Goal: Information Seeking & Learning: Learn about a topic

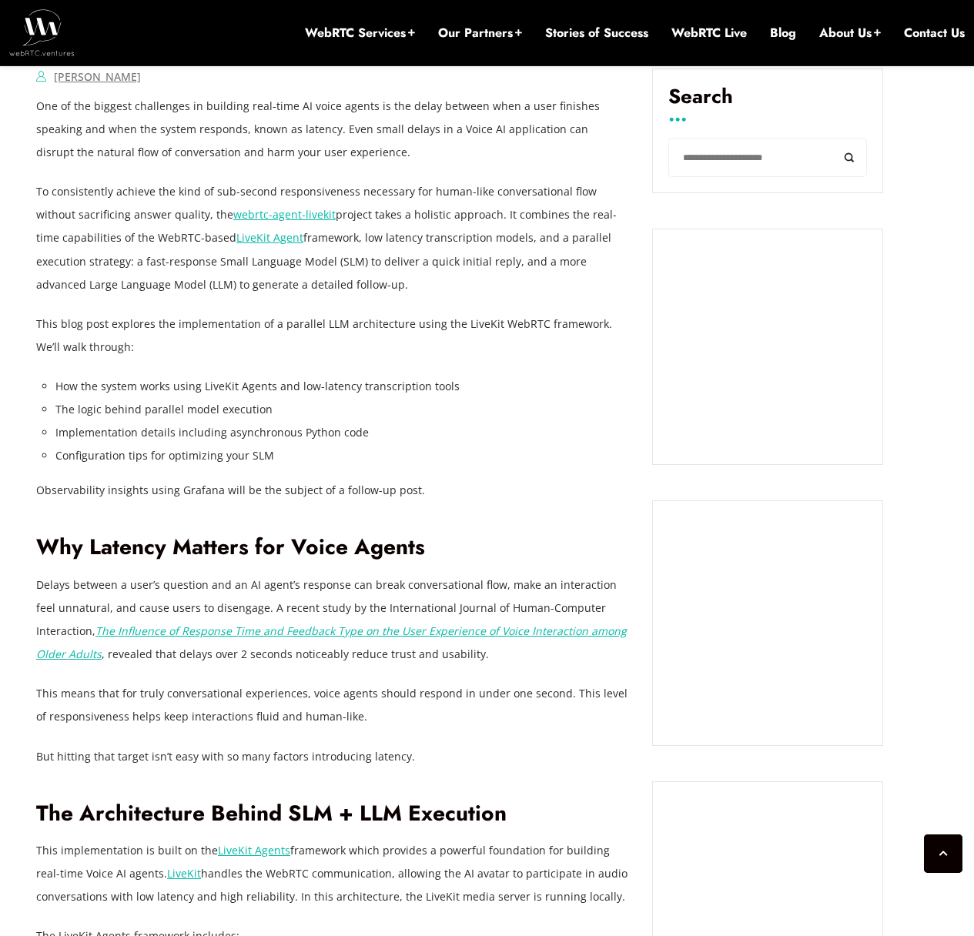
scroll to position [1063, 0]
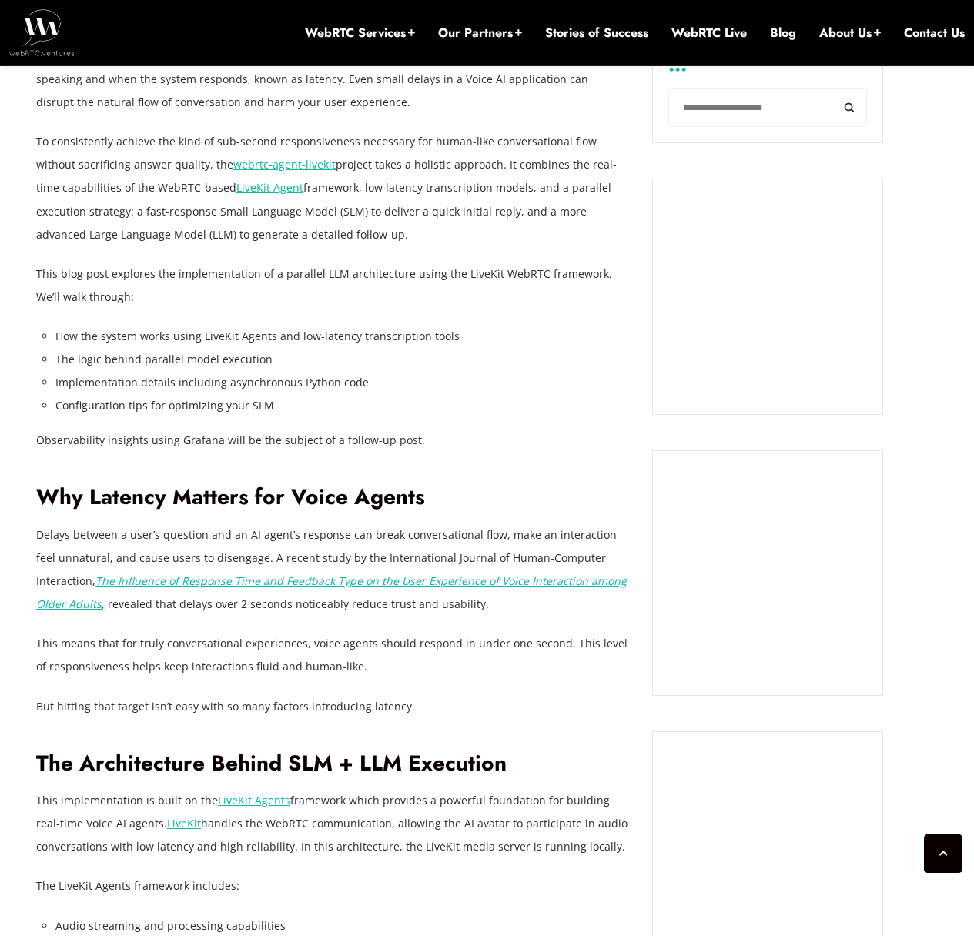
click at [153, 380] on li "Implementation details including asynchronous Python code" at bounding box center [342, 382] width 574 height 23
click at [626, 326] on li "How the system works using LiveKit Agents and low-latency transcription tools" at bounding box center [342, 336] width 574 height 23
click at [166, 397] on li "Configuration tips for optimizing your SLM" at bounding box center [342, 405] width 574 height 23
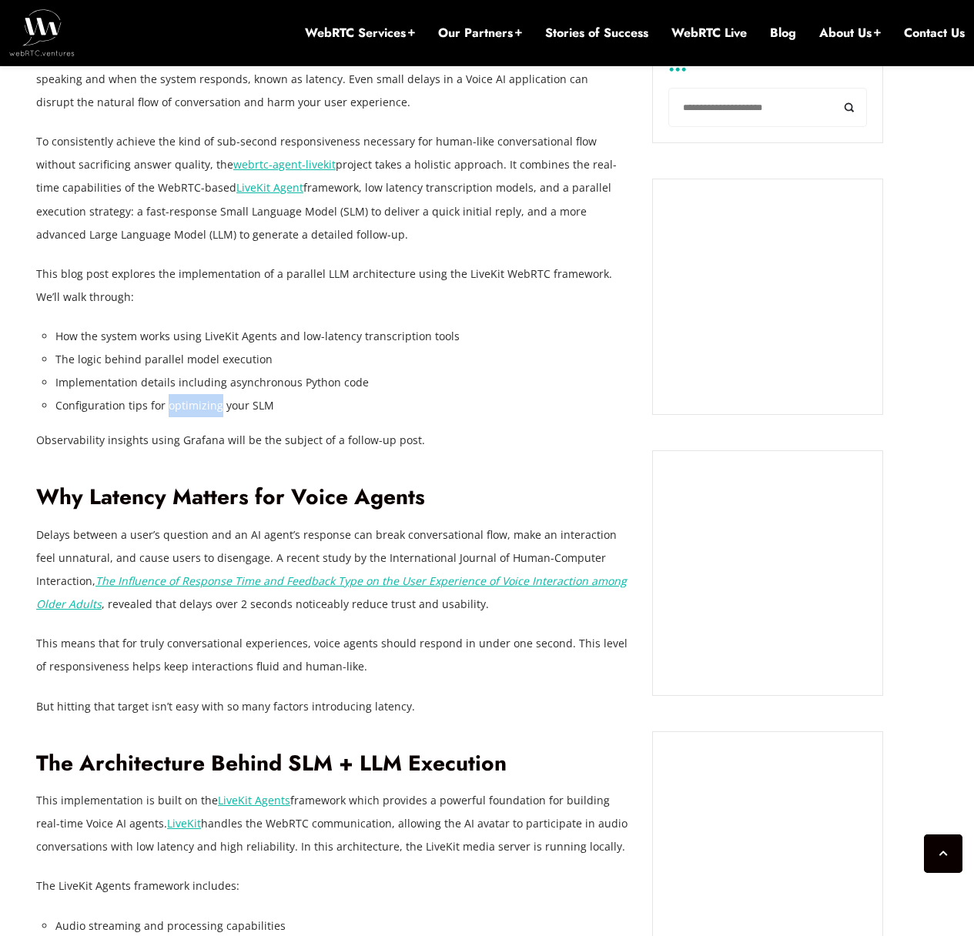
click at [166, 397] on li "Configuration tips for optimizing your SLM" at bounding box center [342, 405] width 574 height 23
click at [166, 386] on li "Implementation details including asynchronous Python code" at bounding box center [342, 382] width 574 height 23
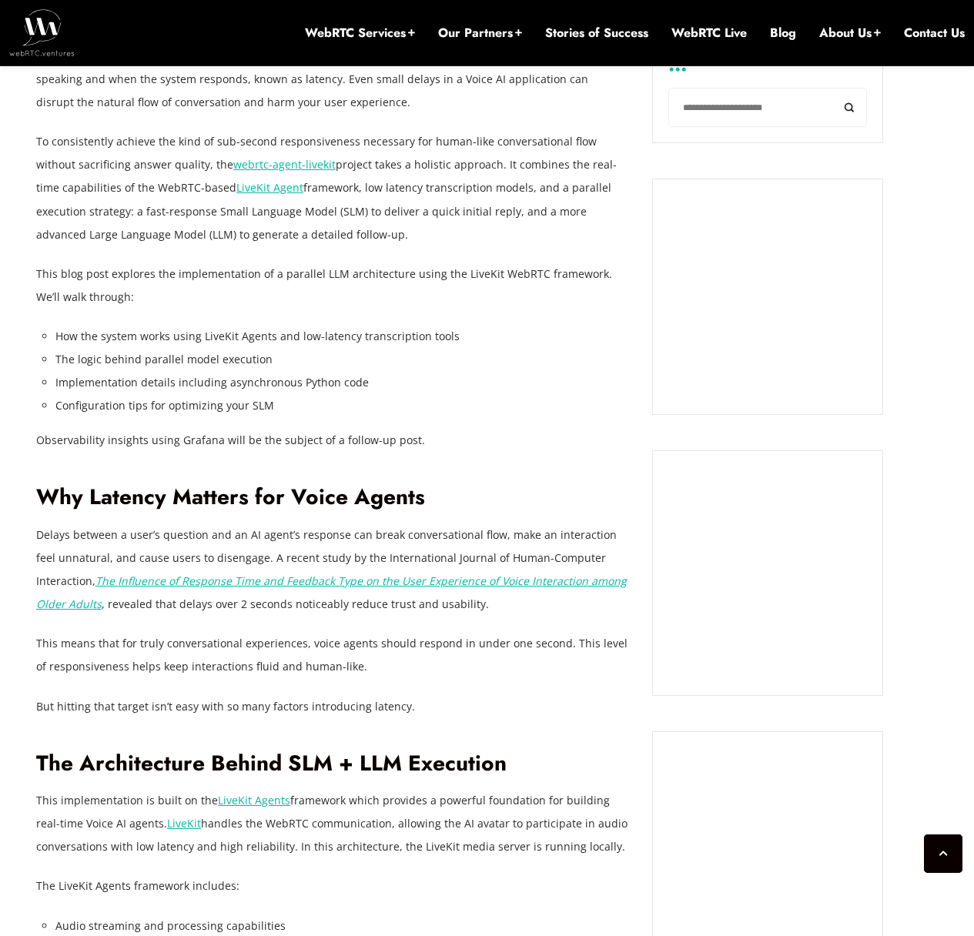
click at [457, 351] on li "The logic behind parallel model execution" at bounding box center [342, 359] width 574 height 23
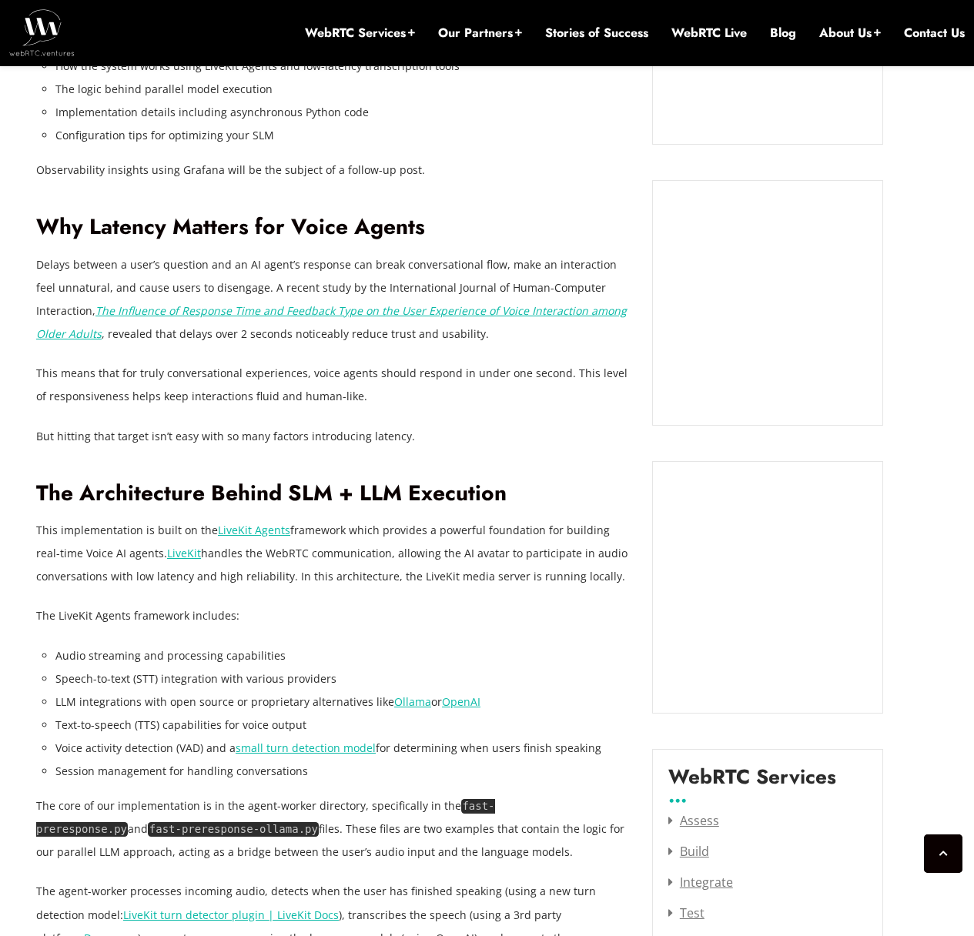
scroll to position [1340, 0]
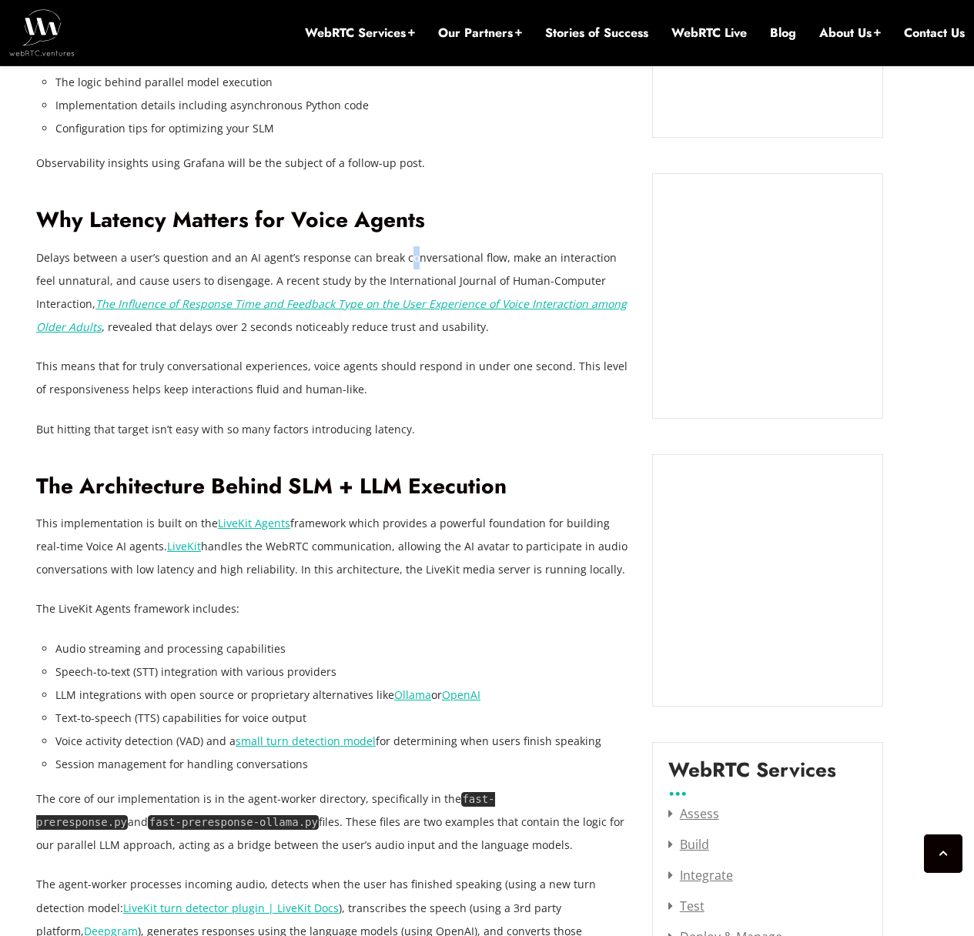
click at [402, 256] on p "Delays between a user’s question and an AI agent’s response can break conversat…" at bounding box center [332, 292] width 593 height 92
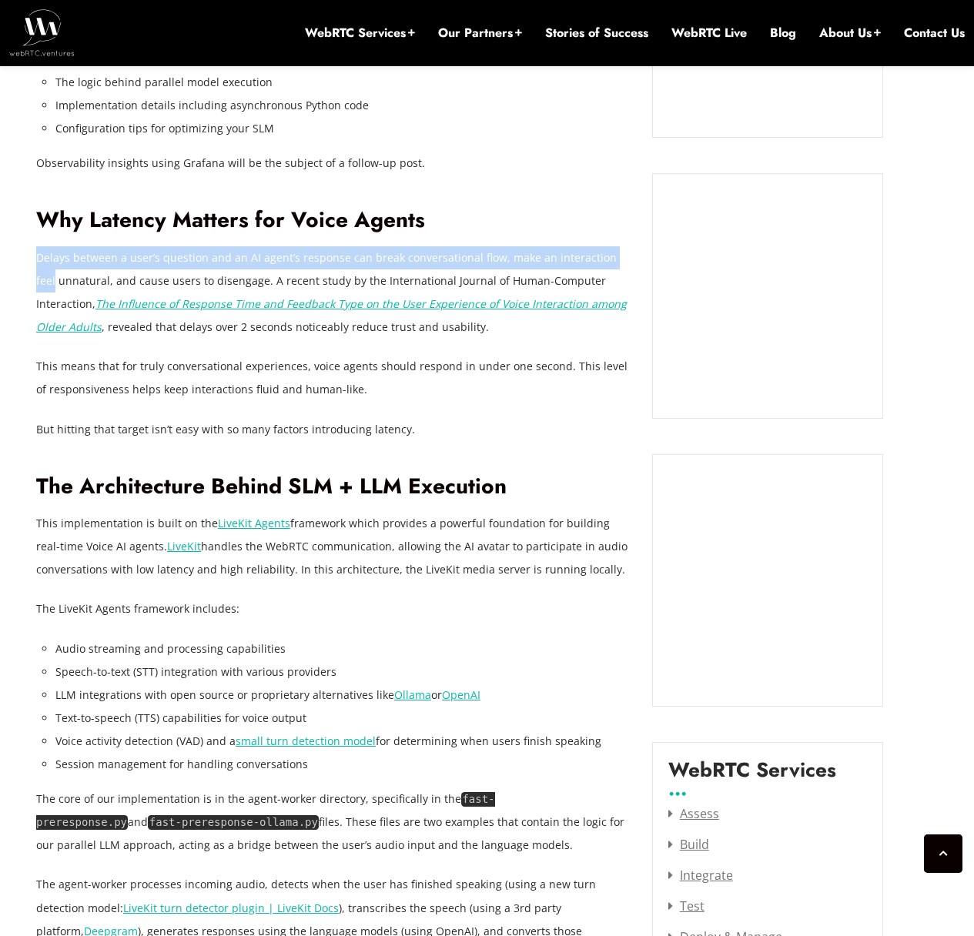
drag, startPoint x: 62, startPoint y: 258, endPoint x: 626, endPoint y: 261, distance: 564.4
click at [626, 261] on p "Delays between a user’s question and an AI agent’s response can break conversat…" at bounding box center [332, 292] width 593 height 92
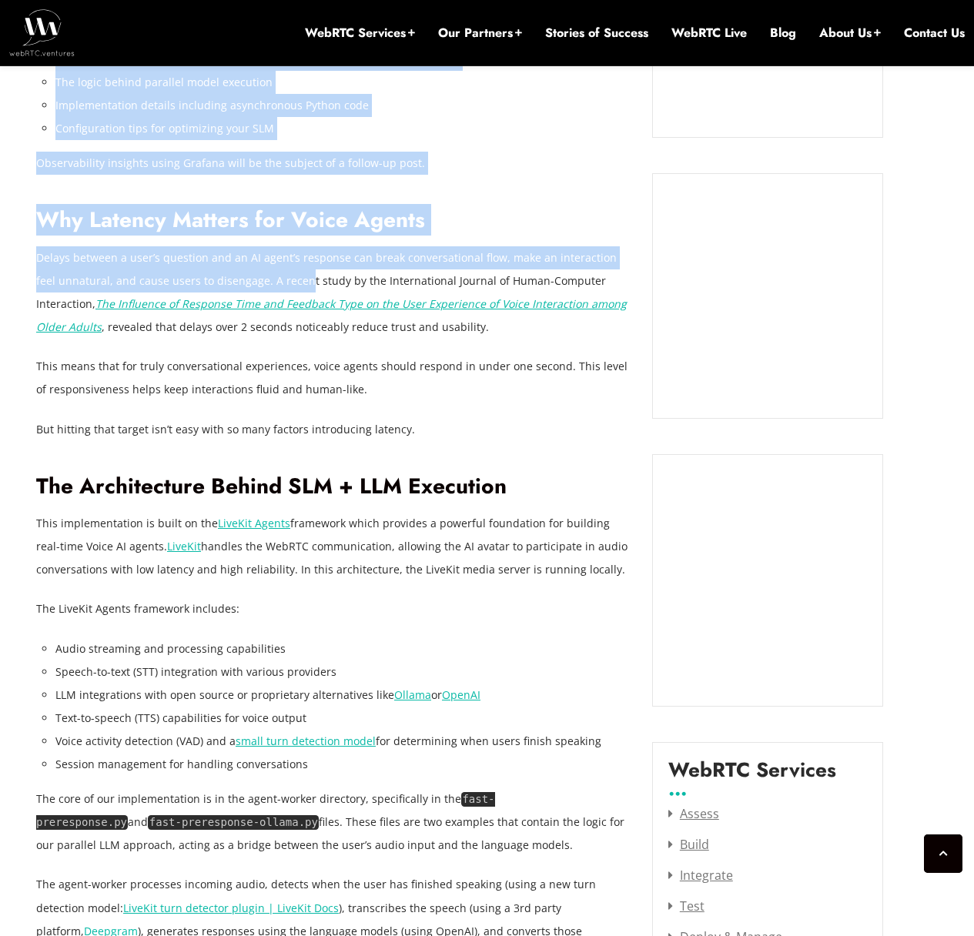
drag, startPoint x: 31, startPoint y: 287, endPoint x: 281, endPoint y: 285, distance: 250.3
click at [281, 285] on p "Delays between a user’s question and an AI agent’s response can break conversat…" at bounding box center [332, 292] width 593 height 92
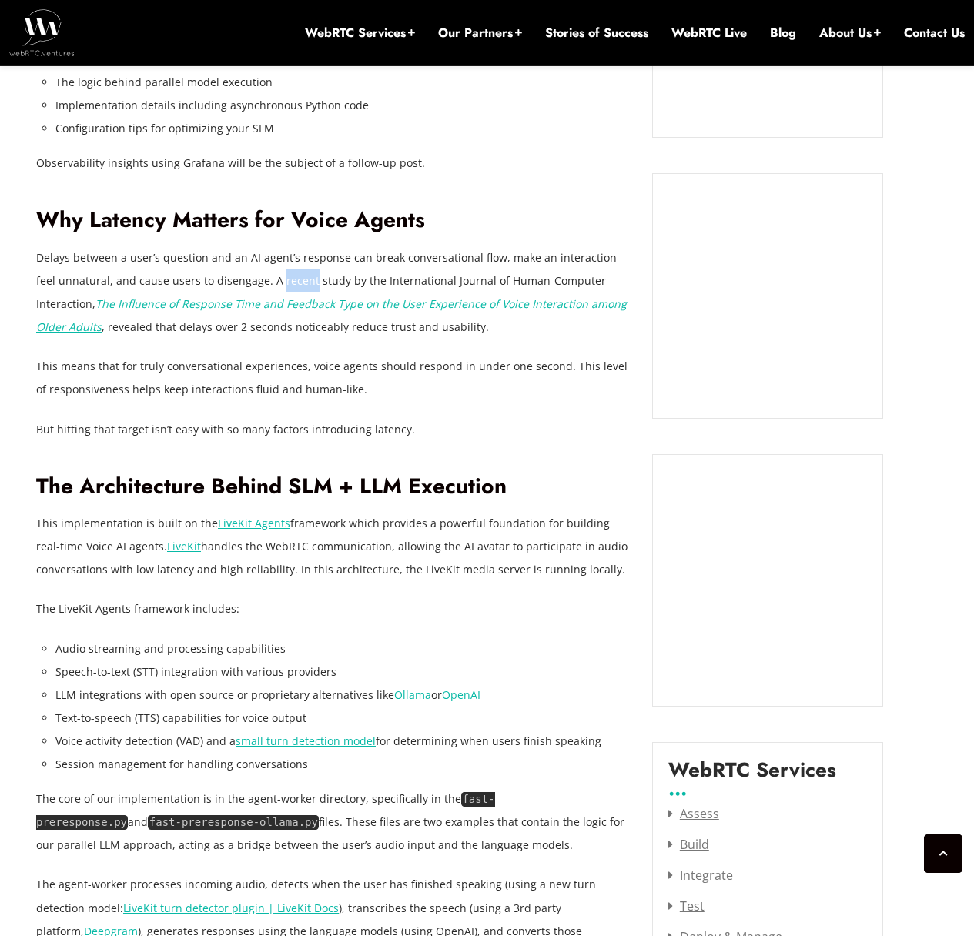
click at [281, 285] on p "Delays between a user’s question and an AI agent’s response can break conversat…" at bounding box center [332, 292] width 593 height 92
click at [432, 286] on p "Delays between a user’s question and an AI agent’s response can break conversat…" at bounding box center [332, 292] width 593 height 92
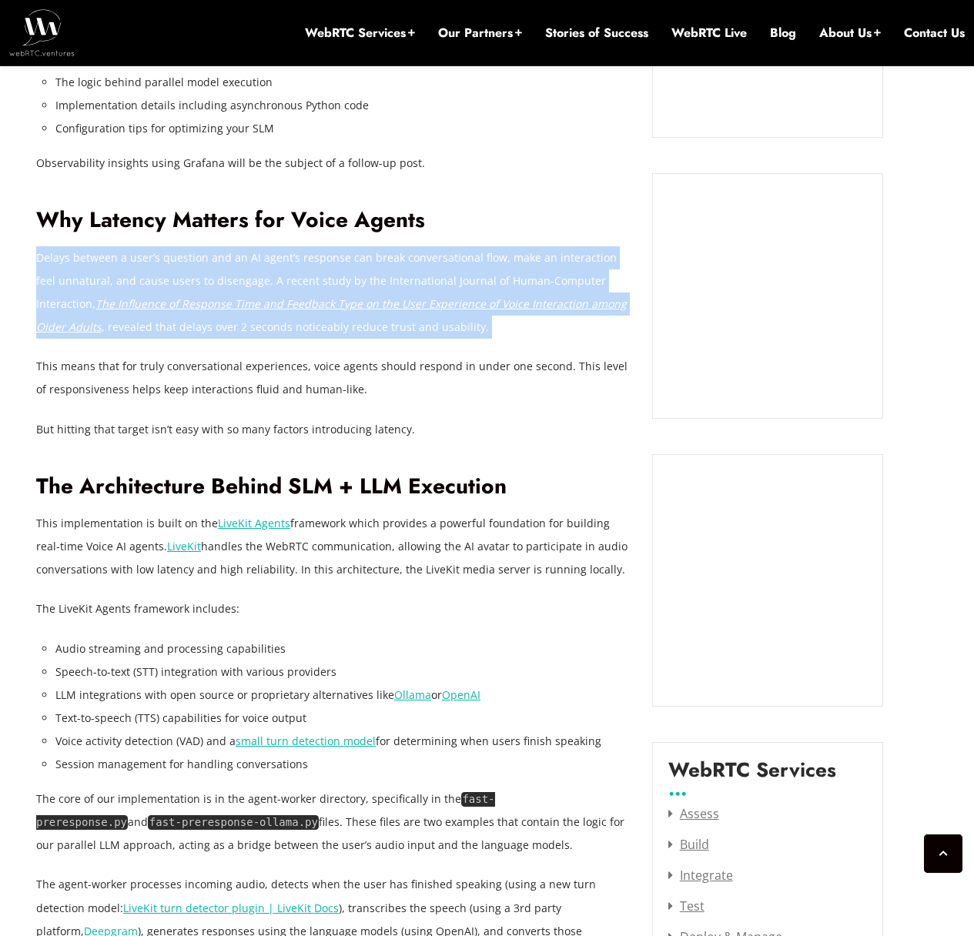
click at [432, 286] on p "Delays between a user’s question and an AI agent’s response can break conversat…" at bounding box center [332, 292] width 593 height 92
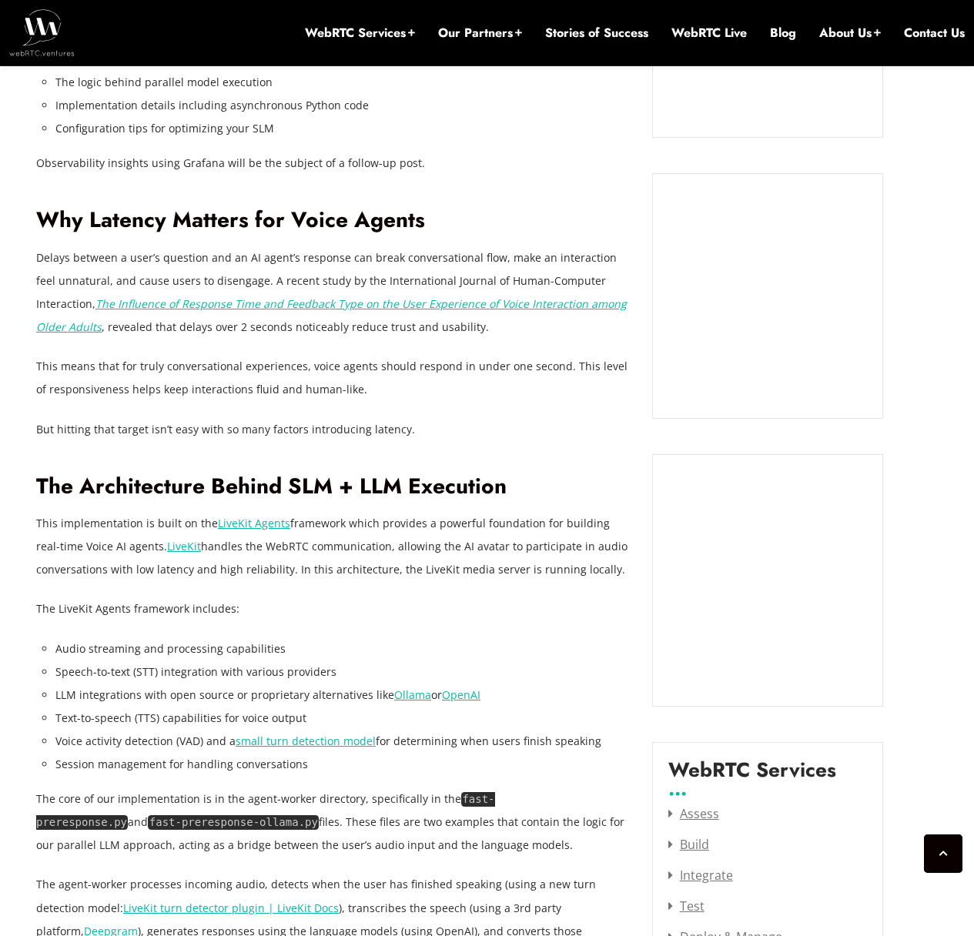
click at [527, 226] on h2 "Why Latency Matters for Voice Agents" at bounding box center [332, 220] width 593 height 27
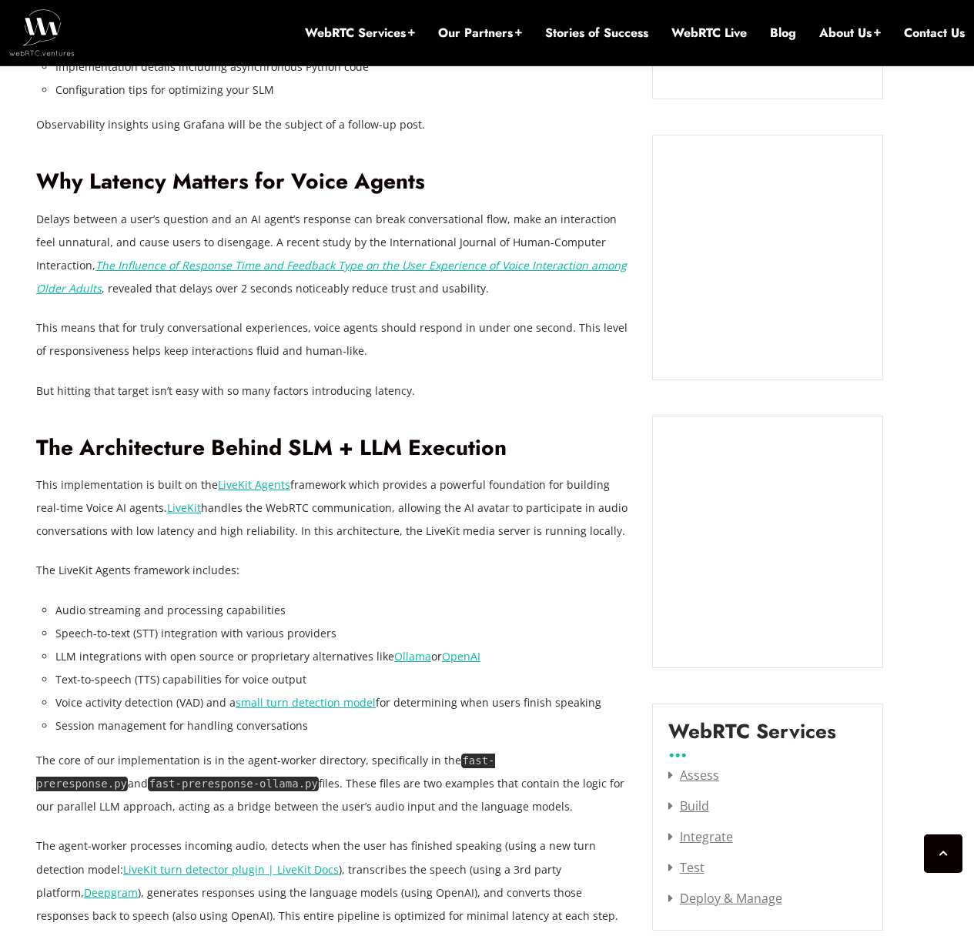
scroll to position [1478, 0]
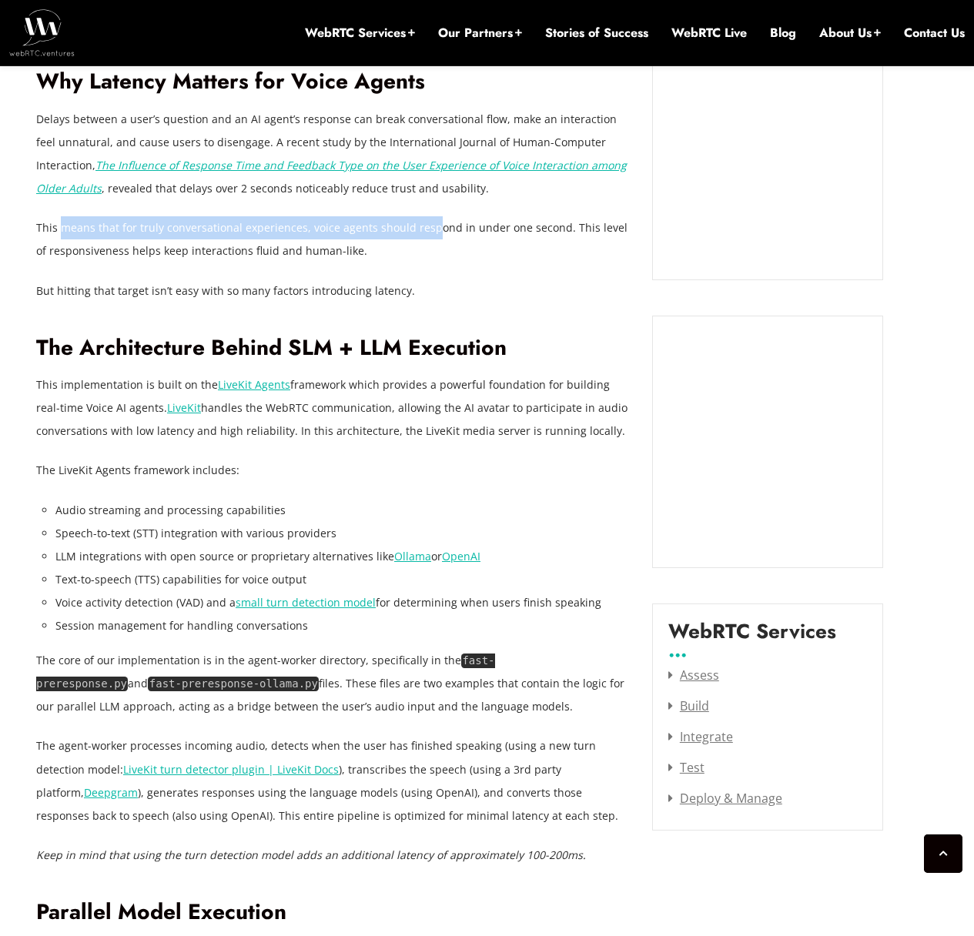
drag, startPoint x: 59, startPoint y: 236, endPoint x: 426, endPoint y: 229, distance: 367.4
click at [426, 229] on p "This means that for truly conversational experiences, voice agents should respo…" at bounding box center [332, 239] width 593 height 46
click at [426, 230] on p "This means that for truly conversational experiences, voice agents should respo…" at bounding box center [332, 239] width 593 height 46
drag, startPoint x: 311, startPoint y: 229, endPoint x: 596, endPoint y: 226, distance: 284.9
click at [596, 226] on p "This means that for truly conversational experiences, voice agents should respo…" at bounding box center [332, 239] width 593 height 46
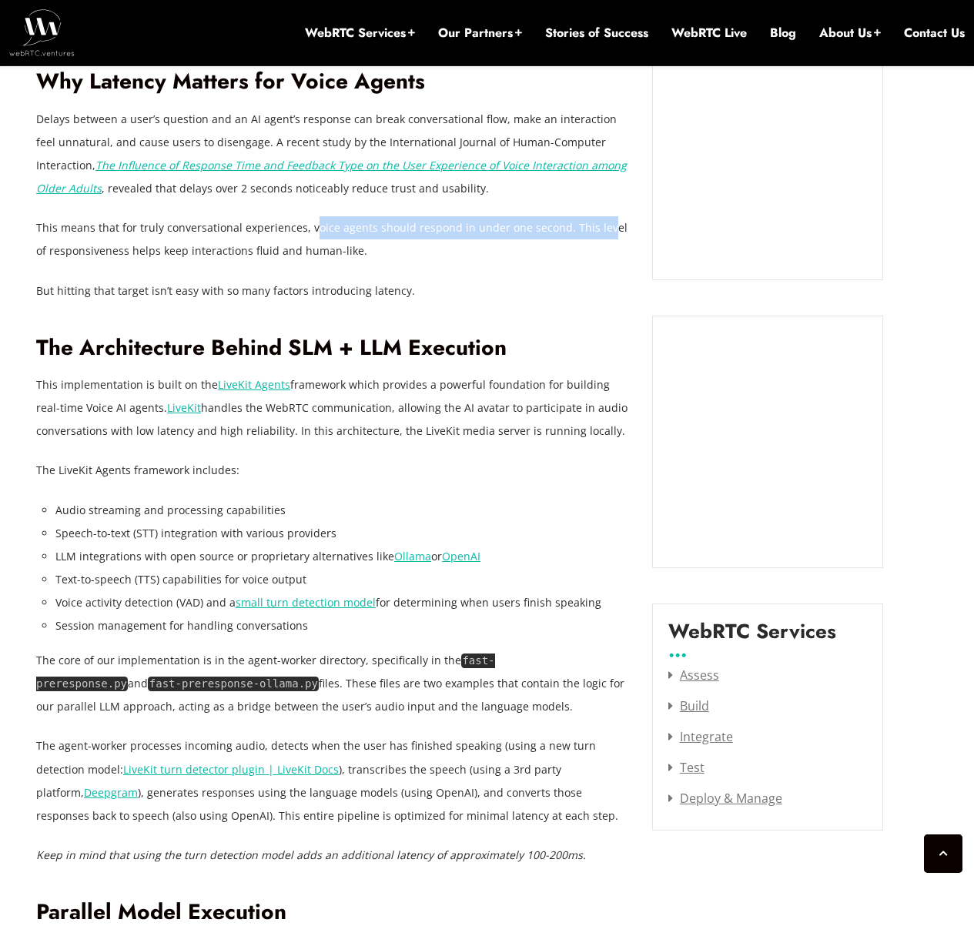
click at [596, 226] on p "This means that for truly conversational experiences, voice agents should respo…" at bounding box center [332, 239] width 593 height 46
click at [159, 261] on p "This means that for truly conversational experiences, voice agents should respo…" at bounding box center [332, 239] width 593 height 46
click at [120, 258] on p "This means that for truly conversational experiences, voice agents should respo…" at bounding box center [332, 239] width 593 height 46
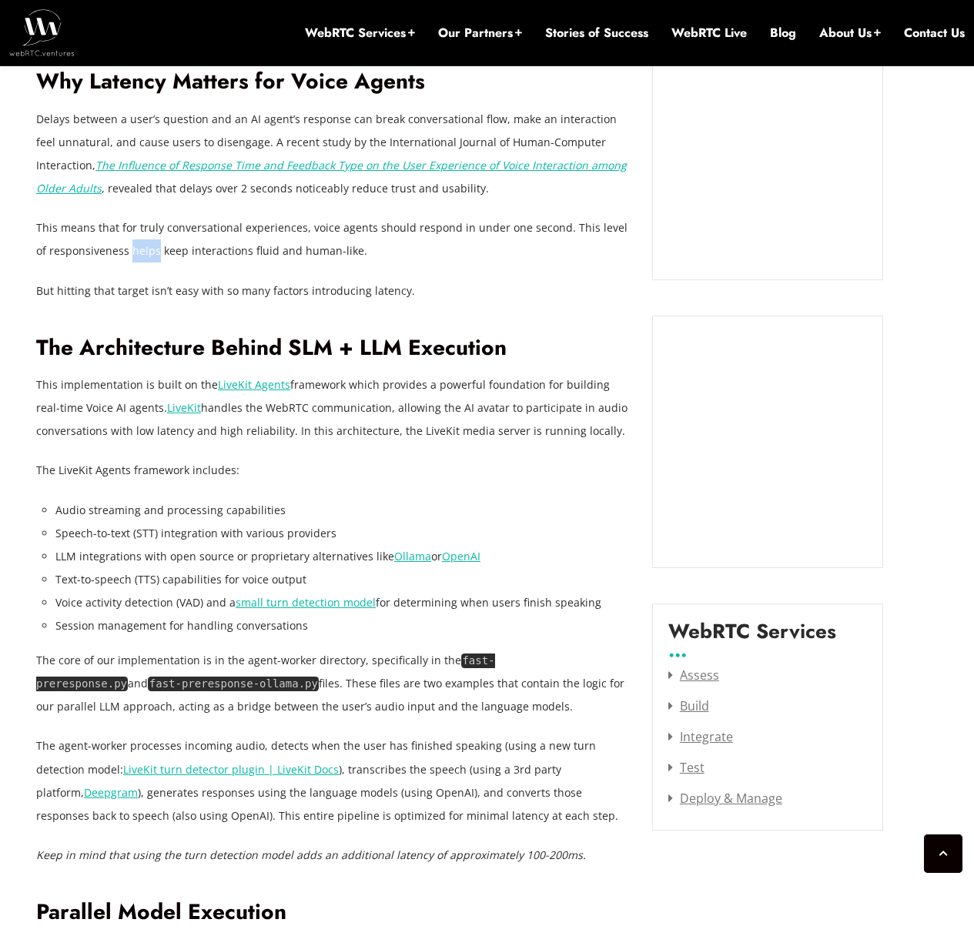
click at [120, 258] on p "This means that for truly conversational experiences, voice agents should respo…" at bounding box center [332, 239] width 593 height 46
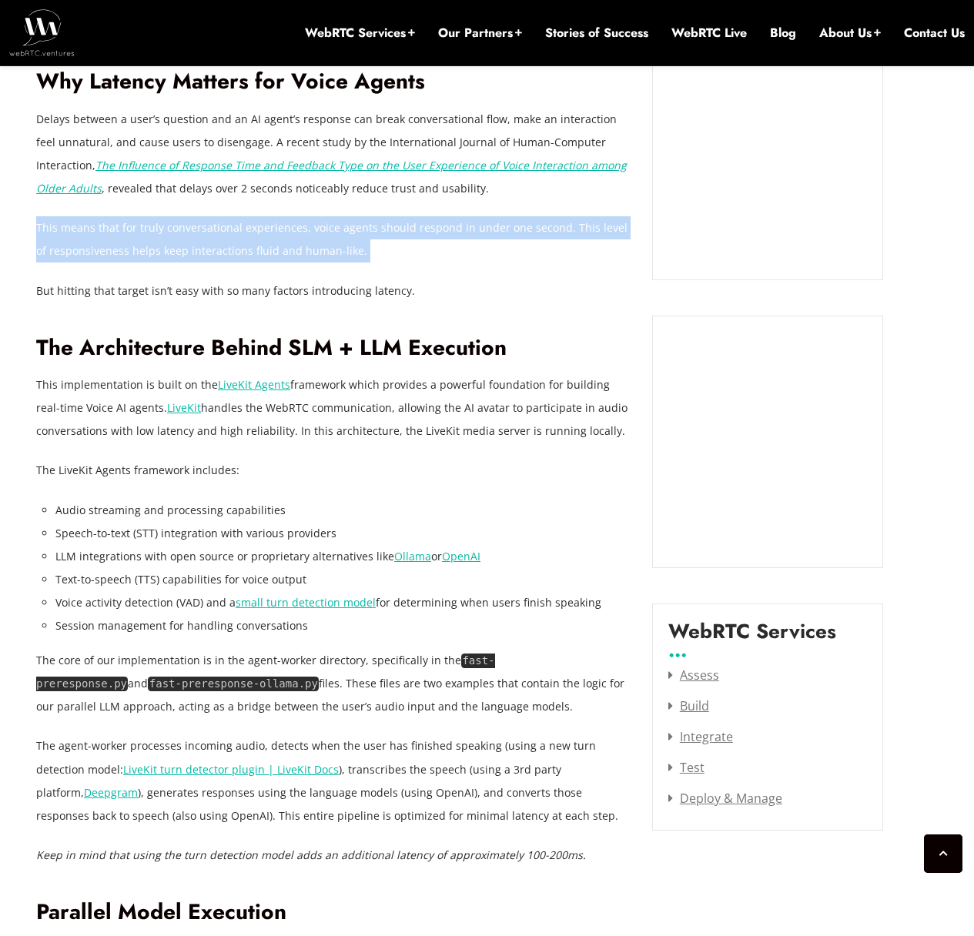
click at [120, 258] on p "This means that for truly conversational experiences, voice agents should respo…" at bounding box center [332, 239] width 593 height 46
click at [589, 236] on p "This means that for truly conversational experiences, voice agents should respo…" at bounding box center [332, 239] width 593 height 46
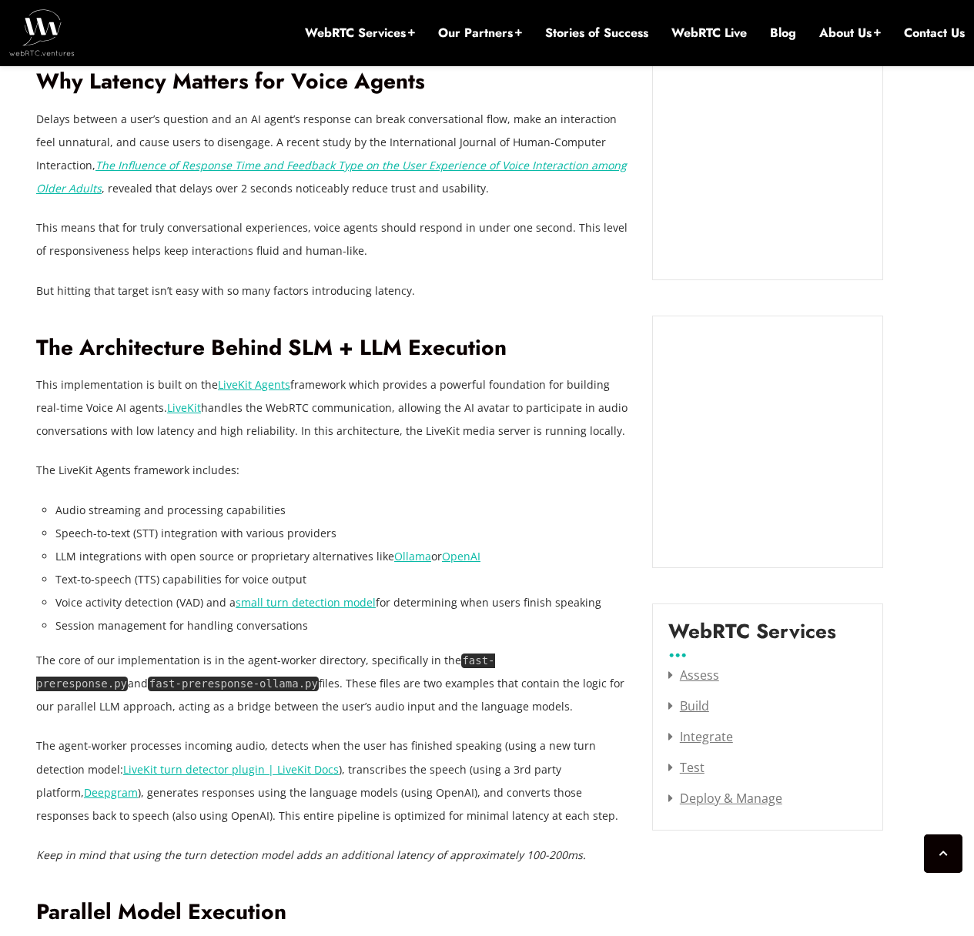
click at [150, 293] on p "But hitting that target isn’t easy with so many factors introducing latency." at bounding box center [332, 291] width 593 height 23
click at [463, 251] on p "This means that for truly conversational experiences, voice agents should respo…" at bounding box center [332, 239] width 593 height 46
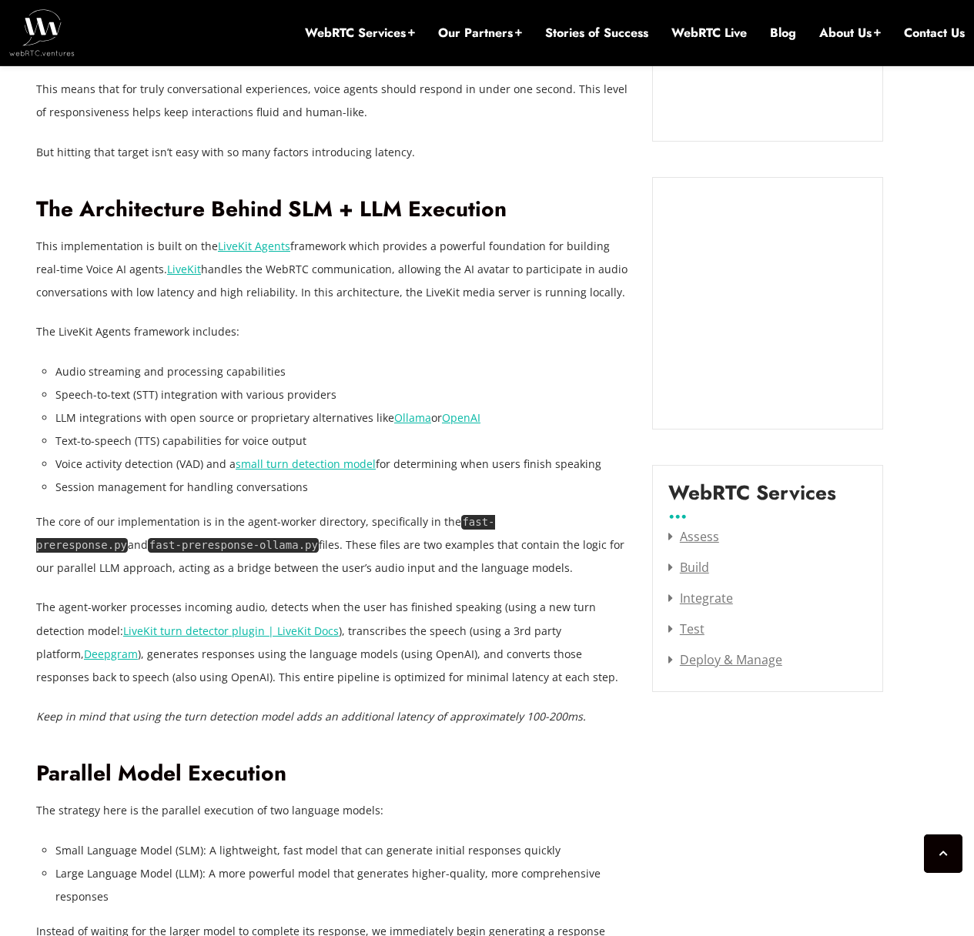
click at [89, 245] on p "This implementation is built on the LiveKit Agents framework which provides a p…" at bounding box center [332, 269] width 593 height 69
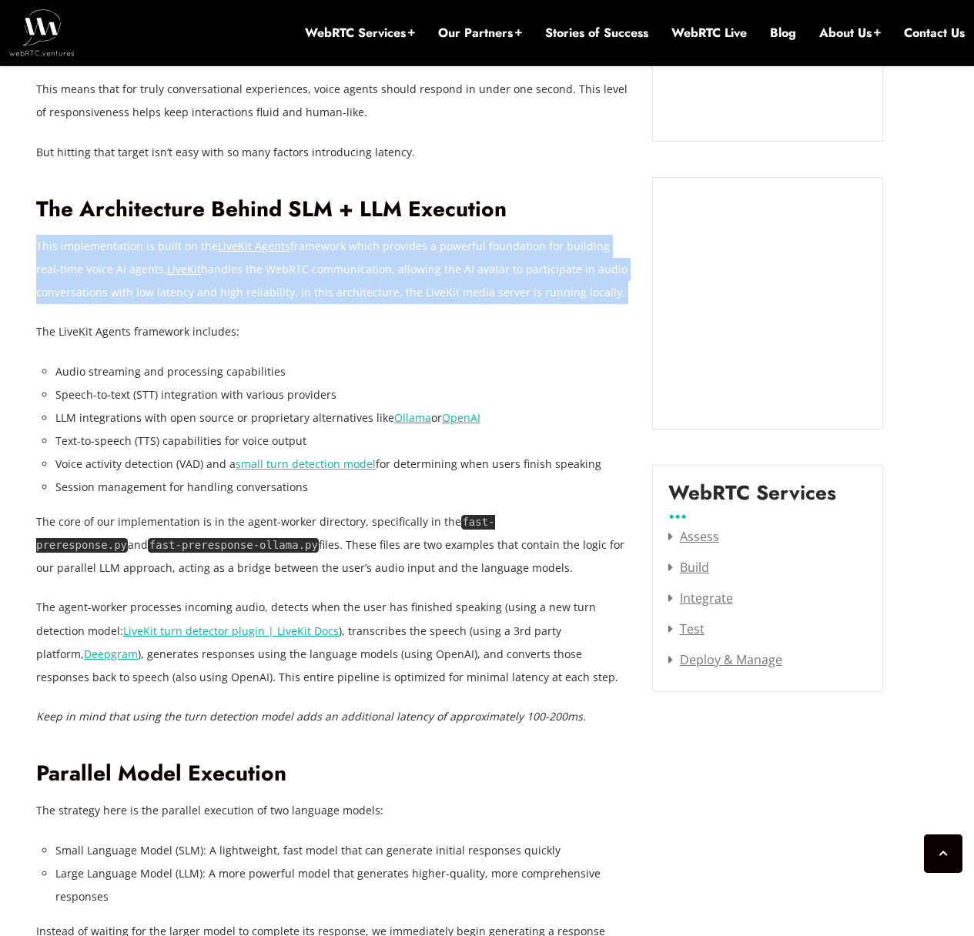
click at [89, 245] on p "This implementation is built on the LiveKit Agents framework which provides a p…" at bounding box center [332, 269] width 593 height 69
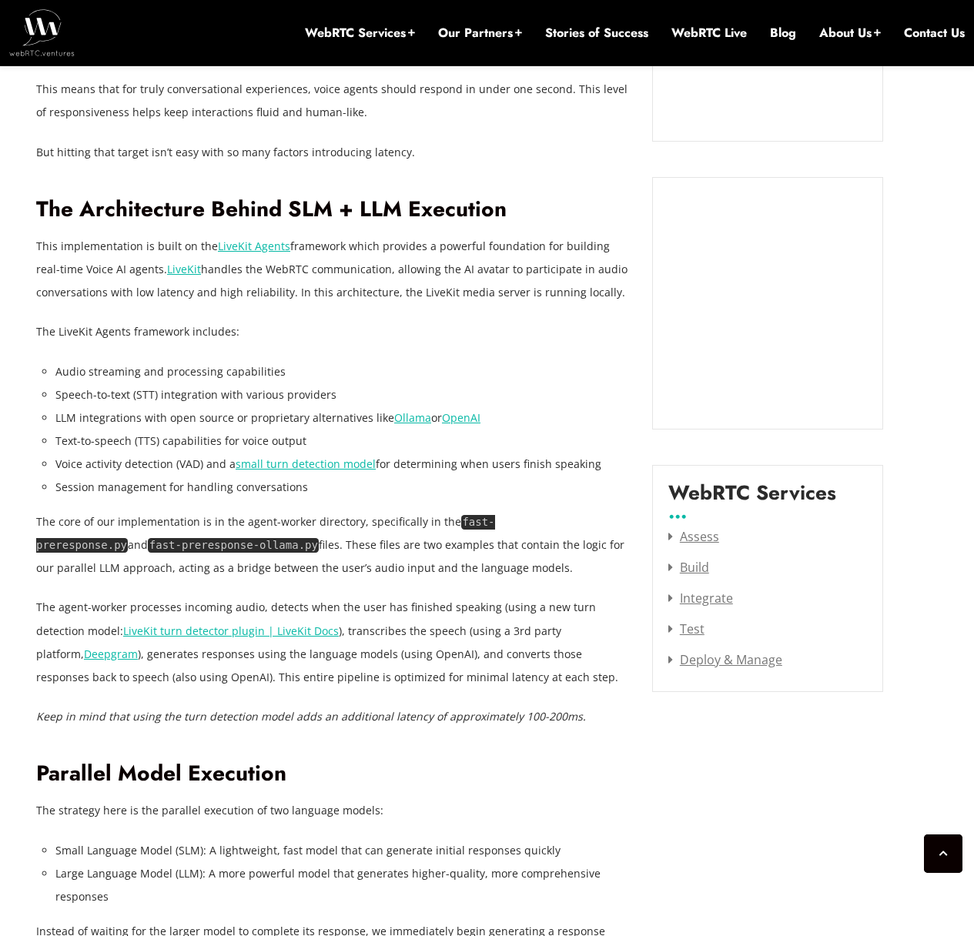
click at [455, 249] on p "This implementation is built on the LiveKit Agents framework which provides a p…" at bounding box center [332, 269] width 593 height 69
click at [452, 249] on p "This implementation is built on the LiveKit Agents framework which provides a p…" at bounding box center [332, 269] width 593 height 69
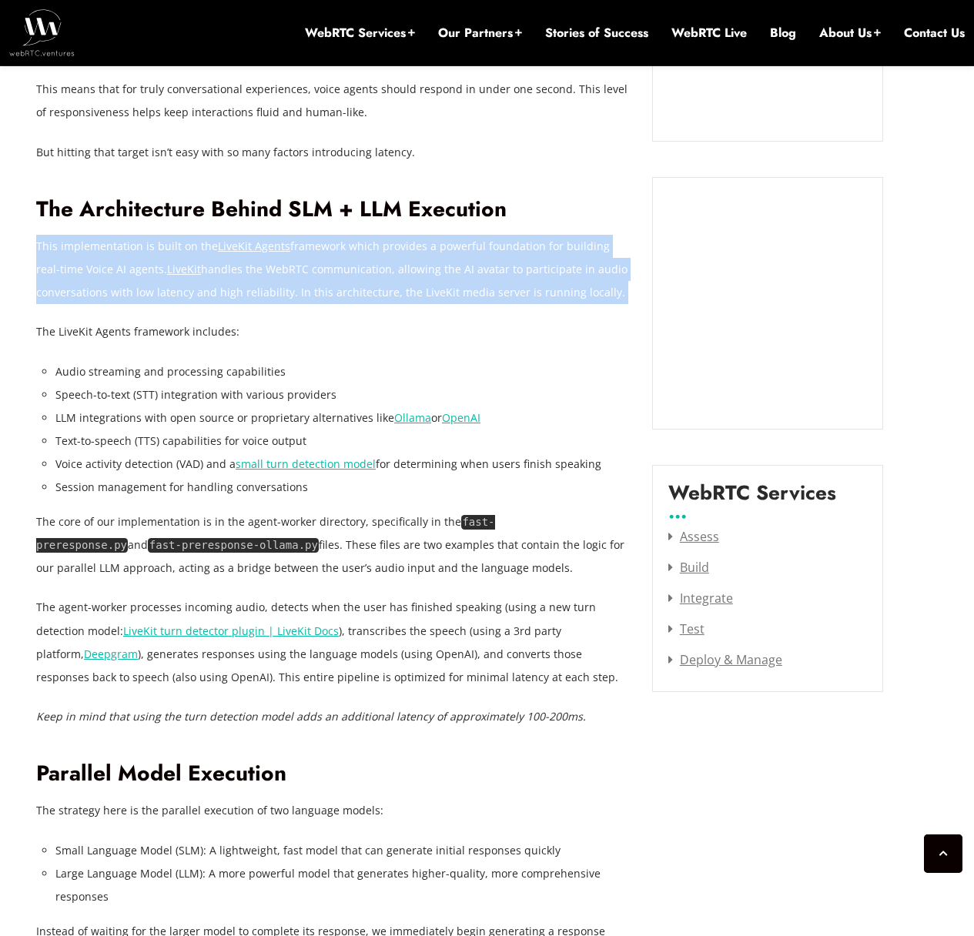
click at [452, 249] on p "This implementation is built on the LiveKit Agents framework which provides a p…" at bounding box center [332, 269] width 593 height 69
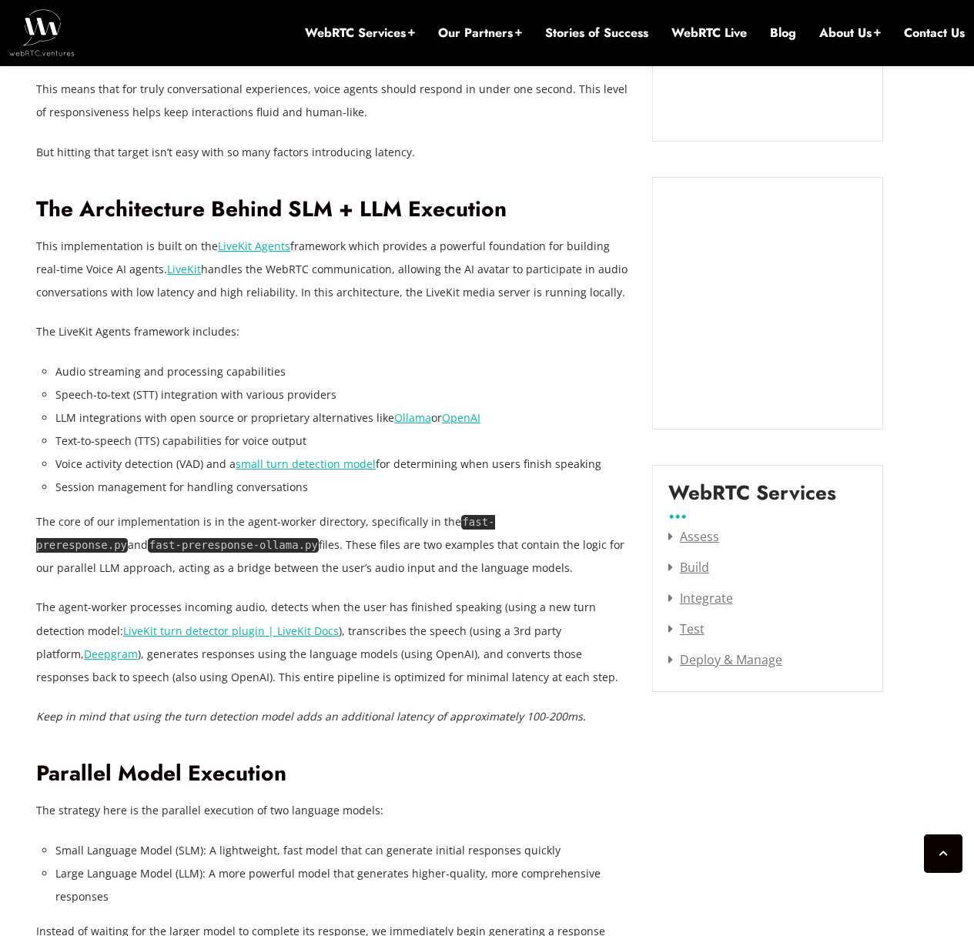
click at [501, 214] on h2 "The Architecture Behind SLM + LLM Execution" at bounding box center [332, 209] width 593 height 27
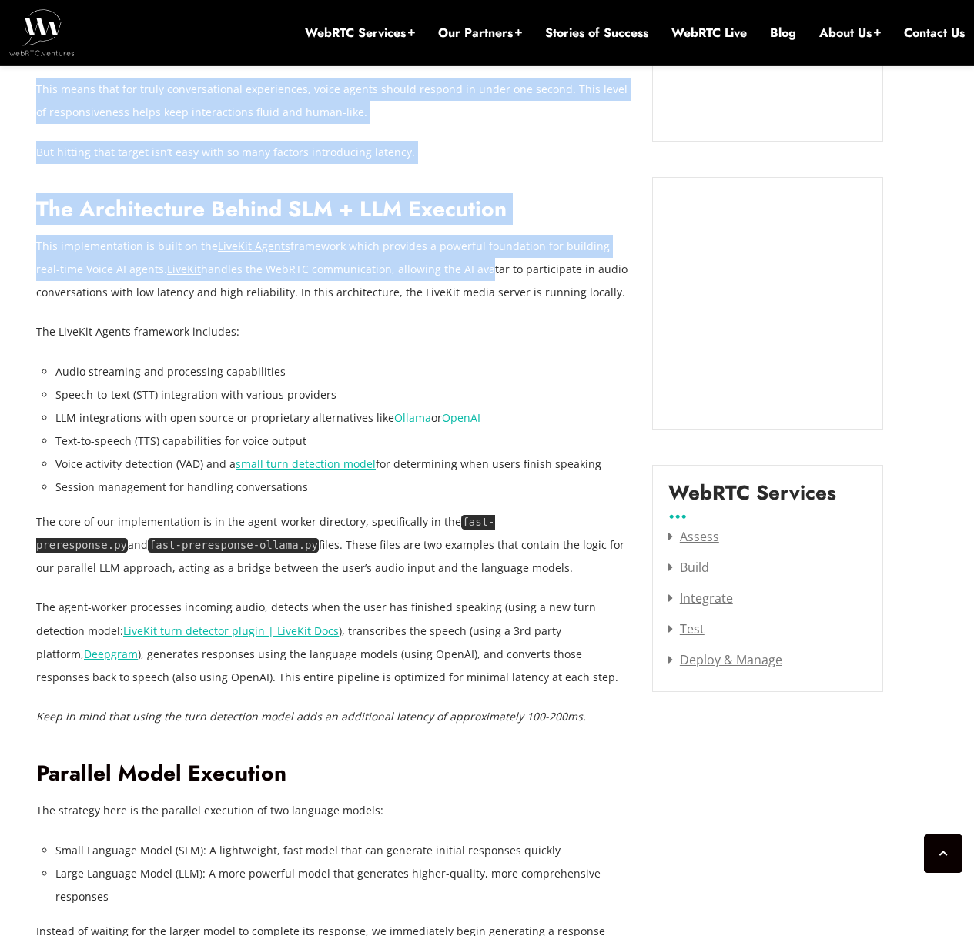
drag, startPoint x: 33, startPoint y: 269, endPoint x: 457, endPoint y: 263, distance: 424.3
click at [457, 263] on p "This implementation is built on the LiveKit Agents framework which provides a p…" at bounding box center [332, 269] width 593 height 69
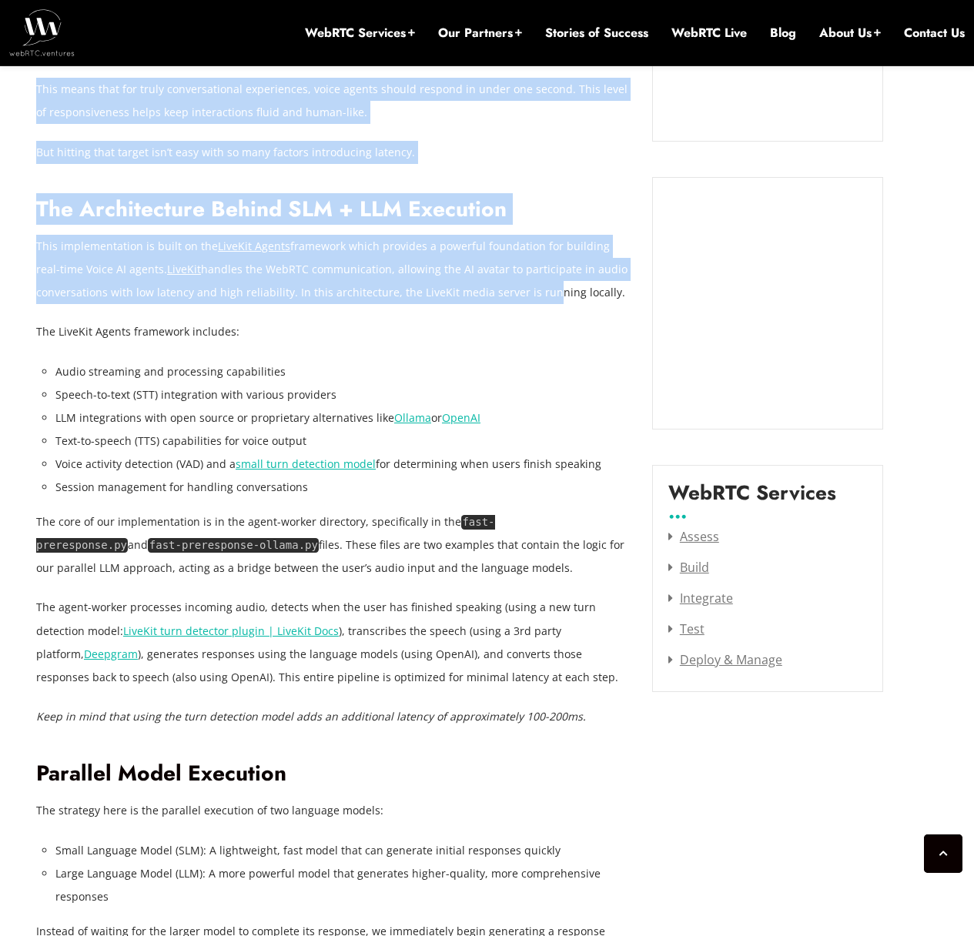
drag, startPoint x: 29, startPoint y: 300, endPoint x: 534, endPoint y: 289, distance: 504.5
click at [531, 289] on p "This implementation is built on the LiveKit Agents framework which provides a p…" at bounding box center [332, 269] width 593 height 69
drag, startPoint x: 18, startPoint y: 336, endPoint x: 173, endPoint y: 336, distance: 154.8
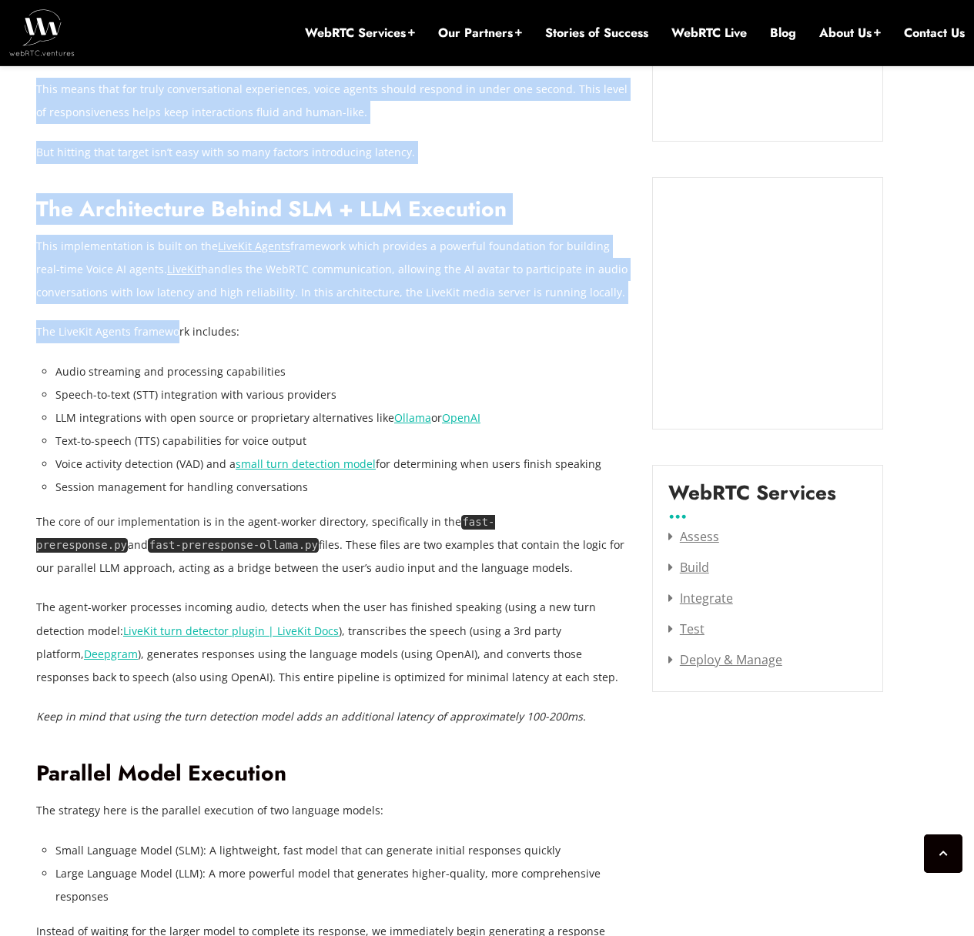
click at [173, 336] on p "The LiveKit Agents framework includes:" at bounding box center [332, 331] width 593 height 23
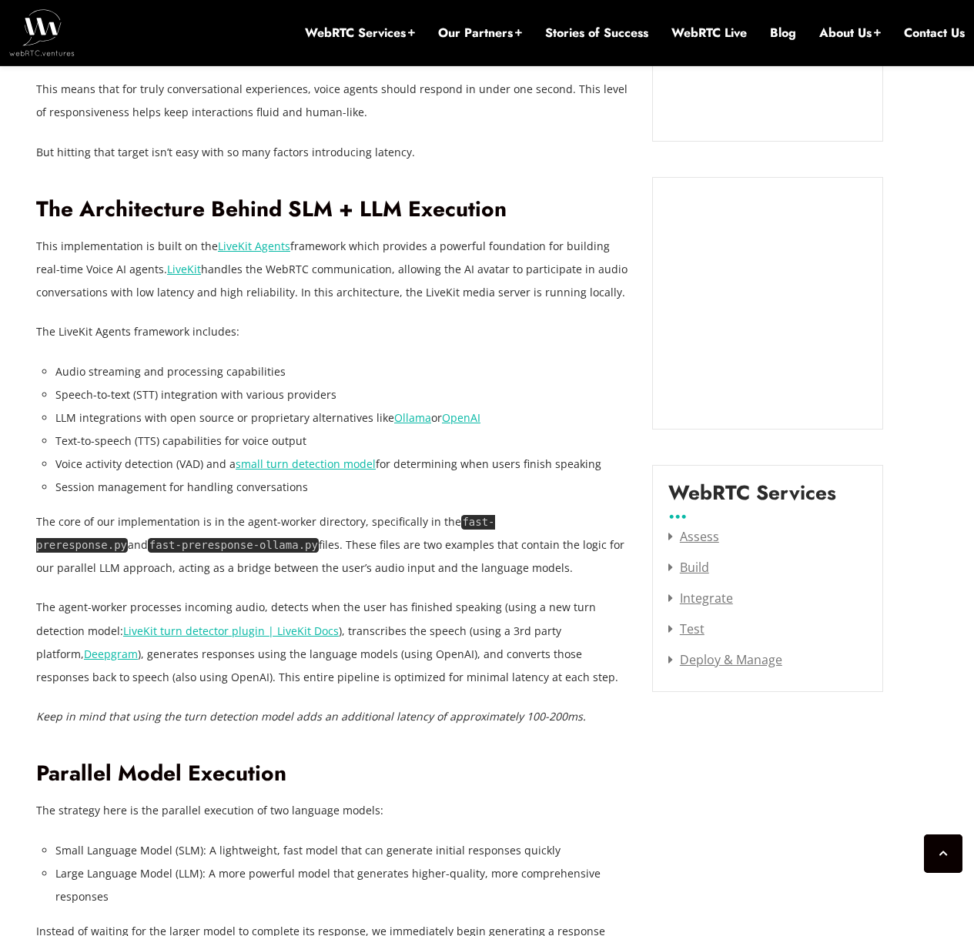
drag, startPoint x: 584, startPoint y: 300, endPoint x: 519, endPoint y: 305, distance: 64.8
click at [584, 300] on p "This implementation is built on the LiveKit Agents framework which provides a p…" at bounding box center [332, 269] width 593 height 69
click at [86, 368] on li "Audio streaming and processing capabilities" at bounding box center [342, 371] width 574 height 23
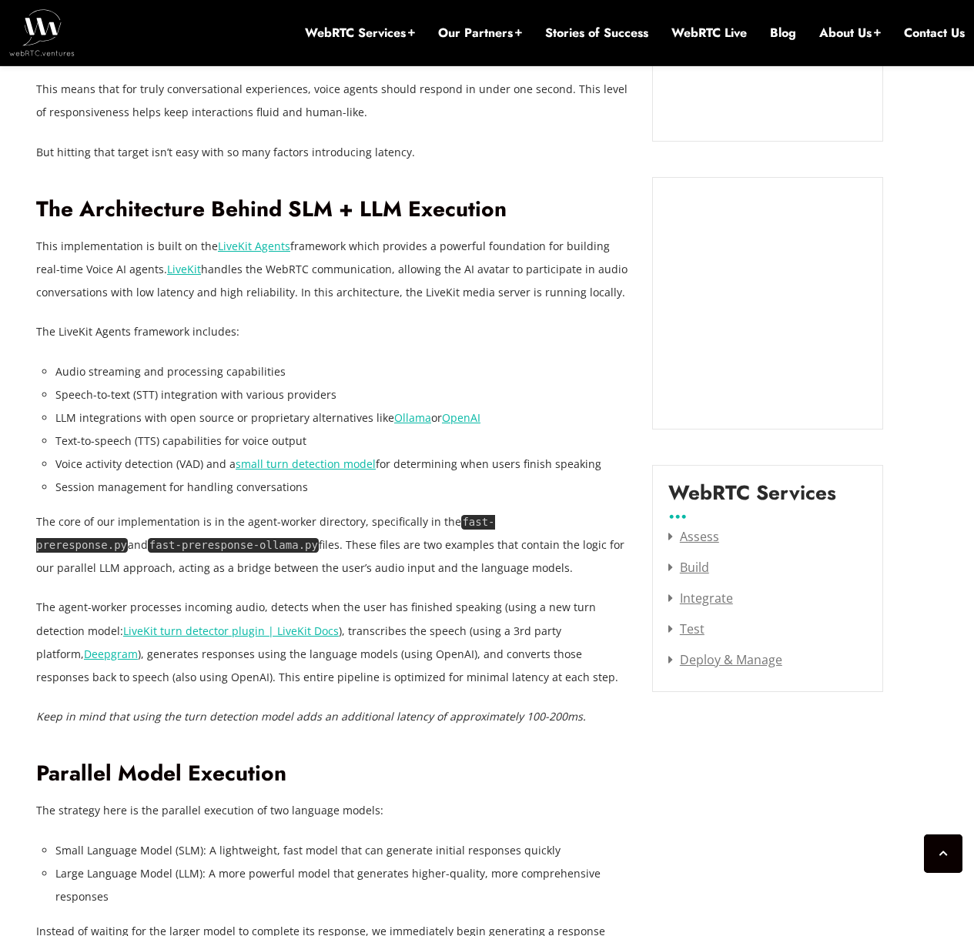
click at [487, 298] on p "This implementation is built on the LiveKit Agents framework which provides a p…" at bounding box center [332, 269] width 593 height 69
click at [80, 390] on li "Speech-to-text (STT) integration with various providers" at bounding box center [342, 394] width 574 height 23
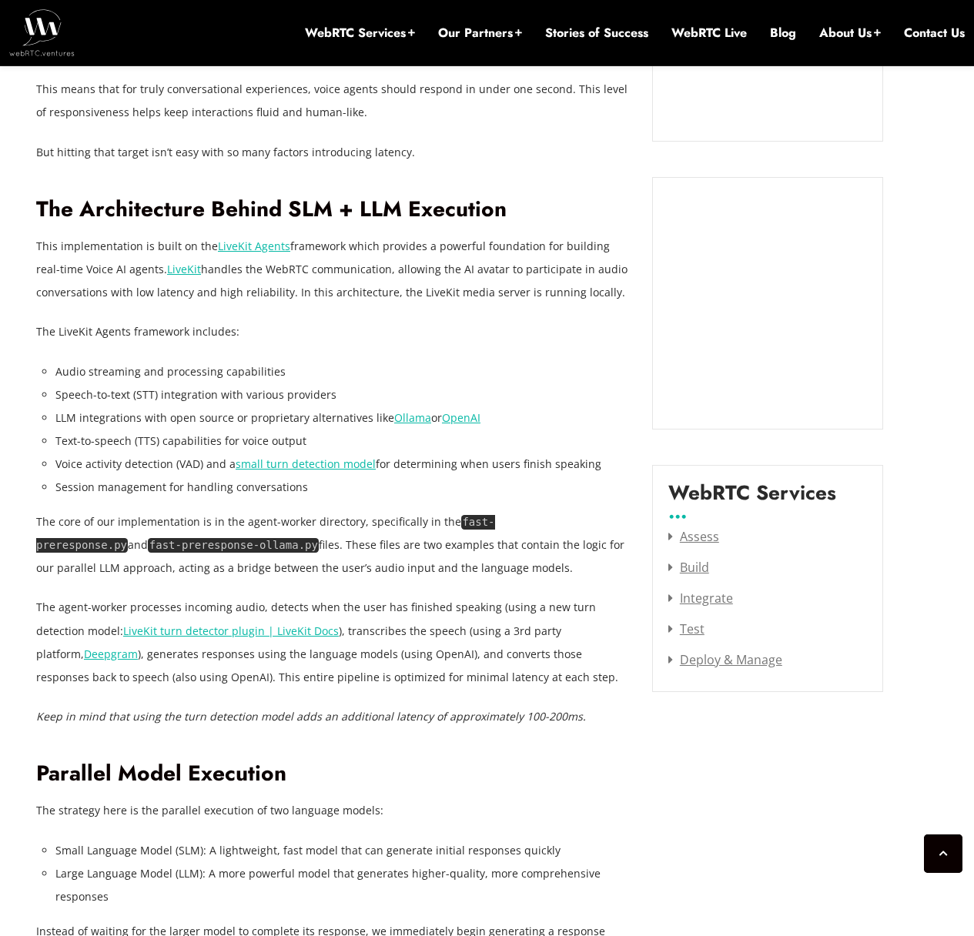
click at [179, 415] on li "LLM integrations with open source or proprietary alternatives like Ollama or Op…" at bounding box center [342, 418] width 574 height 23
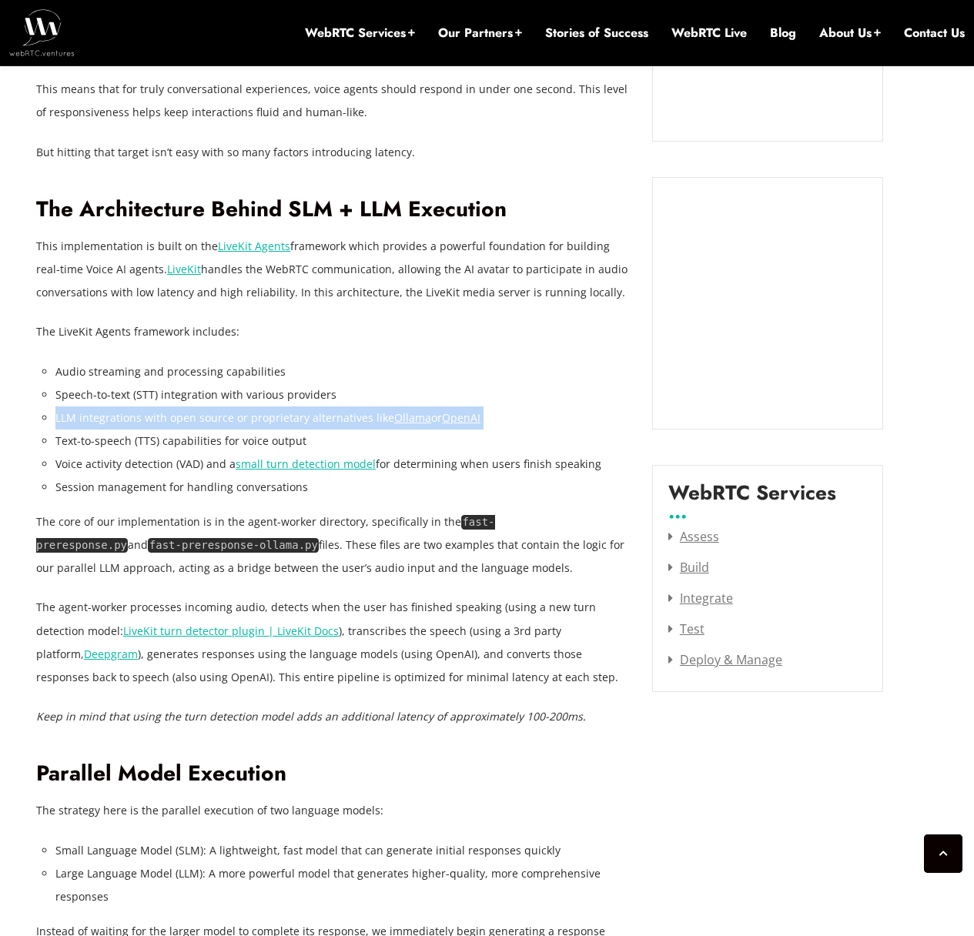
click at [179, 415] on li "LLM integrations with open source or proprietary alternatives like Ollama or Op…" at bounding box center [342, 418] width 574 height 23
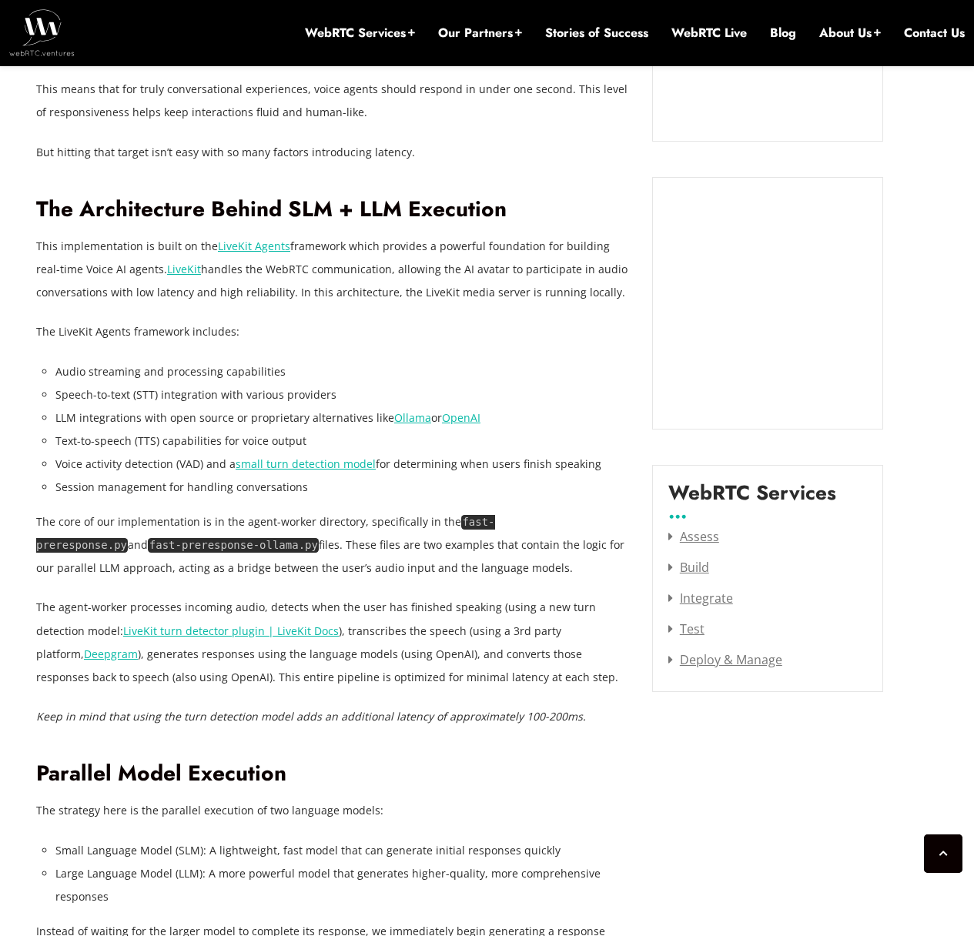
click at [480, 333] on p "The LiveKit Agents framework includes:" at bounding box center [332, 331] width 593 height 23
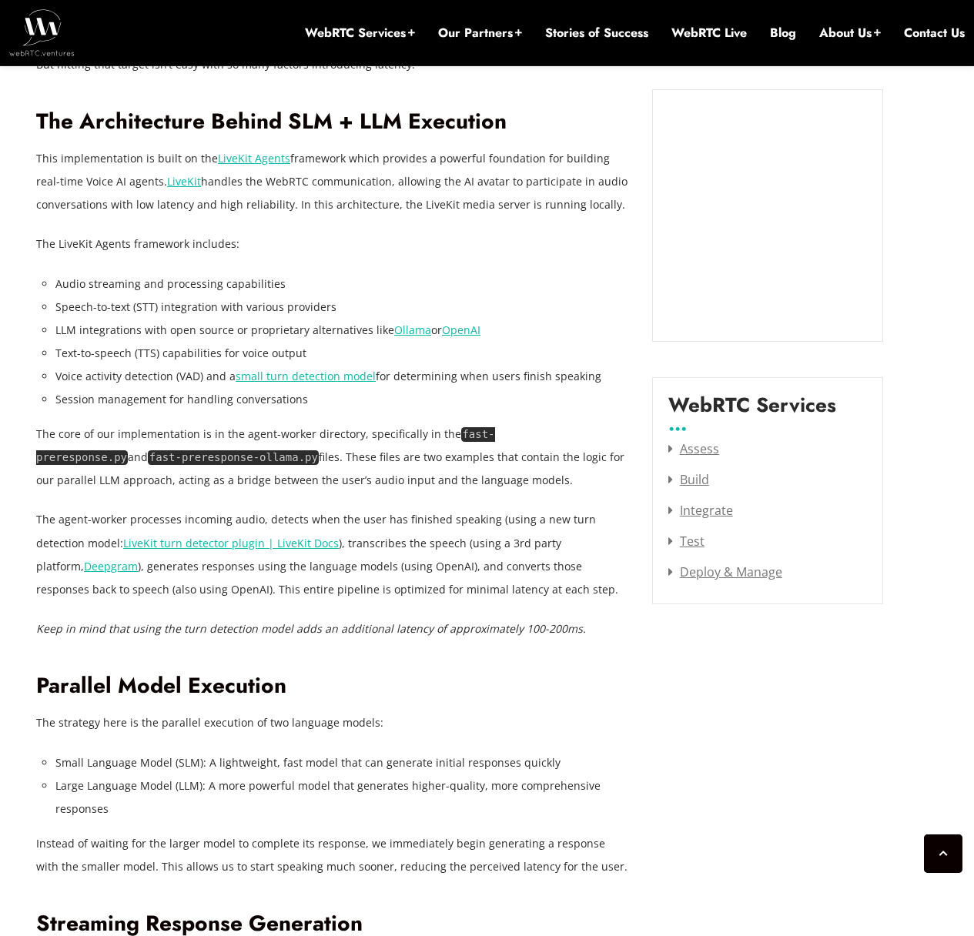
scroll to position [1756, 0]
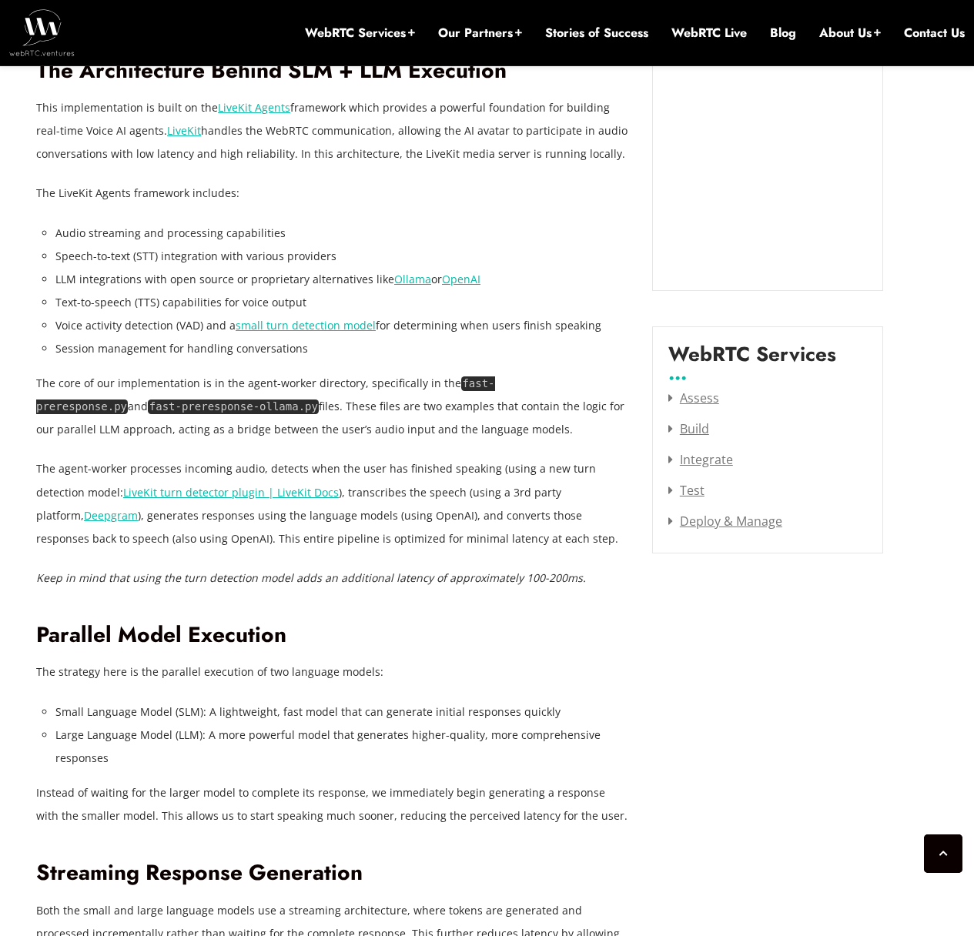
click at [434, 259] on li "Speech-to-text (STT) integration with various providers" at bounding box center [342, 256] width 574 height 23
drag, startPoint x: 72, startPoint y: 386, endPoint x: 285, endPoint y: 387, distance: 213.3
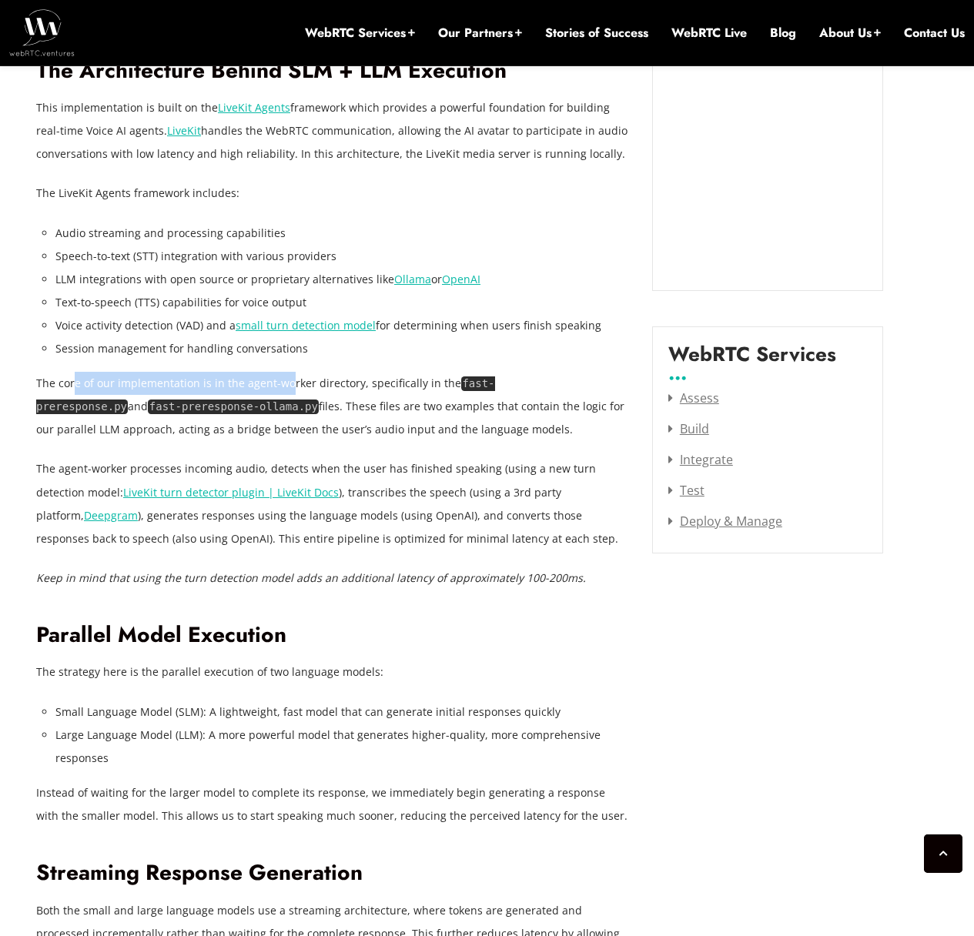
click at [285, 387] on p "The core of our implementation is in the agent-worker directory, specifically i…" at bounding box center [332, 406] width 593 height 69
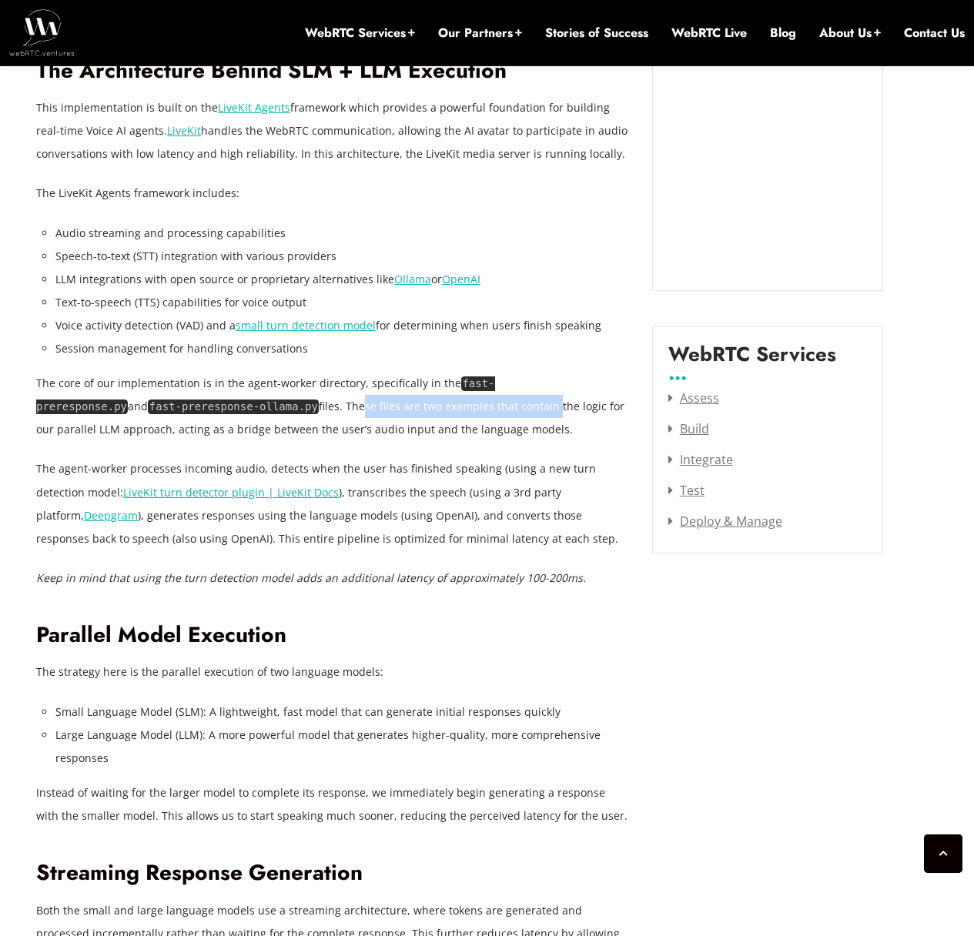
drag, startPoint x: 208, startPoint y: 404, endPoint x: 397, endPoint y: 408, distance: 189.5
click at [397, 408] on p "The core of our implementation is in the agent-worker directory, specifically i…" at bounding box center [332, 406] width 593 height 69
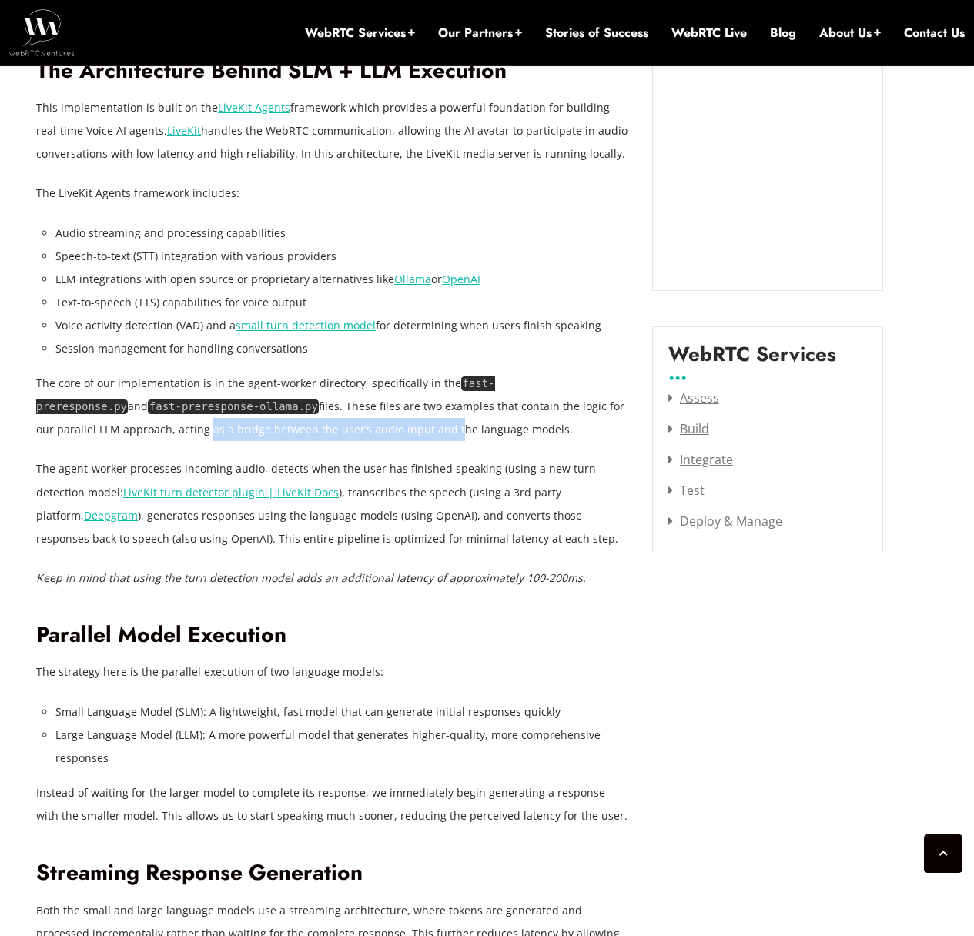
drag, startPoint x: 65, startPoint y: 423, endPoint x: 310, endPoint y: 431, distance: 245.0
click at [310, 431] on p "The core of our implementation is in the agent-worker directory, specifically i…" at bounding box center [332, 406] width 593 height 69
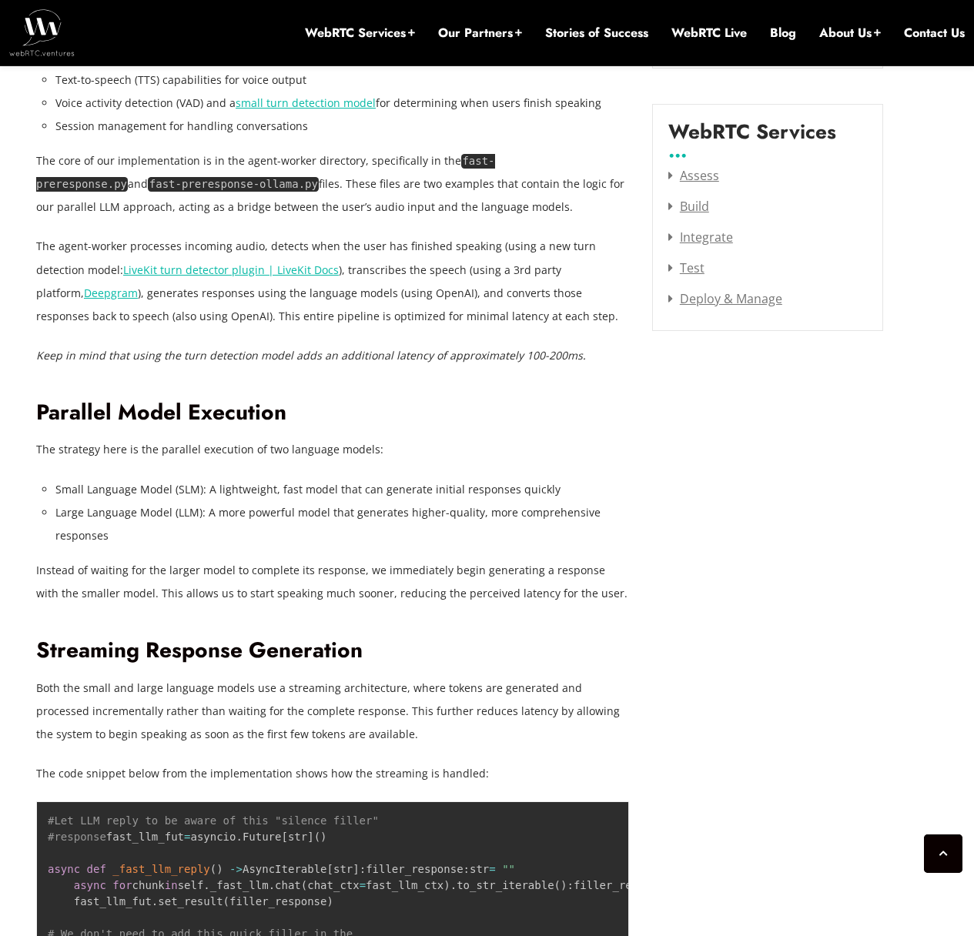
scroll to position [2033, 0]
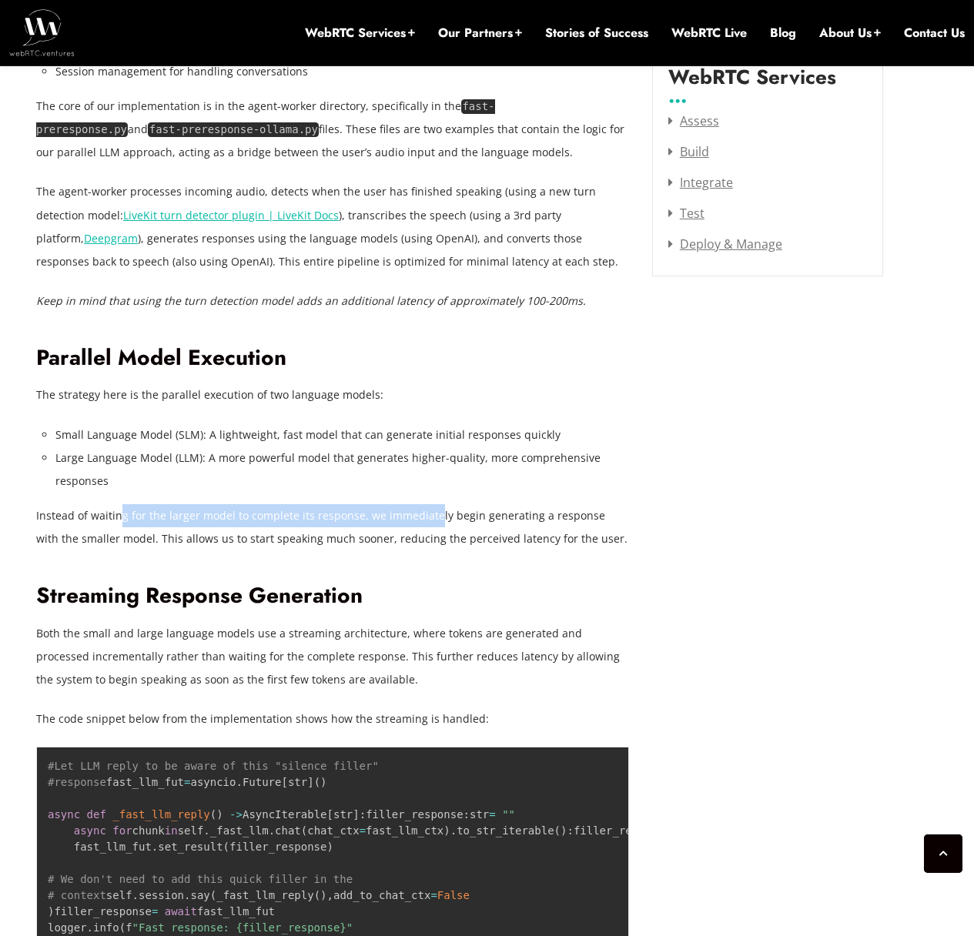
drag, startPoint x: 121, startPoint y: 505, endPoint x: 431, endPoint y: 507, distance: 310.3
click at [431, 507] on p "Instead of waiting for the larger model to complete its response, we immediatel…" at bounding box center [332, 527] width 593 height 46
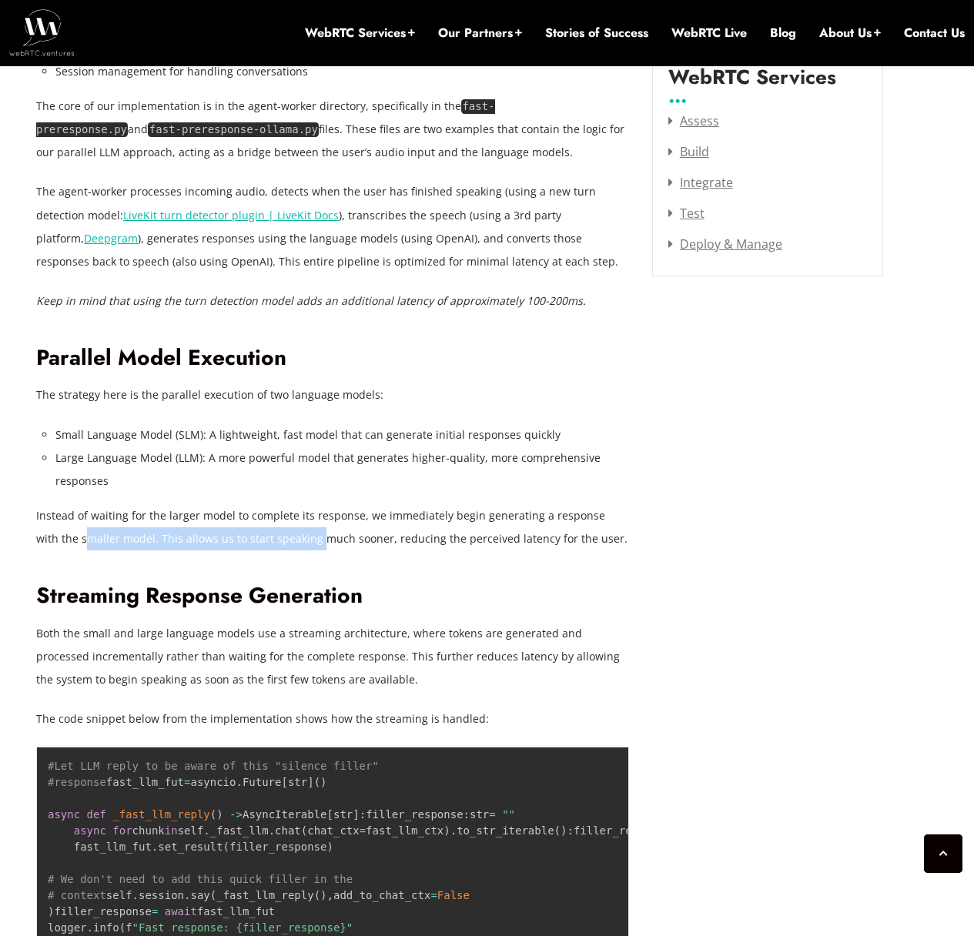
drag, startPoint x: 88, startPoint y: 541, endPoint x: 293, endPoint y: 548, distance: 204.9
click at [293, 548] on p "Instead of waiting for the larger model to complete its response, we immediatel…" at bounding box center [332, 527] width 593 height 46
drag, startPoint x: 293, startPoint y: 548, endPoint x: 314, endPoint y: 549, distance: 21.6
click at [294, 548] on p "Instead of waiting for the larger model to complete its response, we immediatel…" at bounding box center [332, 527] width 593 height 46
click at [523, 545] on p "Instead of waiting for the larger model to complete its response, we immediatel…" at bounding box center [332, 527] width 593 height 46
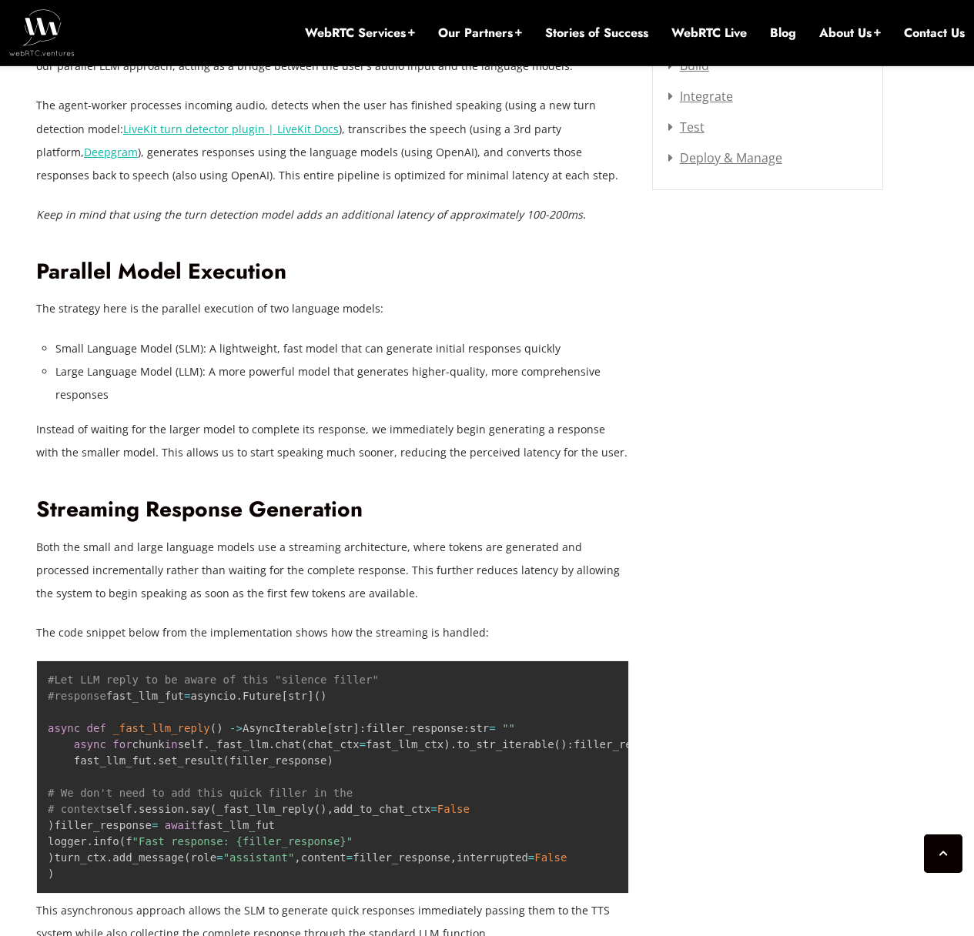
scroll to position [2171, 0]
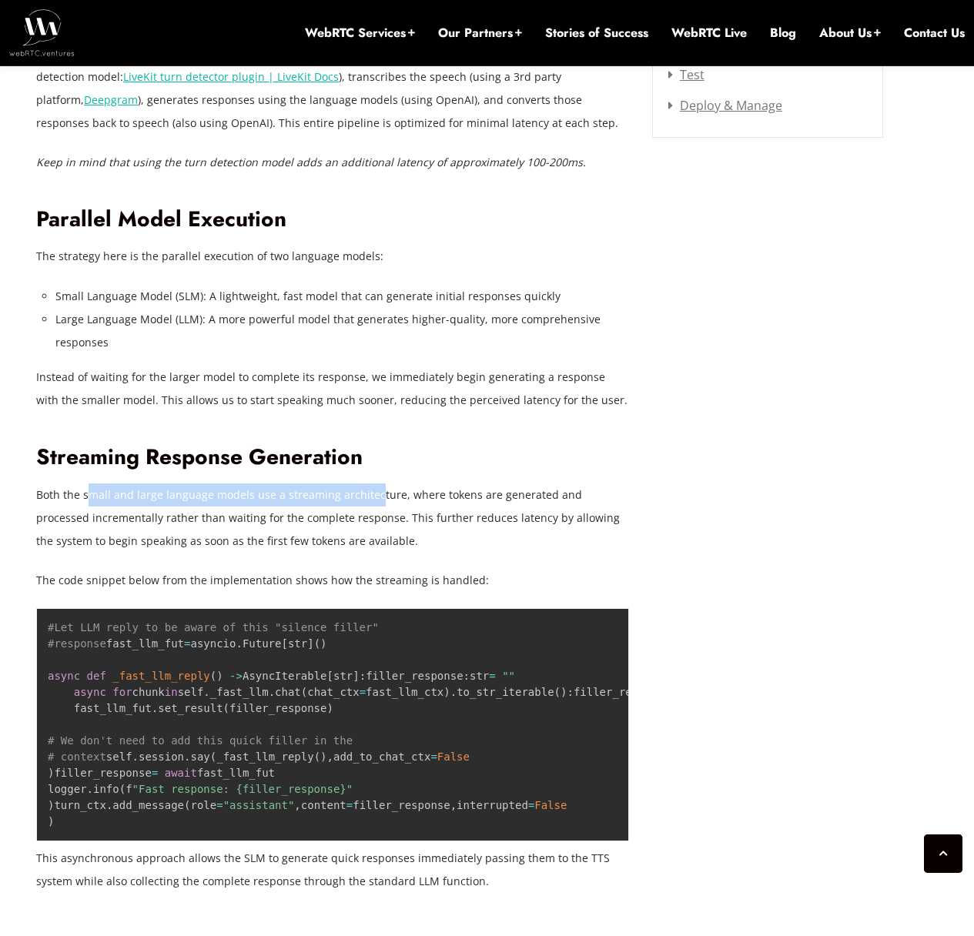
drag, startPoint x: 274, startPoint y: 503, endPoint x: 417, endPoint y: 505, distance: 143.2
click at [383, 505] on p "Both the small and large language models use a streaming architecture, where to…" at bounding box center [332, 518] width 593 height 69
click at [417, 505] on p "Both the small and large language models use a streaming architecture, where to…" at bounding box center [332, 518] width 593 height 69
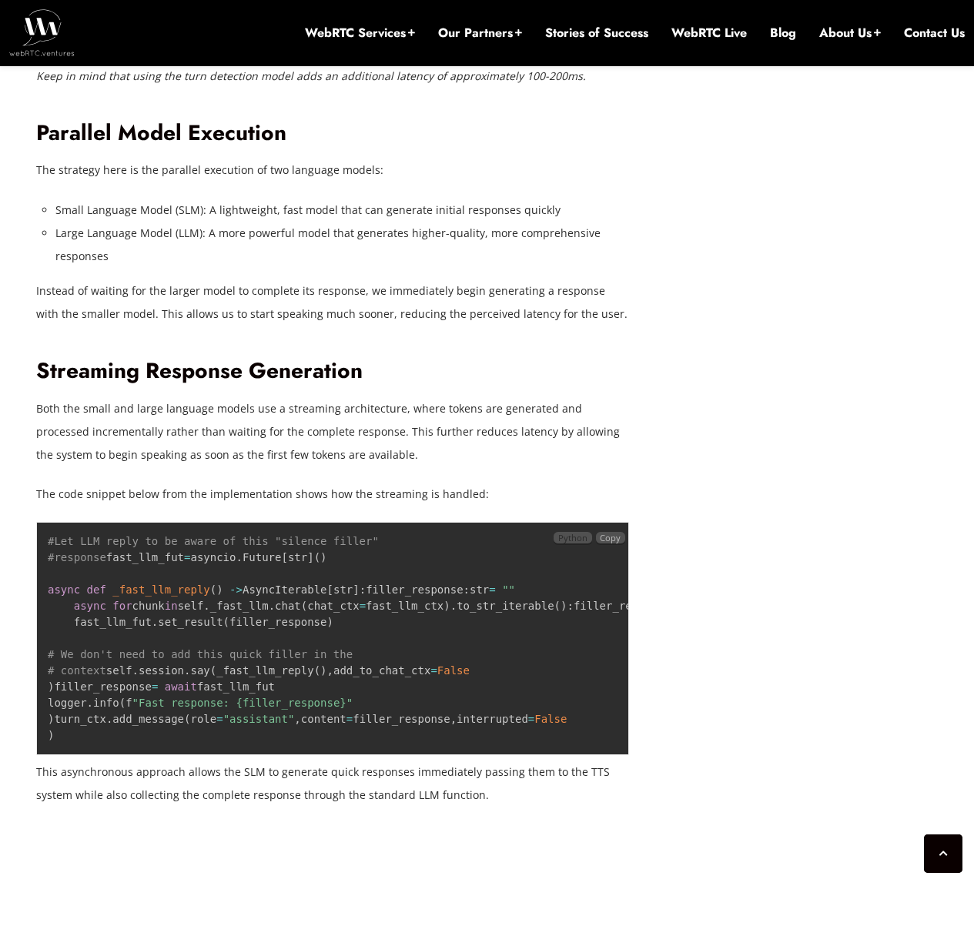
scroll to position [2310, 0]
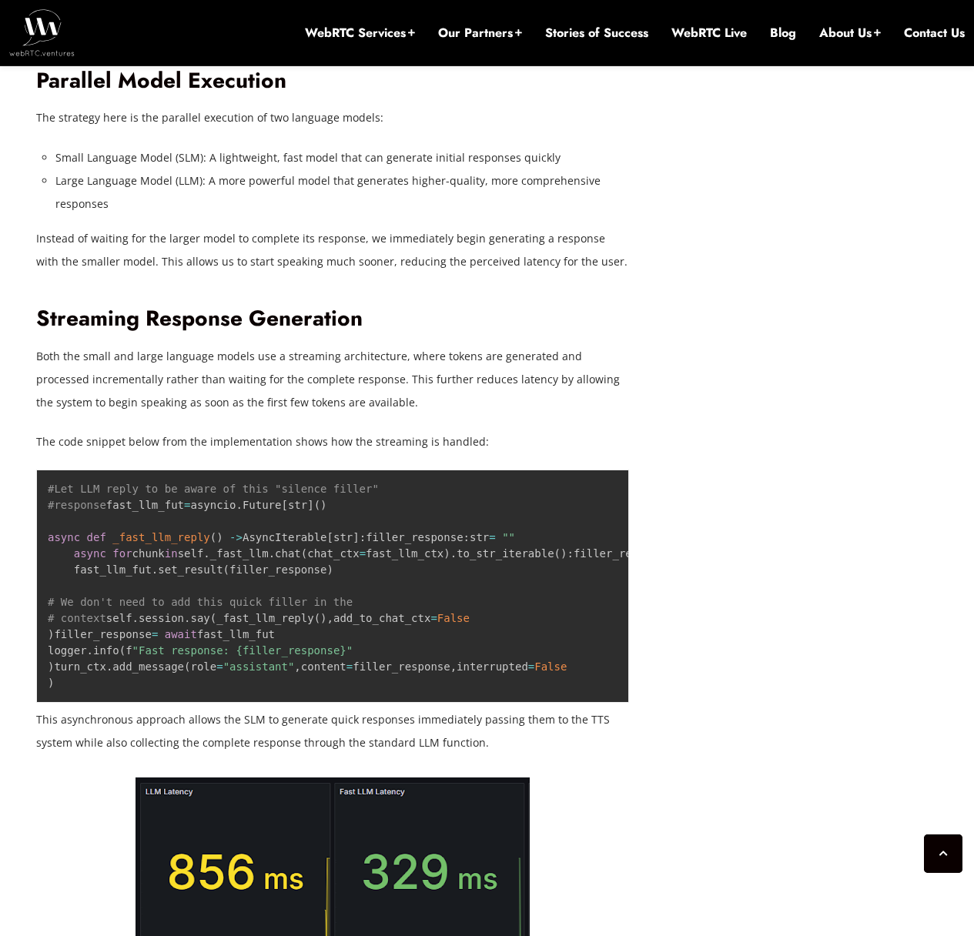
click at [192, 373] on p "Both the small and large language models use a streaming architecture, where to…" at bounding box center [332, 379] width 593 height 69
click at [188, 397] on p "Both the small and large language models use a streaming architecture, where to…" at bounding box center [332, 379] width 593 height 69
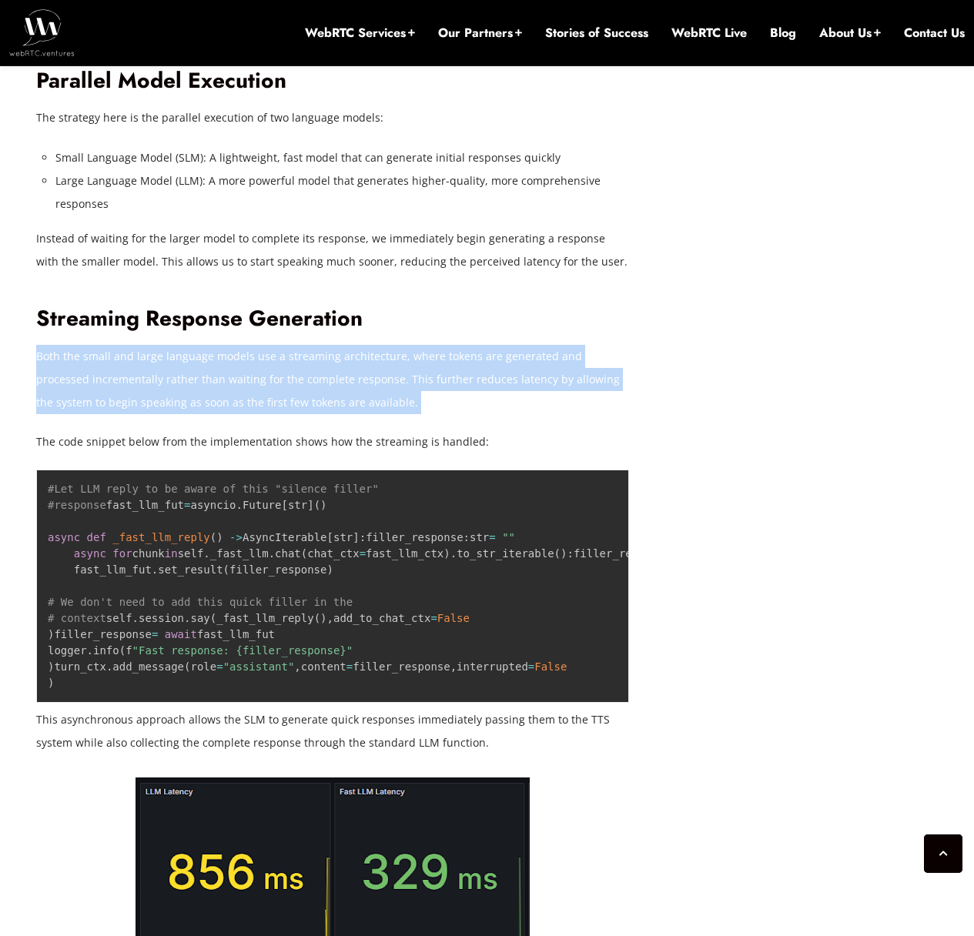
click at [188, 397] on p "Both the small and large language models use a streaming architecture, where to…" at bounding box center [332, 379] width 593 height 69
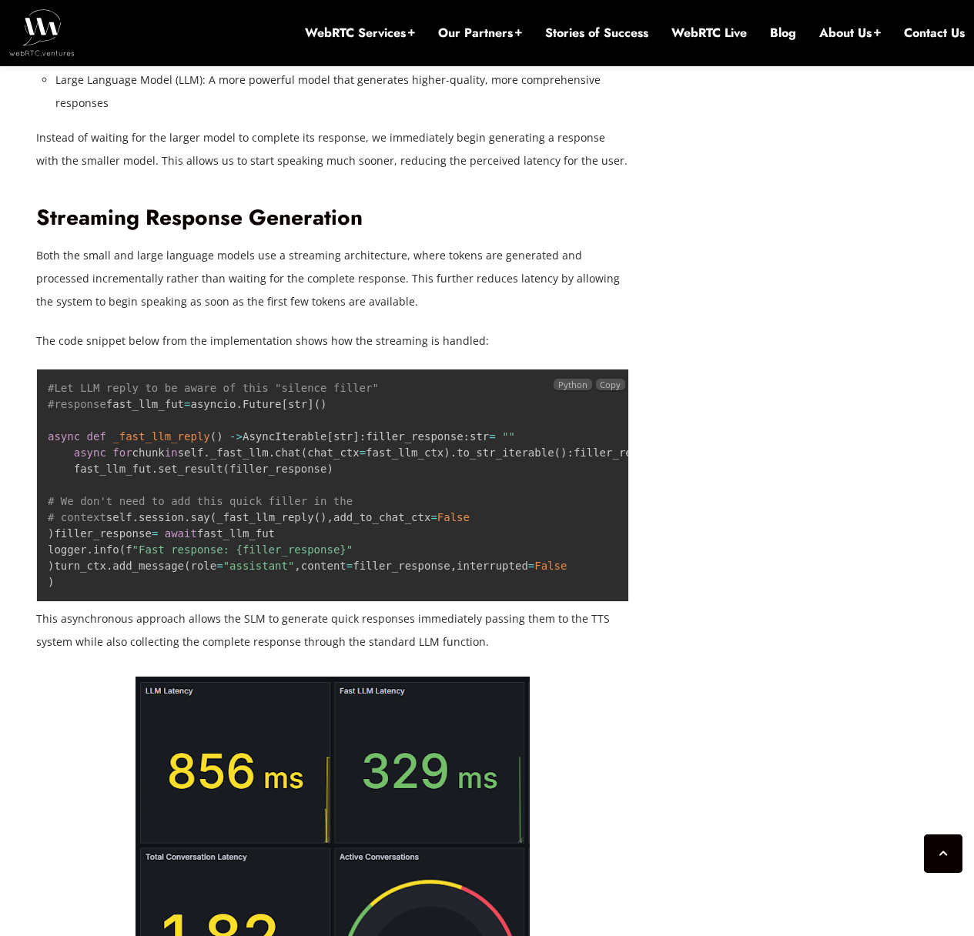
scroll to position [2449, 0]
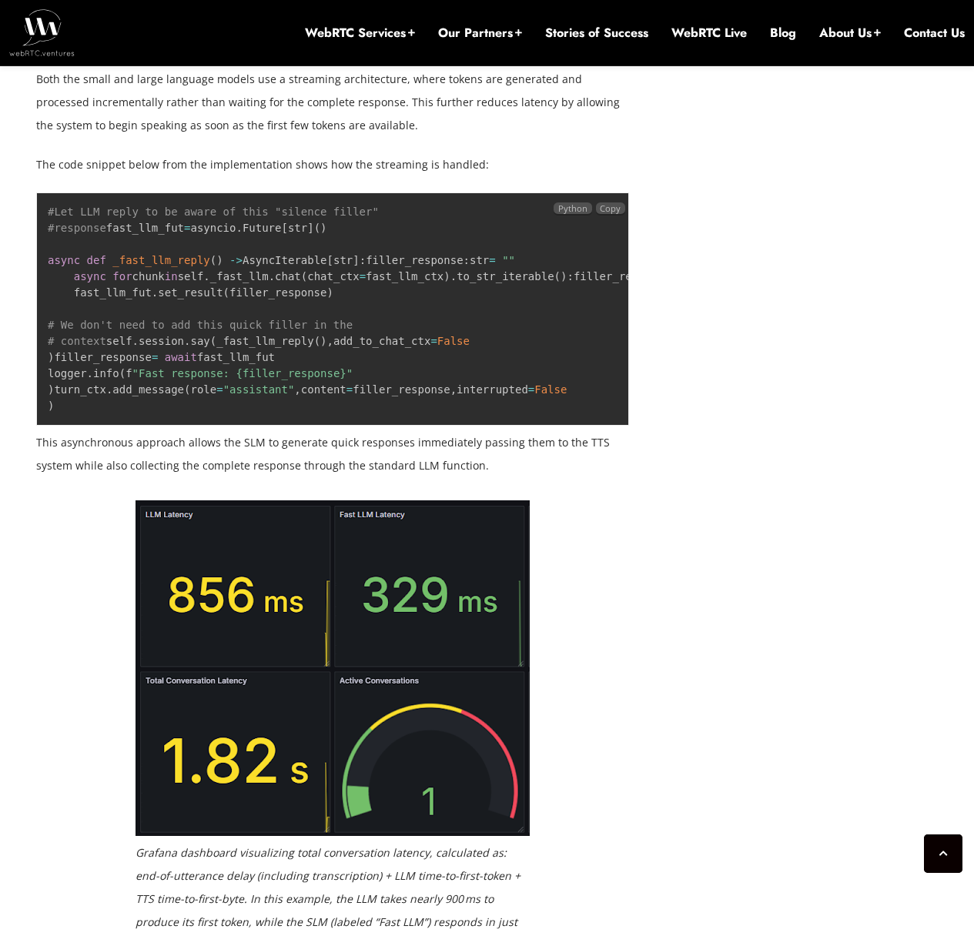
scroll to position [2864, 0]
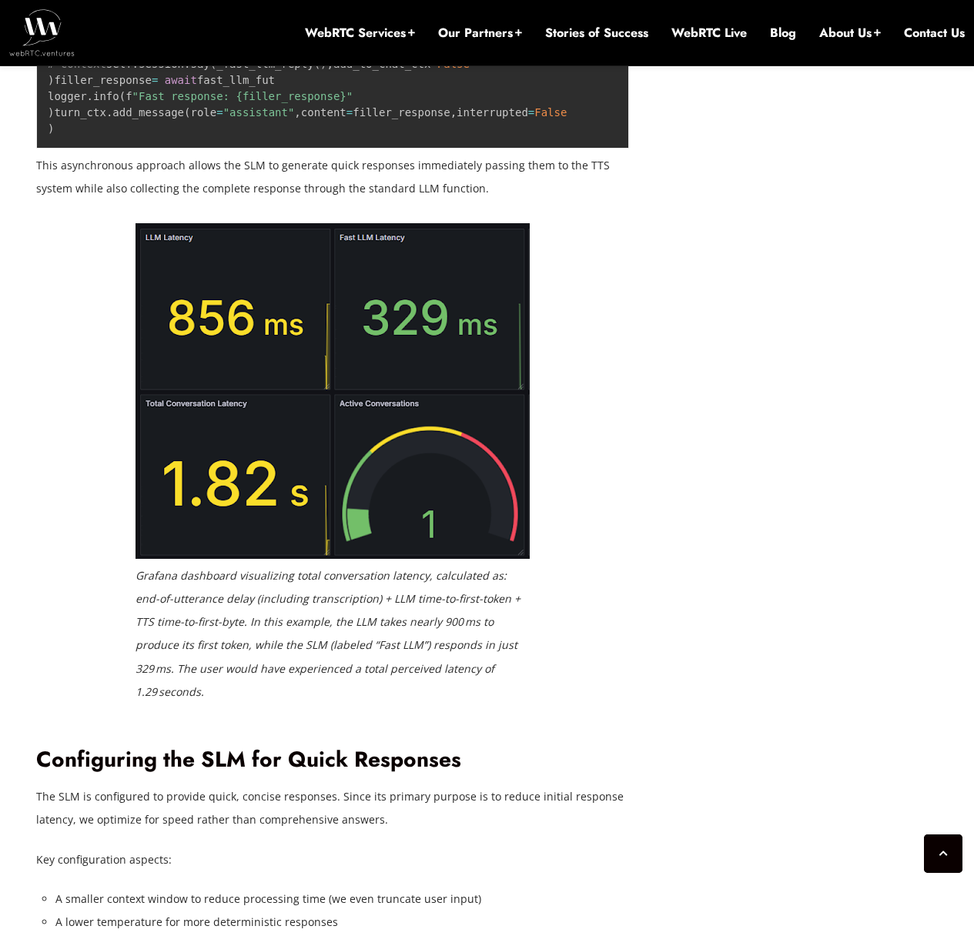
click at [829, 407] on div "[DATE] [PERSON_NAME] Comments Off on Reducing Voice Agent Latency with Parallel…" at bounding box center [487, 954] width 920 height 6256
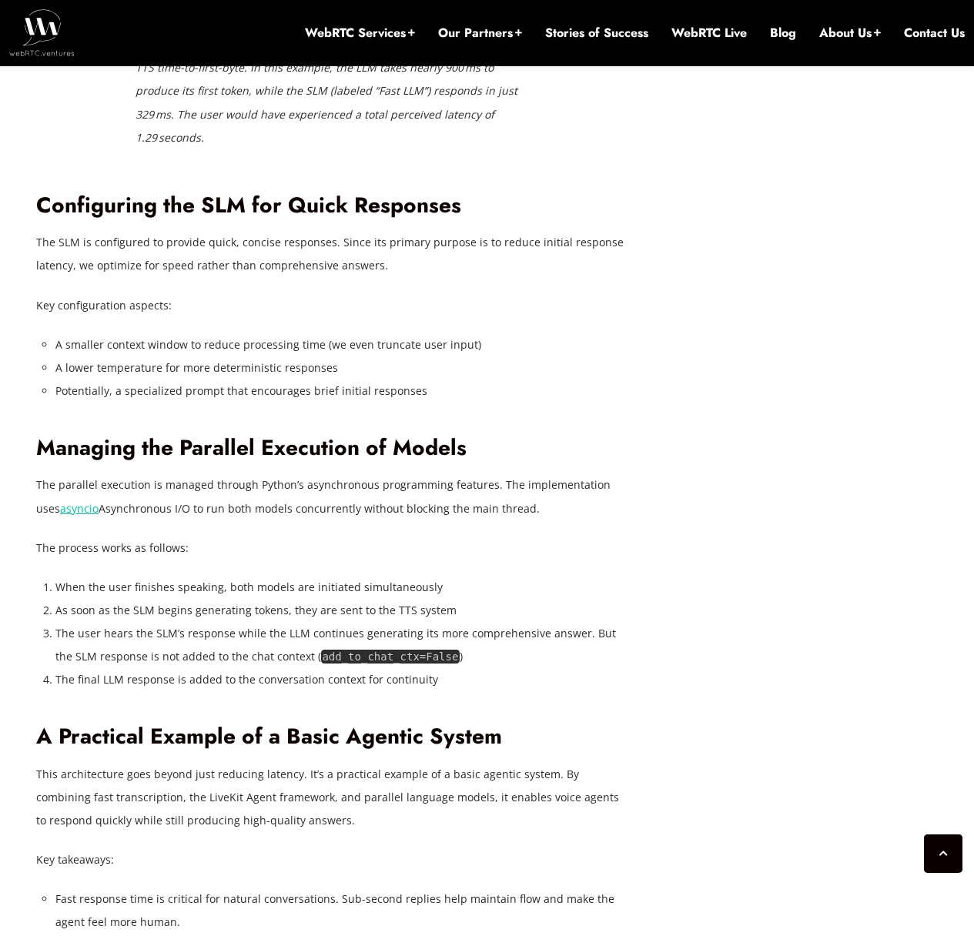
click at [81, 277] on p "The SLM is configured to provide quick, concise responses. Since its primary pu…" at bounding box center [332, 254] width 593 height 46
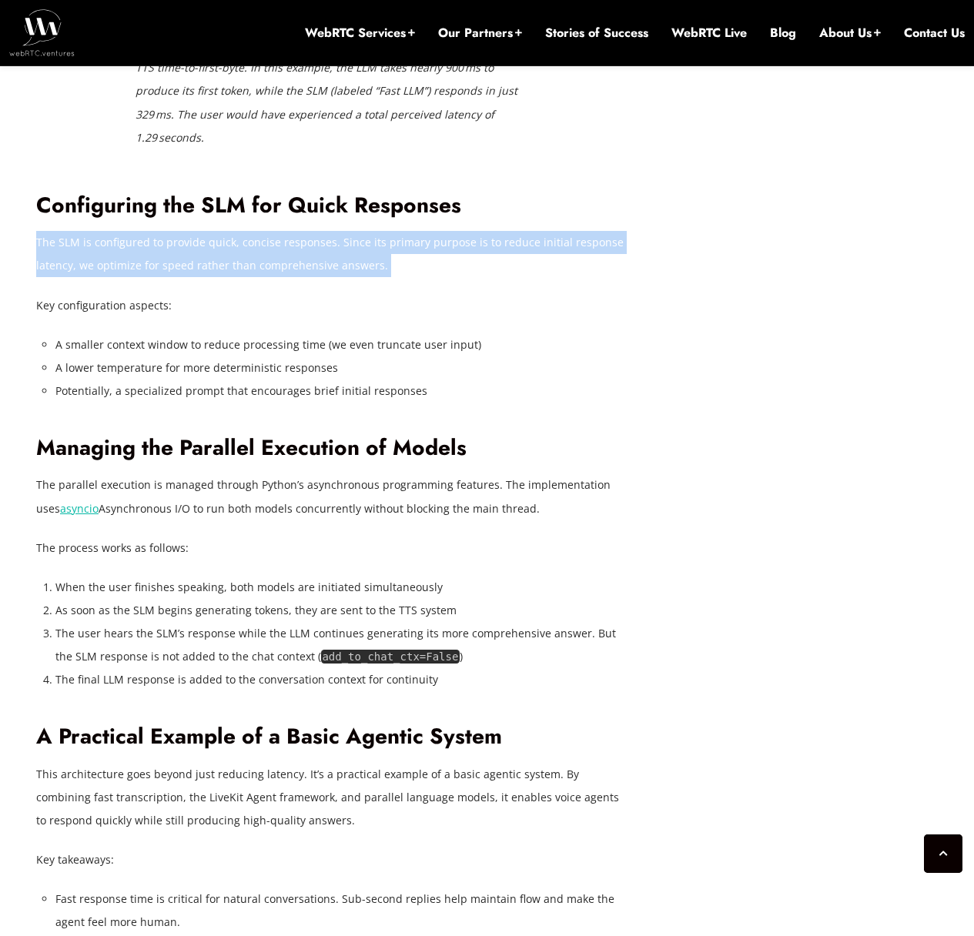
click at [81, 277] on p "The SLM is configured to provide quick, concise responses. Since its primary pu…" at bounding box center [332, 254] width 593 height 46
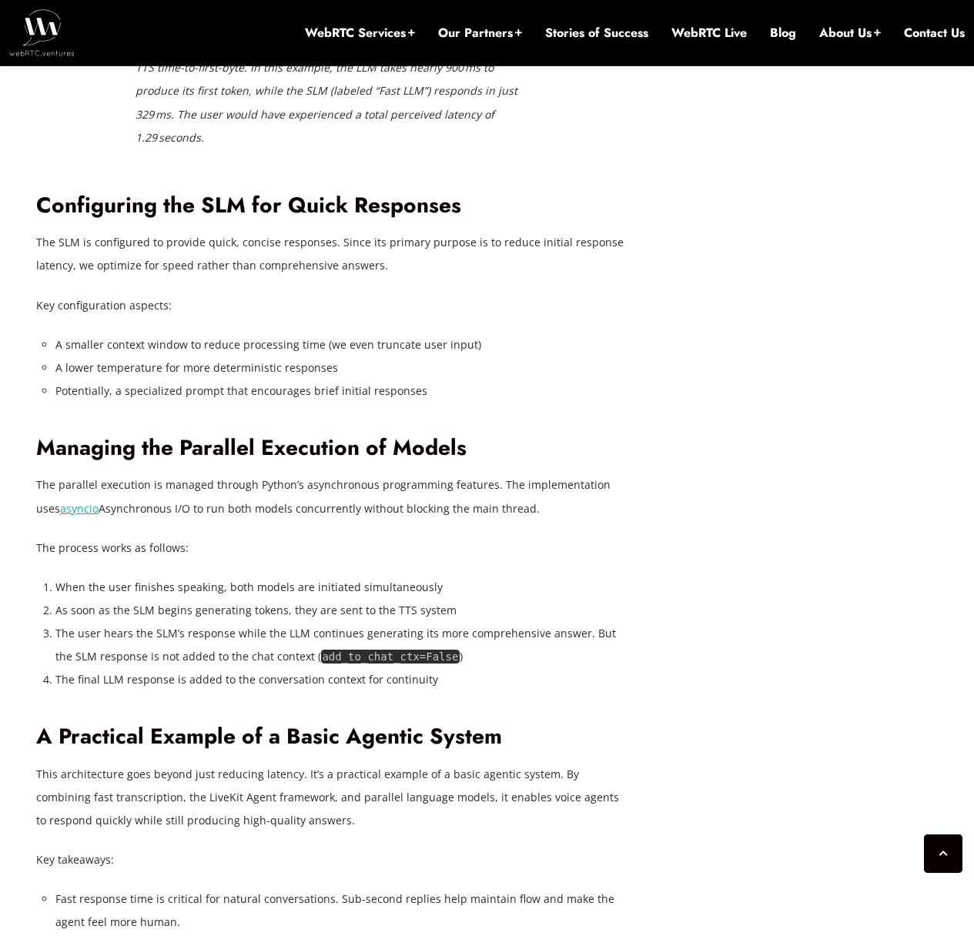
click at [55, 277] on p "The SLM is configured to provide quick, concise responses. Since its primary pu…" at bounding box center [332, 254] width 593 height 46
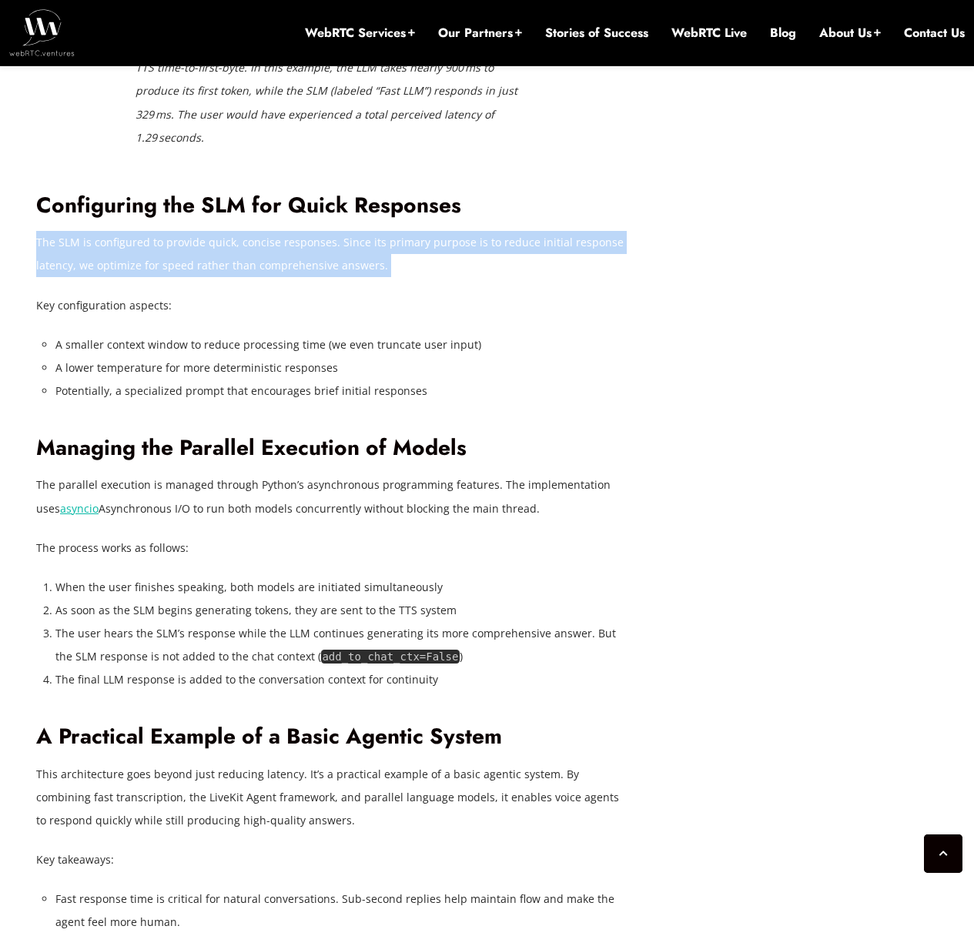
click at [55, 277] on p "The SLM is configured to provide quick, concise responses. Since its primary pu…" at bounding box center [332, 254] width 593 height 46
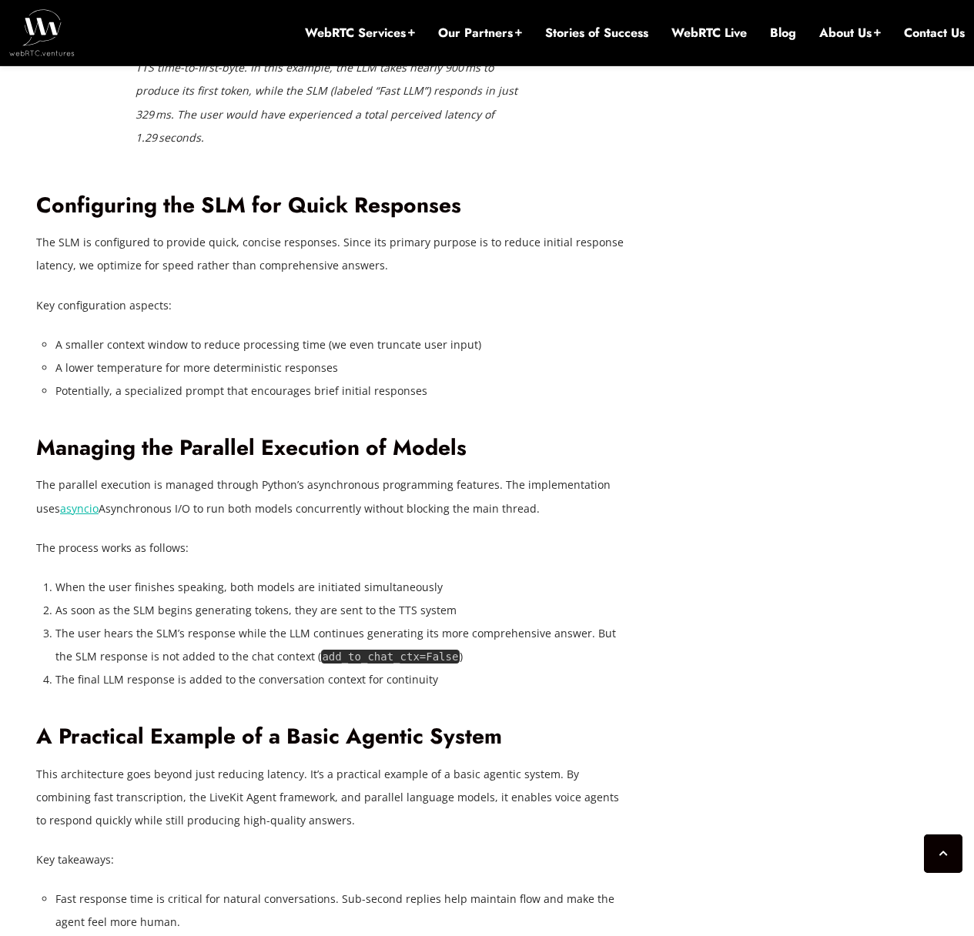
click at [809, 330] on div "[DATE] [PERSON_NAME] Comments Off on Reducing Voice Agent Latency with Parallel…" at bounding box center [487, 399] width 920 height 6256
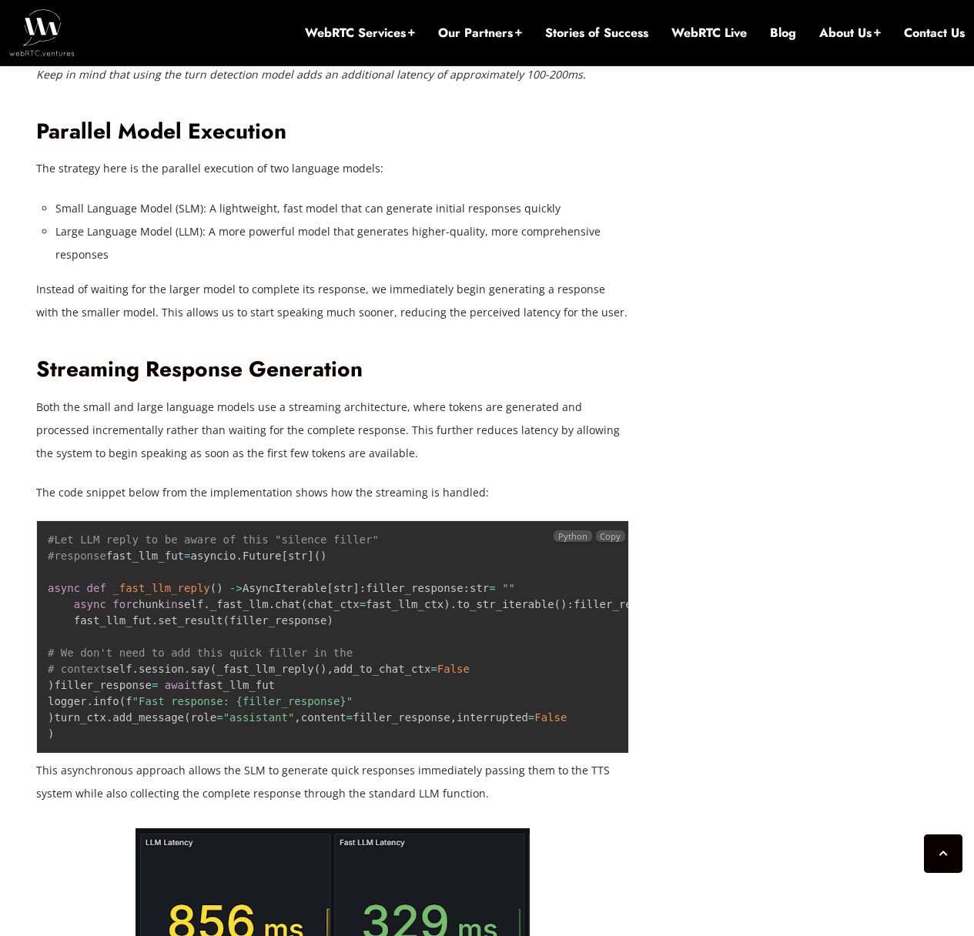
scroll to position [2310, 0]
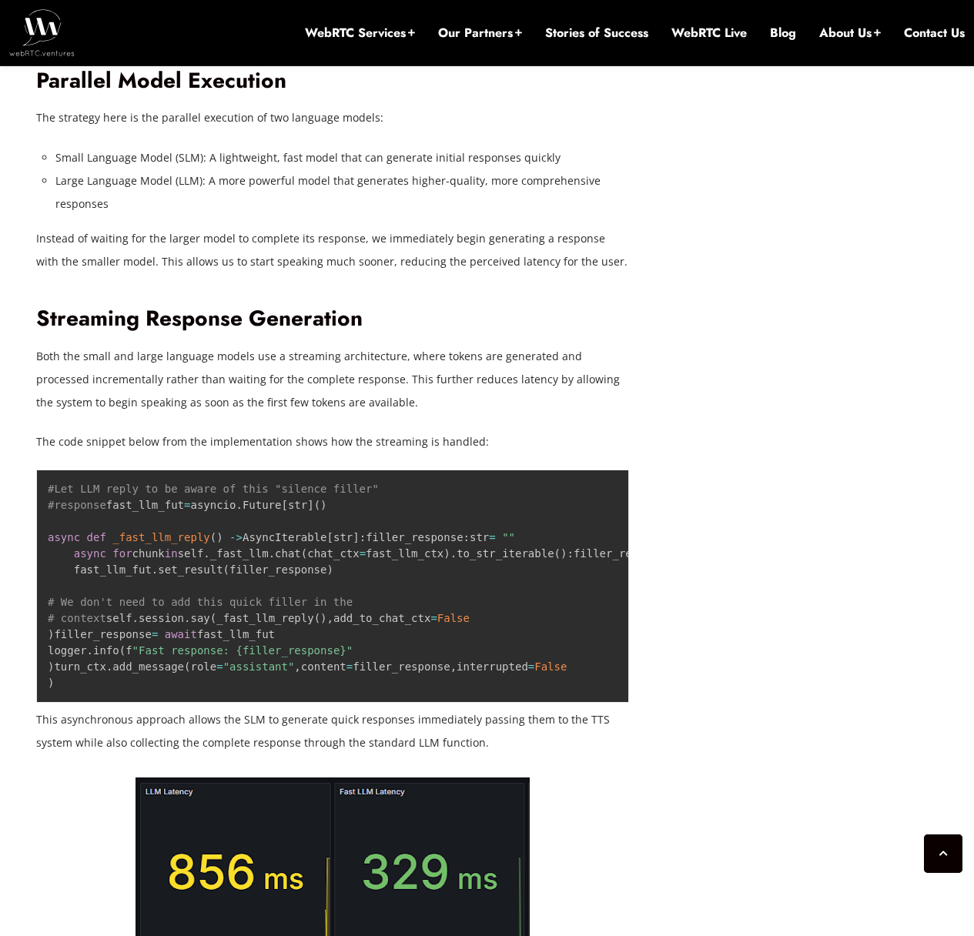
click at [149, 371] on p "Both the small and large language models use a streaming architecture, where to…" at bounding box center [332, 379] width 593 height 69
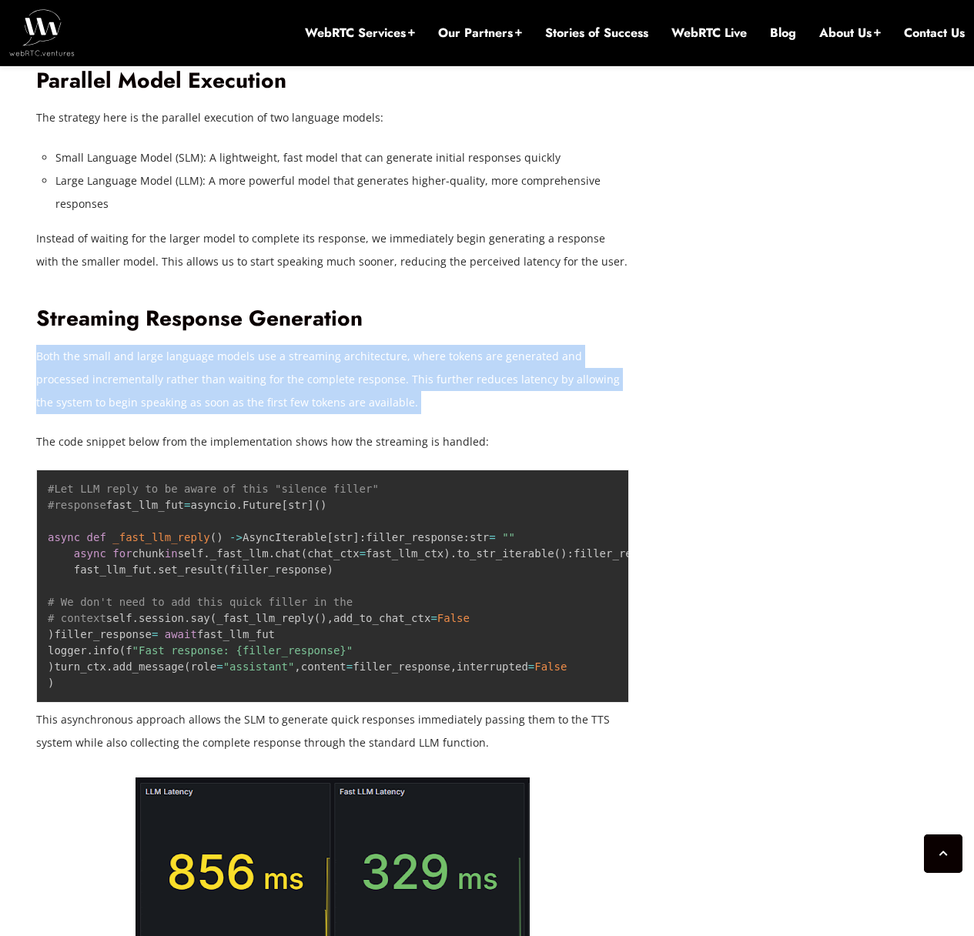
click at [149, 371] on p "Both the small and large language models use a streaming architecture, where to…" at bounding box center [332, 379] width 593 height 69
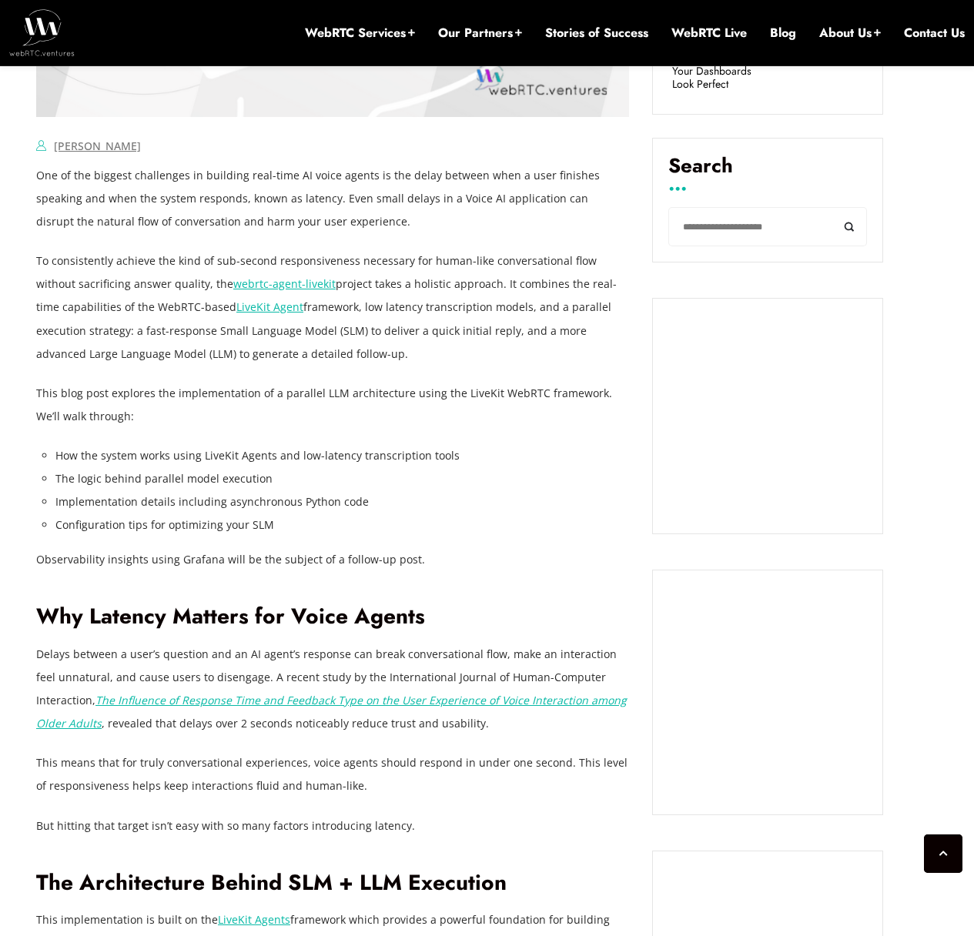
scroll to position [1201, 0]
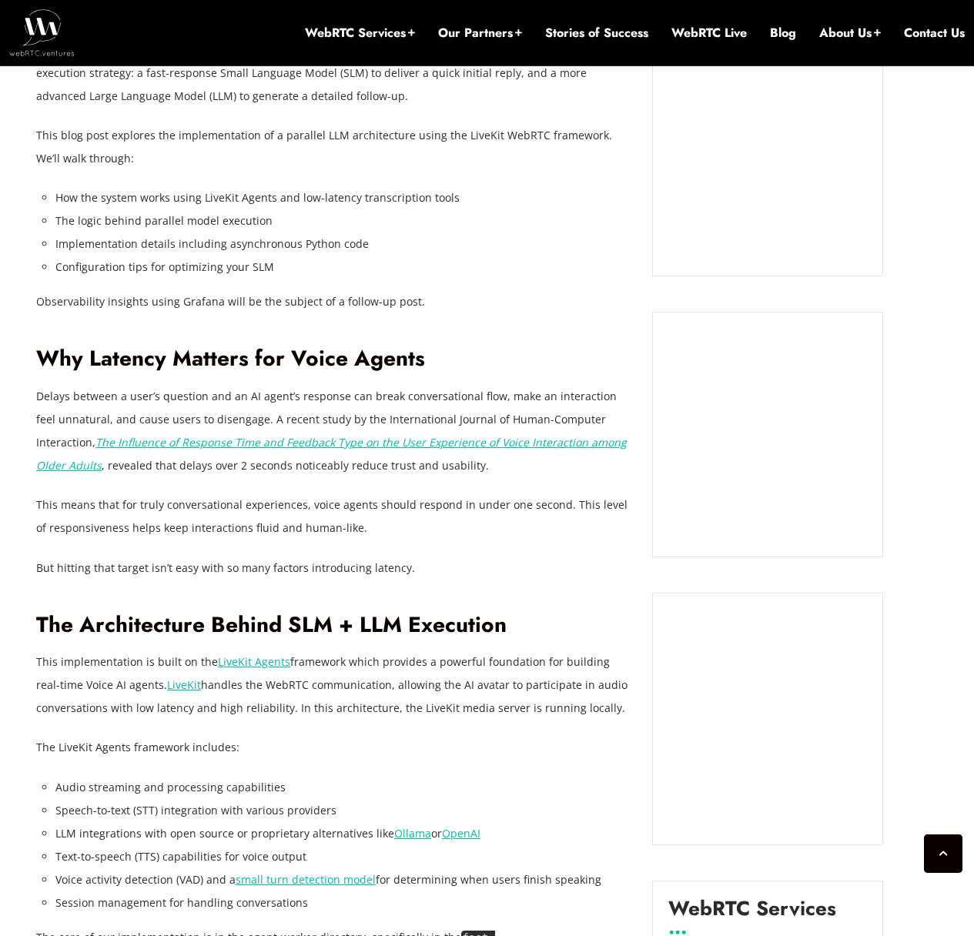
click at [191, 218] on li "The logic behind parallel model execution" at bounding box center [342, 220] width 574 height 23
click at [500, 208] on li "How the system works using LiveKit Agents and low-latency transcription tools" at bounding box center [342, 197] width 574 height 23
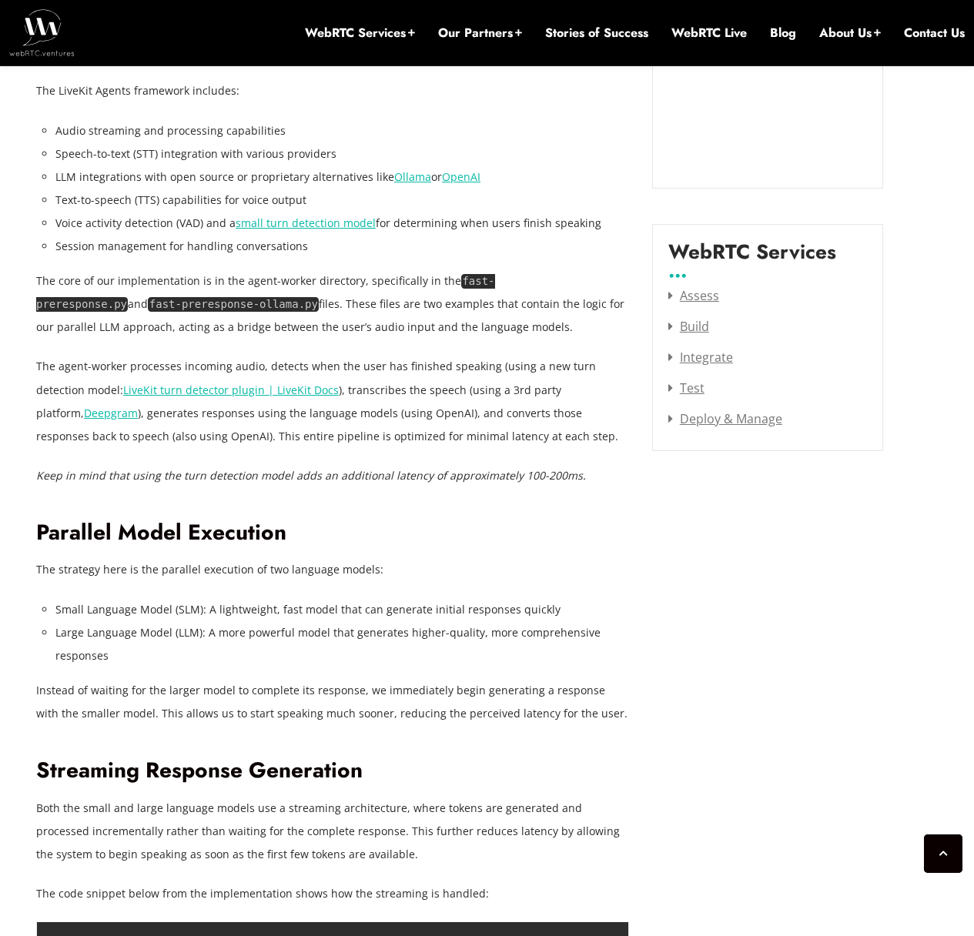
scroll to position [2033, 0]
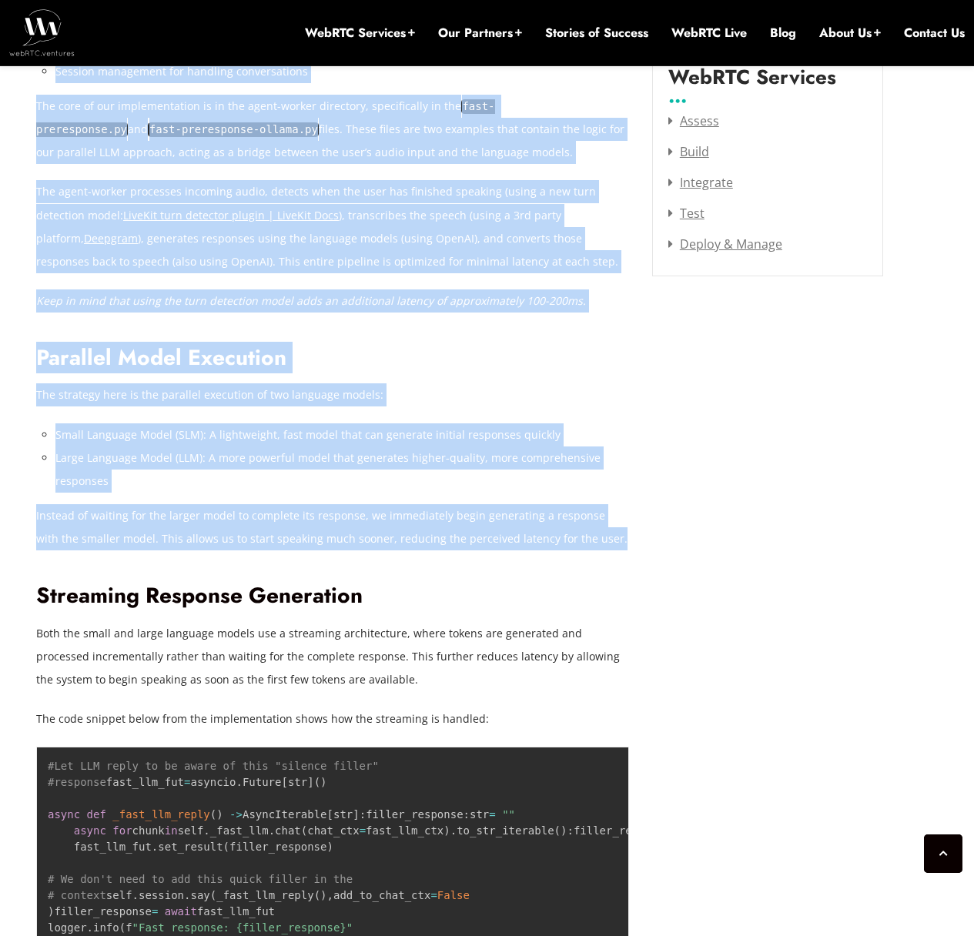
drag, startPoint x: 526, startPoint y: 529, endPoint x: 19, endPoint y: 388, distance: 525.9
click at [487, 447] on li "Large Language Model (LLM): A more powerful model that generates higher-quality…" at bounding box center [342, 470] width 574 height 46
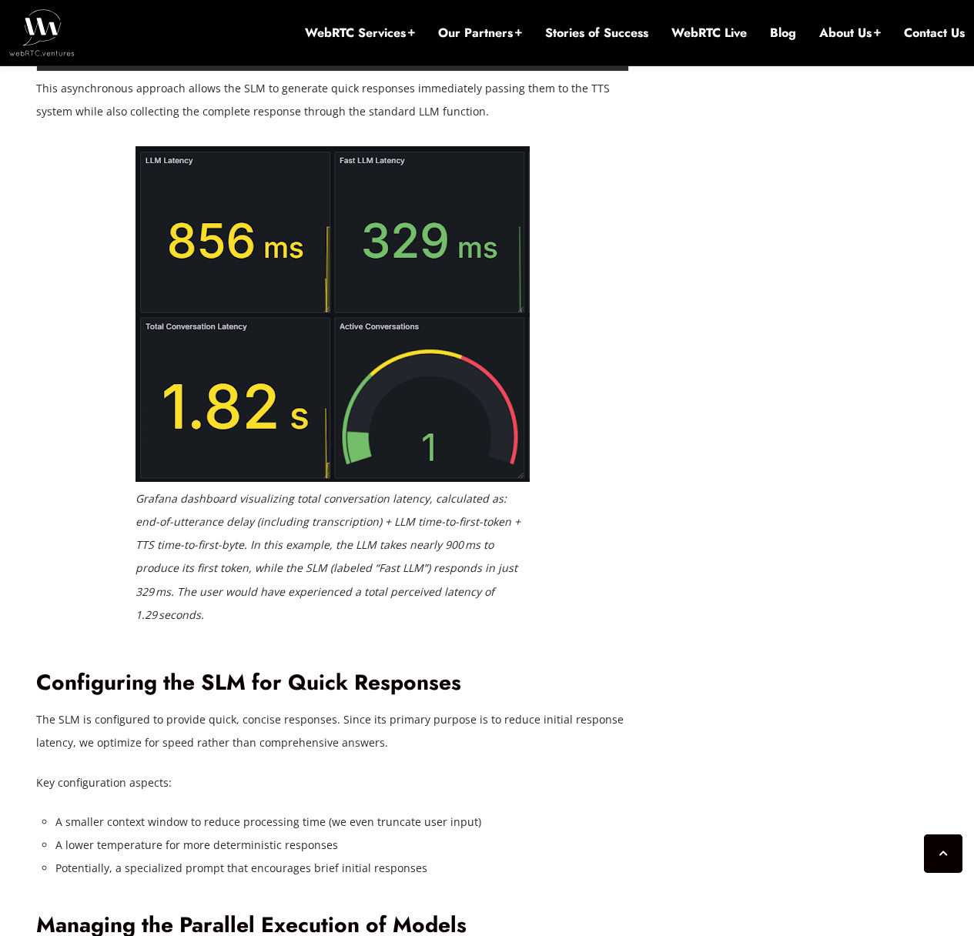
scroll to position [3003, 0]
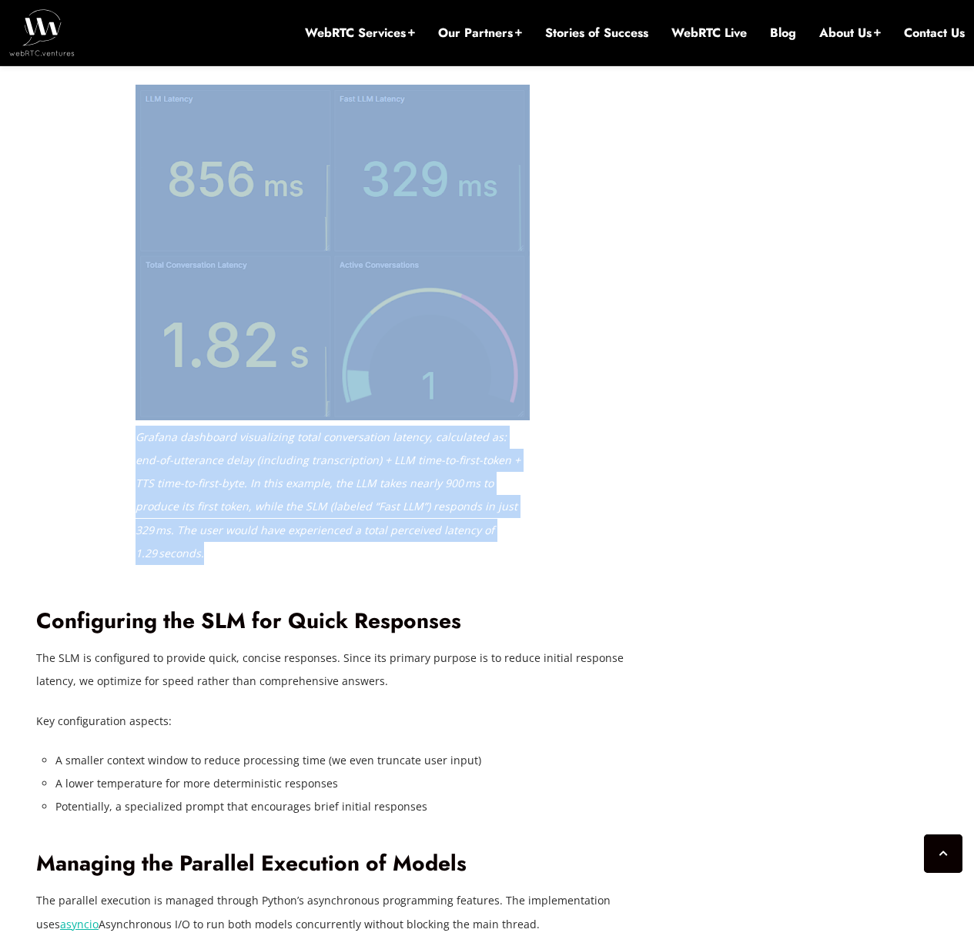
drag, startPoint x: 229, startPoint y: 734, endPoint x: 70, endPoint y: 691, distance: 164.9
click at [70, 576] on div "Grafana dashboard visualizing total conversation latency, calculated as: end-of…" at bounding box center [332, 330] width 593 height 491
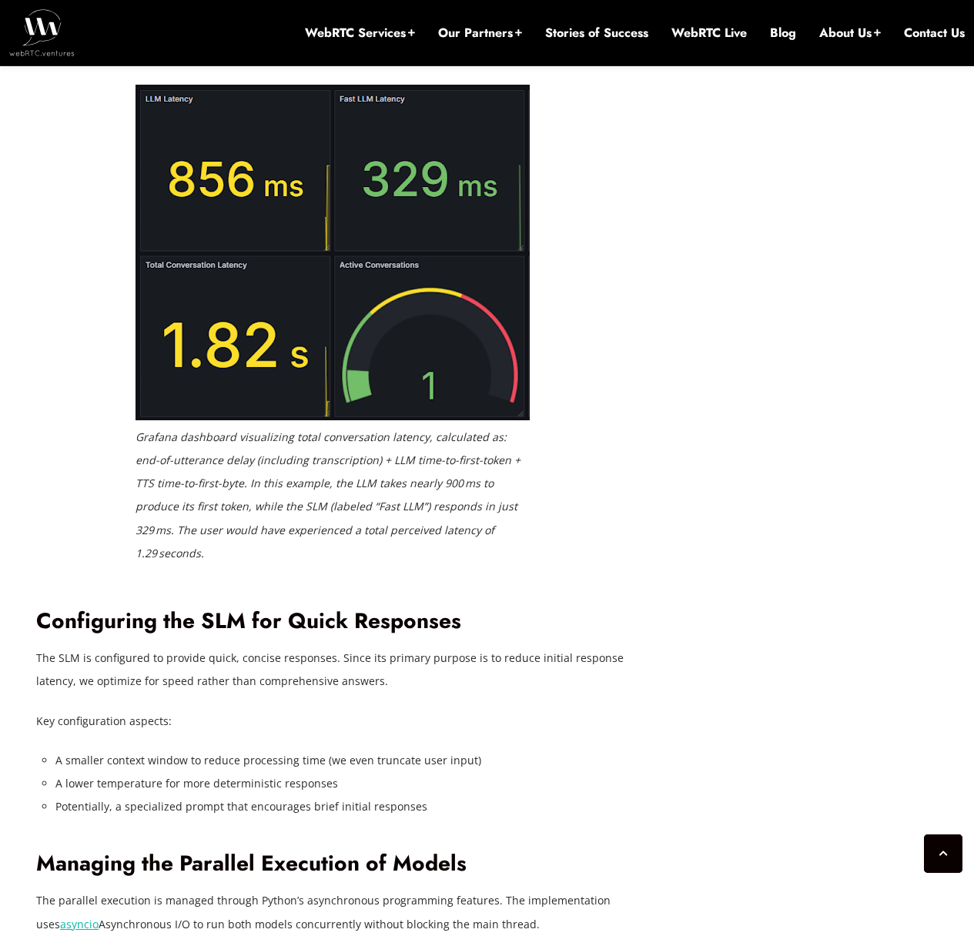
click at [763, 698] on div "[DATE] [PERSON_NAME] Comments Off on Reducing Voice Agent Latency with Parallel…" at bounding box center [487, 815] width 920 height 6256
click at [182, 560] on em "Grafana dashboard visualizing total conversation latency, calculated as: end-of…" at bounding box center [328, 495] width 385 height 130
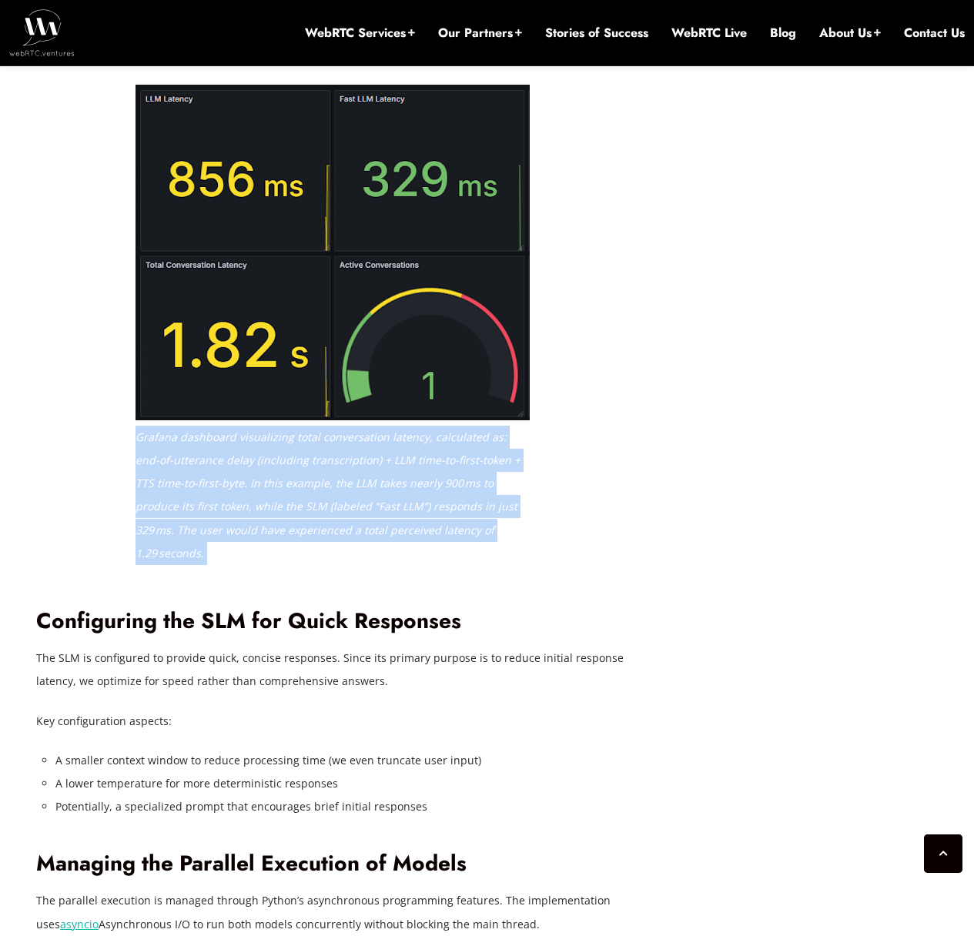
click at [182, 560] on em "Grafana dashboard visualizing total conversation latency, calculated as: end-of…" at bounding box center [328, 495] width 385 height 130
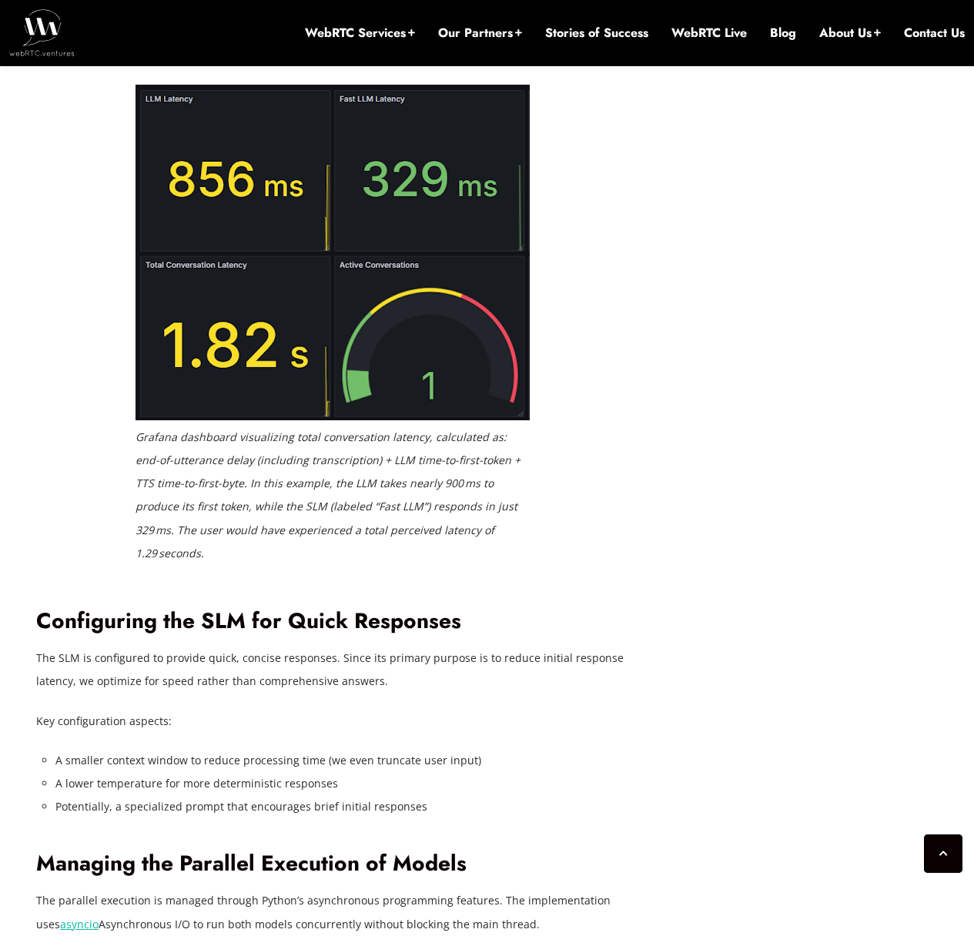
click at [734, 702] on div "[DATE] [PERSON_NAME] Comments Off on Reducing Voice Agent Latency with Parallel…" at bounding box center [487, 815] width 920 height 6256
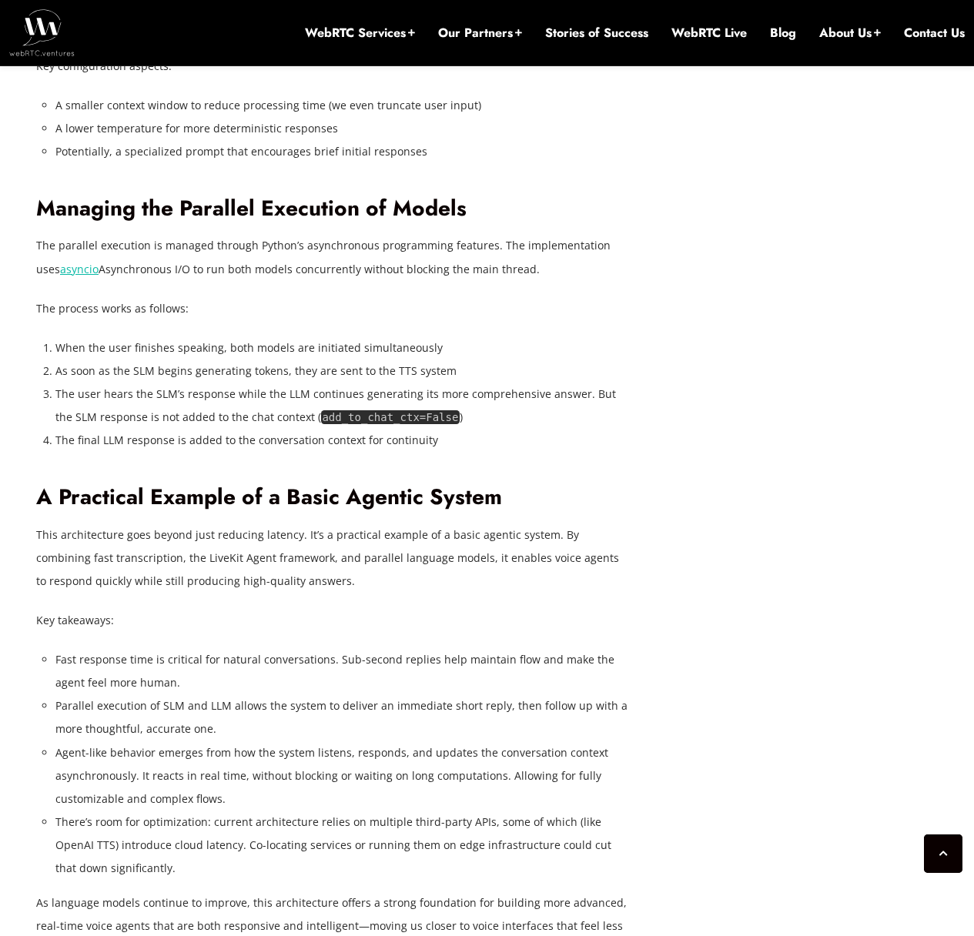
scroll to position [3696, 0]
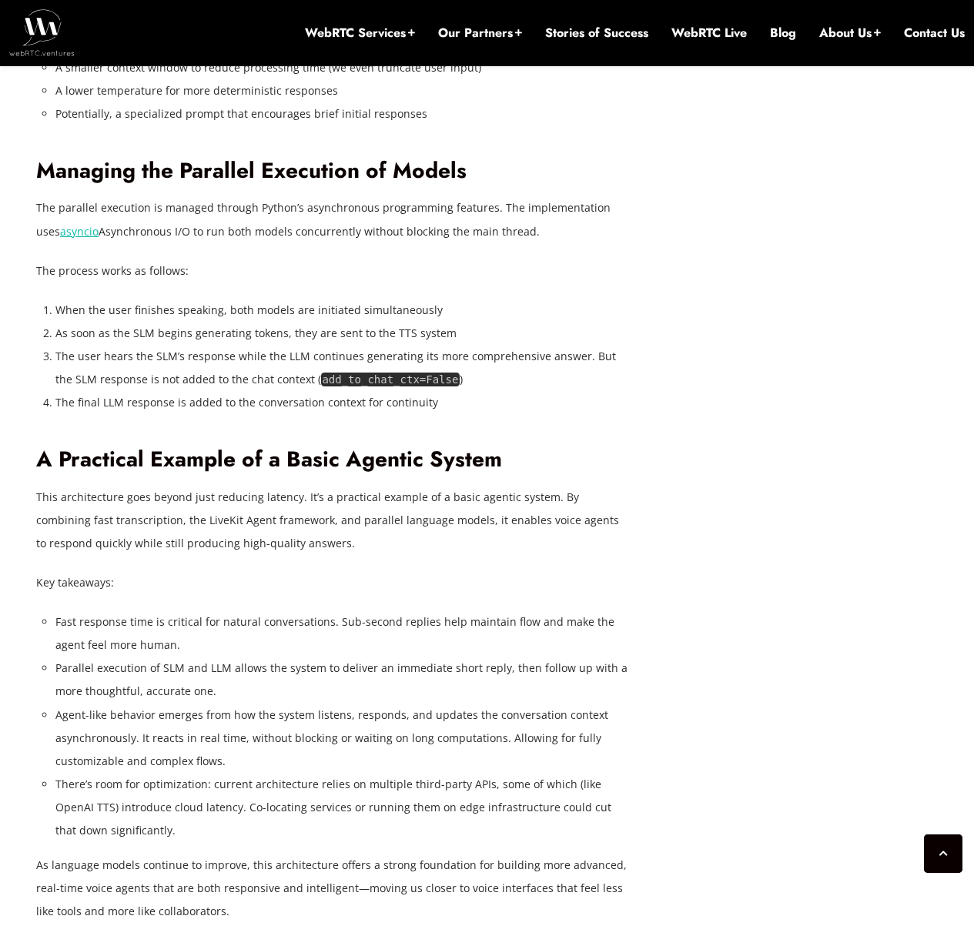
click at [215, 79] on li "A smaller context window to reduce processing time (we even truncate user input)" at bounding box center [342, 67] width 574 height 23
drag, startPoint x: 215, startPoint y: 309, endPoint x: 262, endPoint y: 311, distance: 47.0
click at [222, 79] on li "A smaller context window to reduce processing time (we even truncate user input)" at bounding box center [342, 67] width 574 height 23
click at [630, 532] on div "[DATE] [PERSON_NAME] Comments Off on Reducing Voice Agent Latency with Parallel…" at bounding box center [344, 122] width 616 height 6256
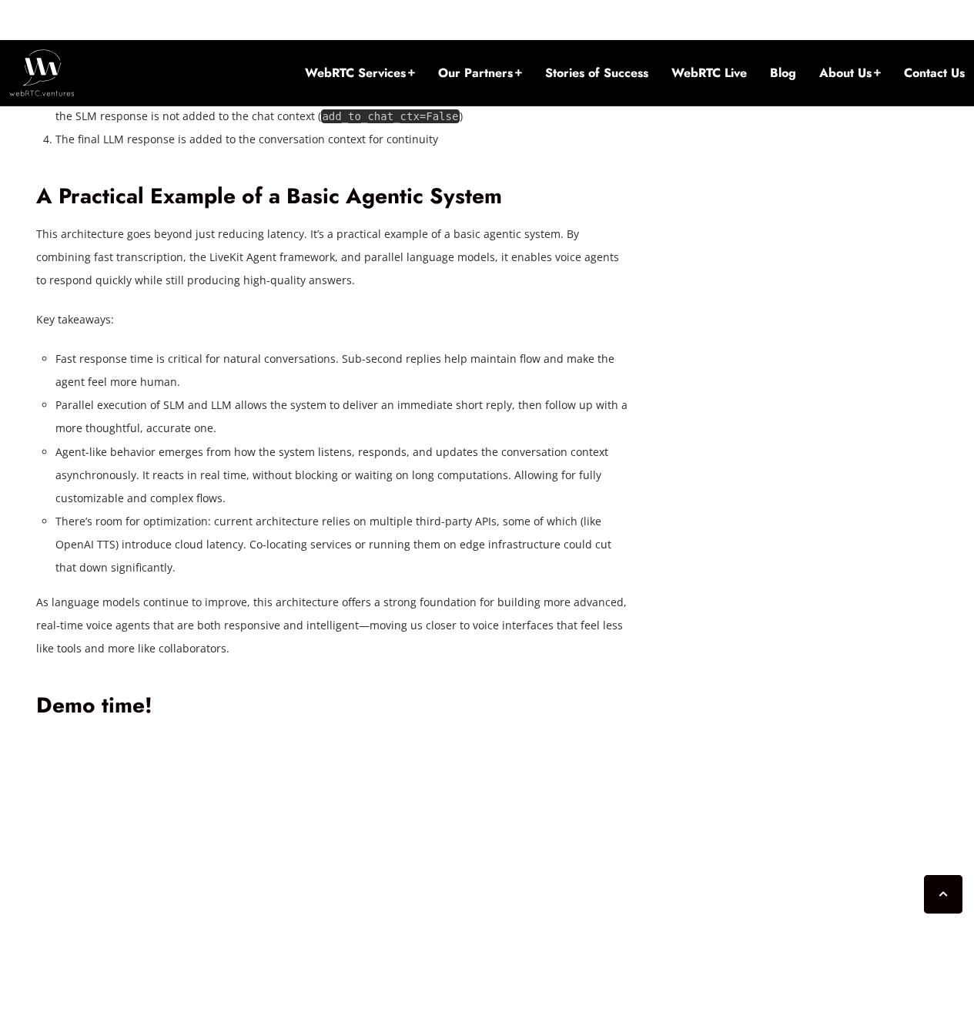
scroll to position [3973, 0]
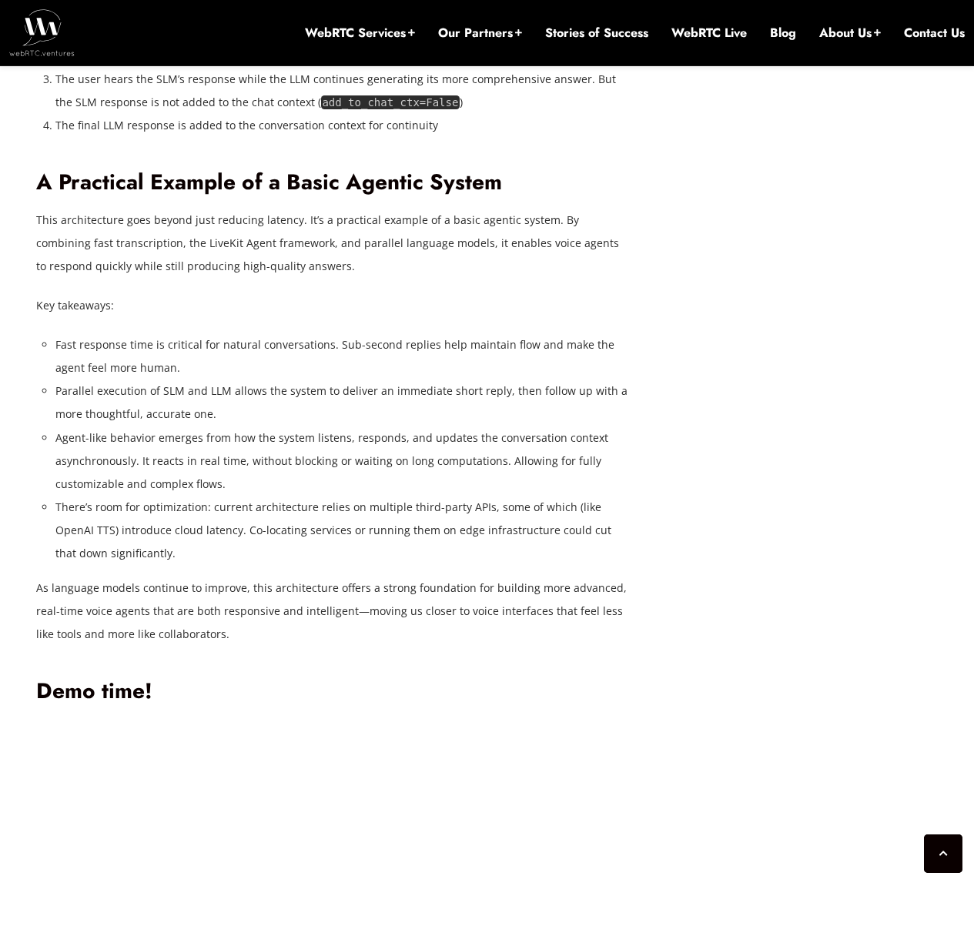
click at [158, 278] on p "This architecture goes beyond just reducing latency. It’s a practical example o…" at bounding box center [332, 243] width 593 height 69
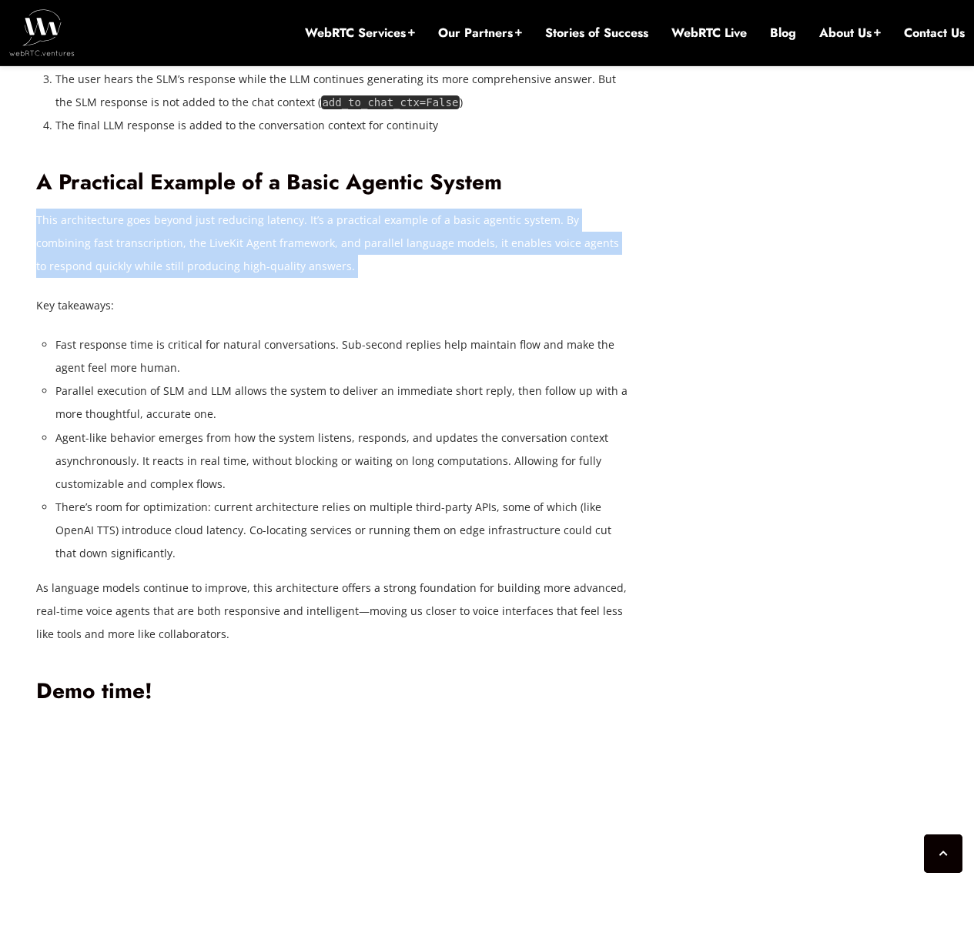
click at [158, 278] on p "This architecture goes beyond just reducing latency. It’s a practical example o…" at bounding box center [332, 243] width 593 height 69
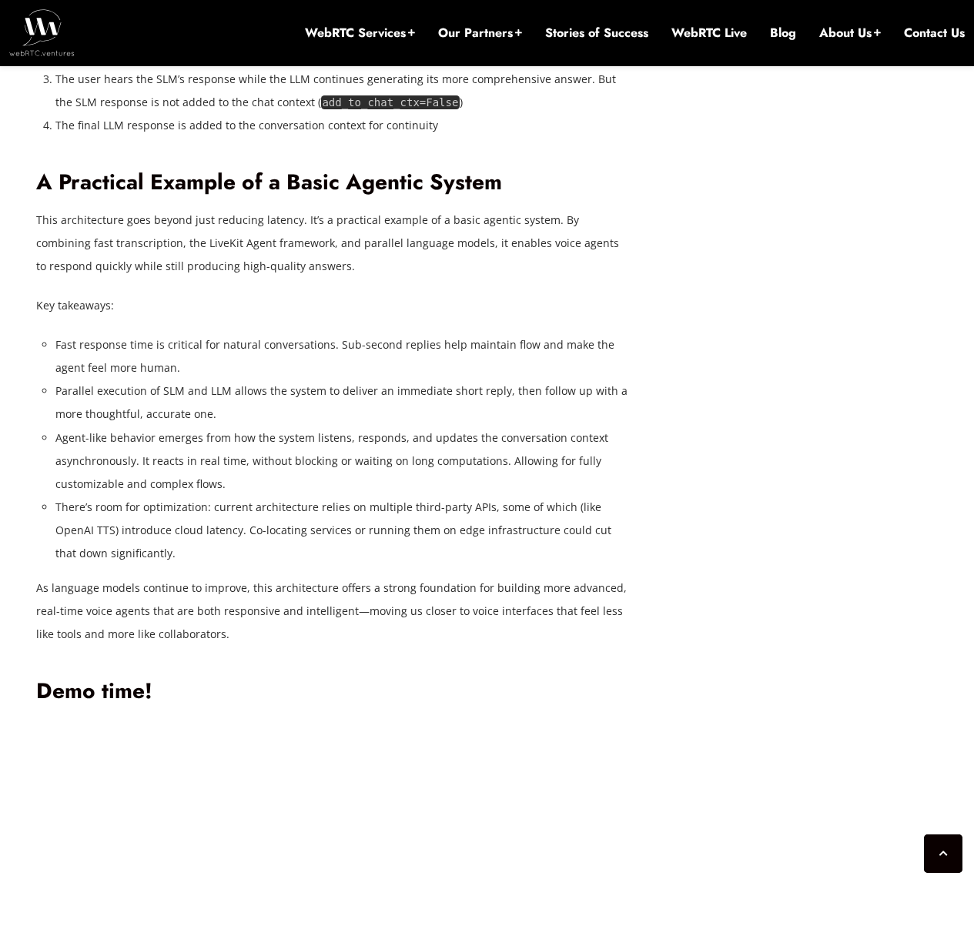
click at [189, 278] on p "This architecture goes beyond just reducing latency. It’s a practical example o…" at bounding box center [332, 243] width 593 height 69
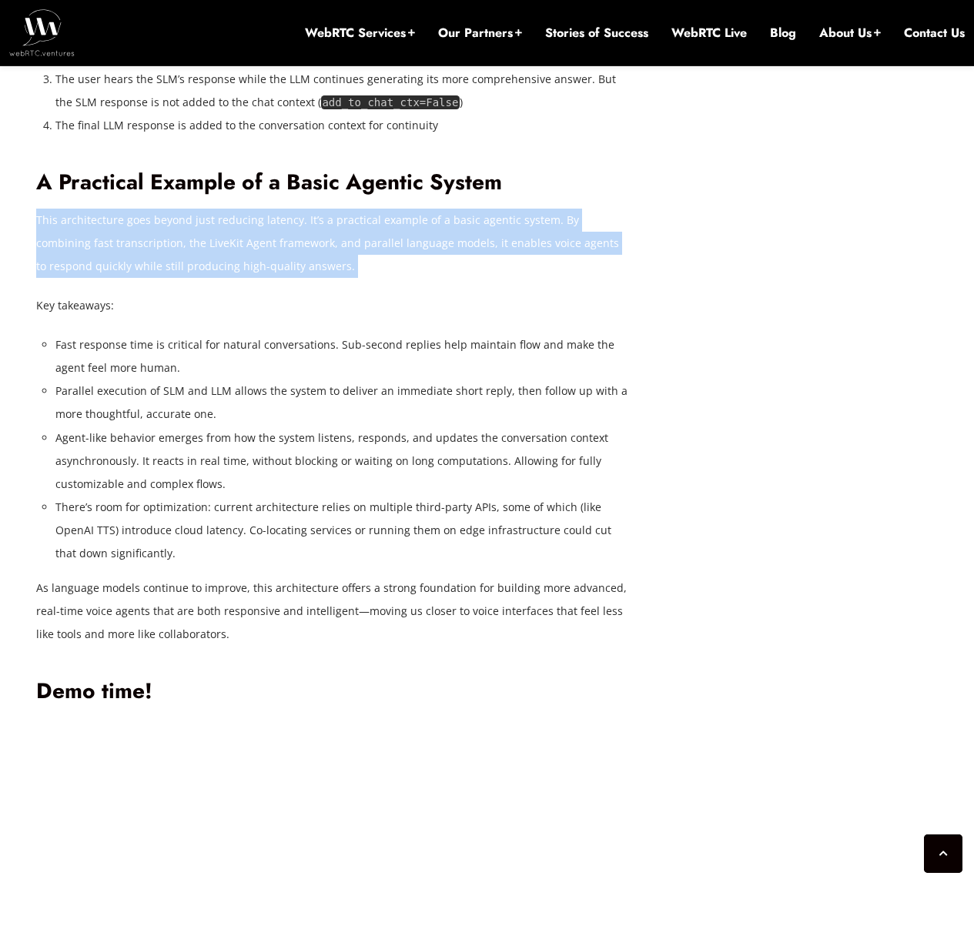
click at [189, 278] on p "This architecture goes beyond just reducing latency. It’s a practical example o…" at bounding box center [332, 243] width 593 height 69
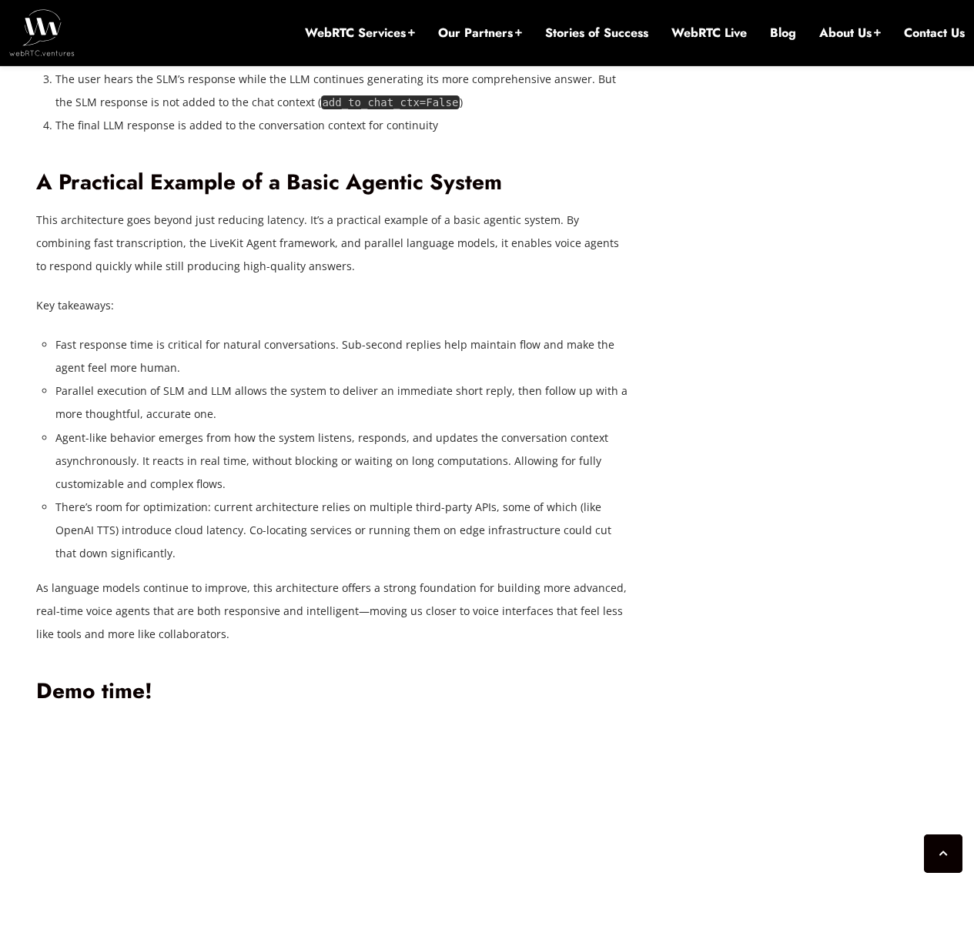
click at [200, 278] on p "This architecture goes beyond just reducing latency. It’s a practical example o…" at bounding box center [332, 243] width 593 height 69
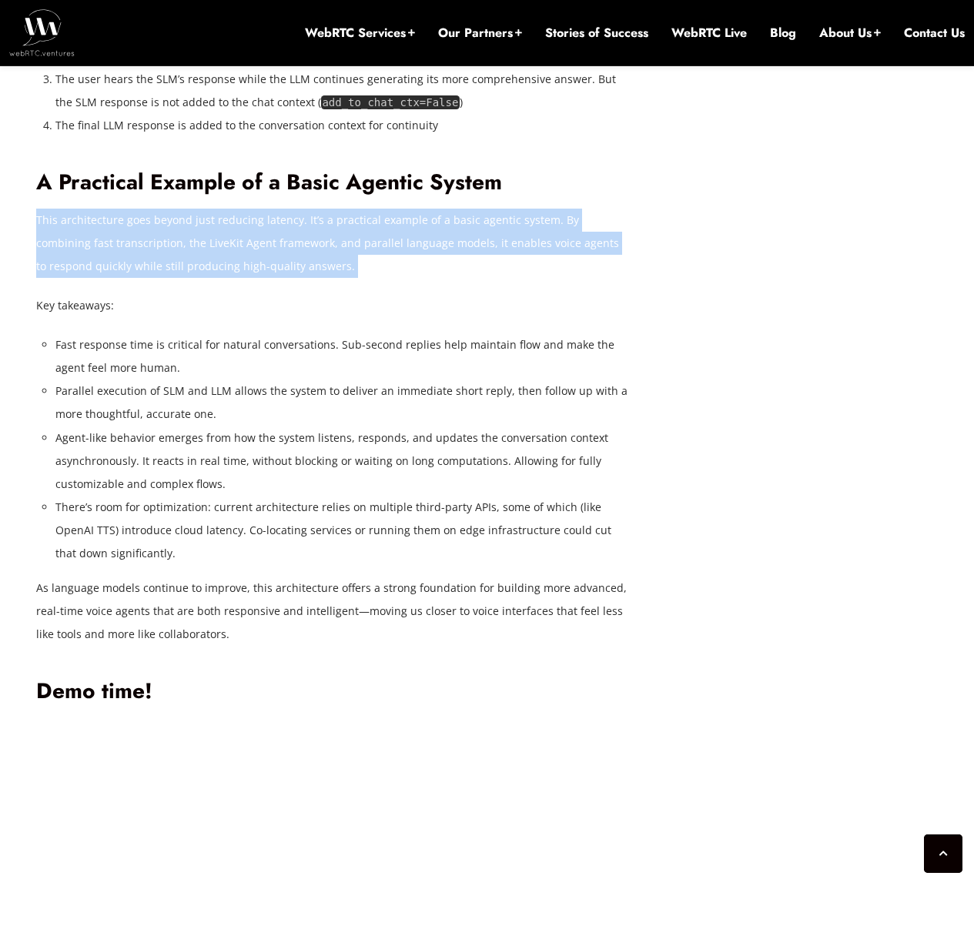
click at [200, 278] on p "This architecture goes beyond just reducing latency. It’s a practical example o…" at bounding box center [332, 243] width 593 height 69
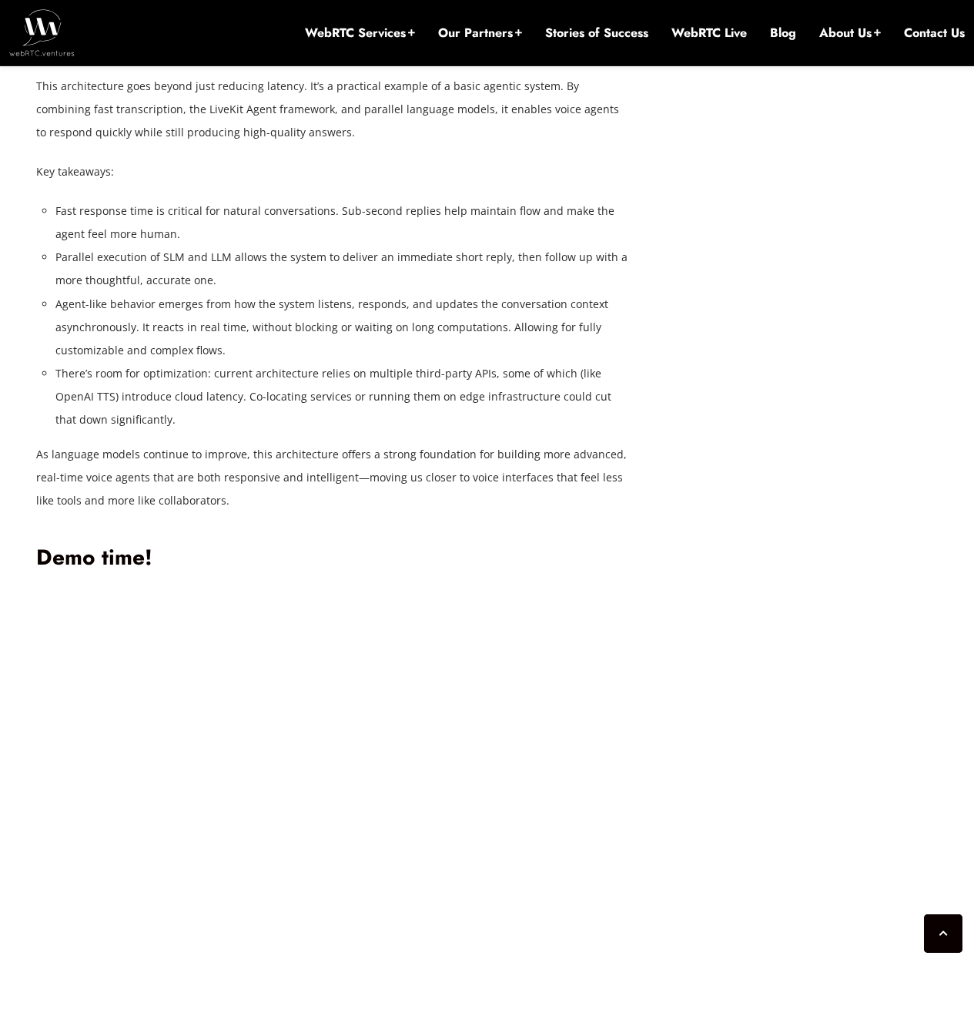
scroll to position [4112, 0]
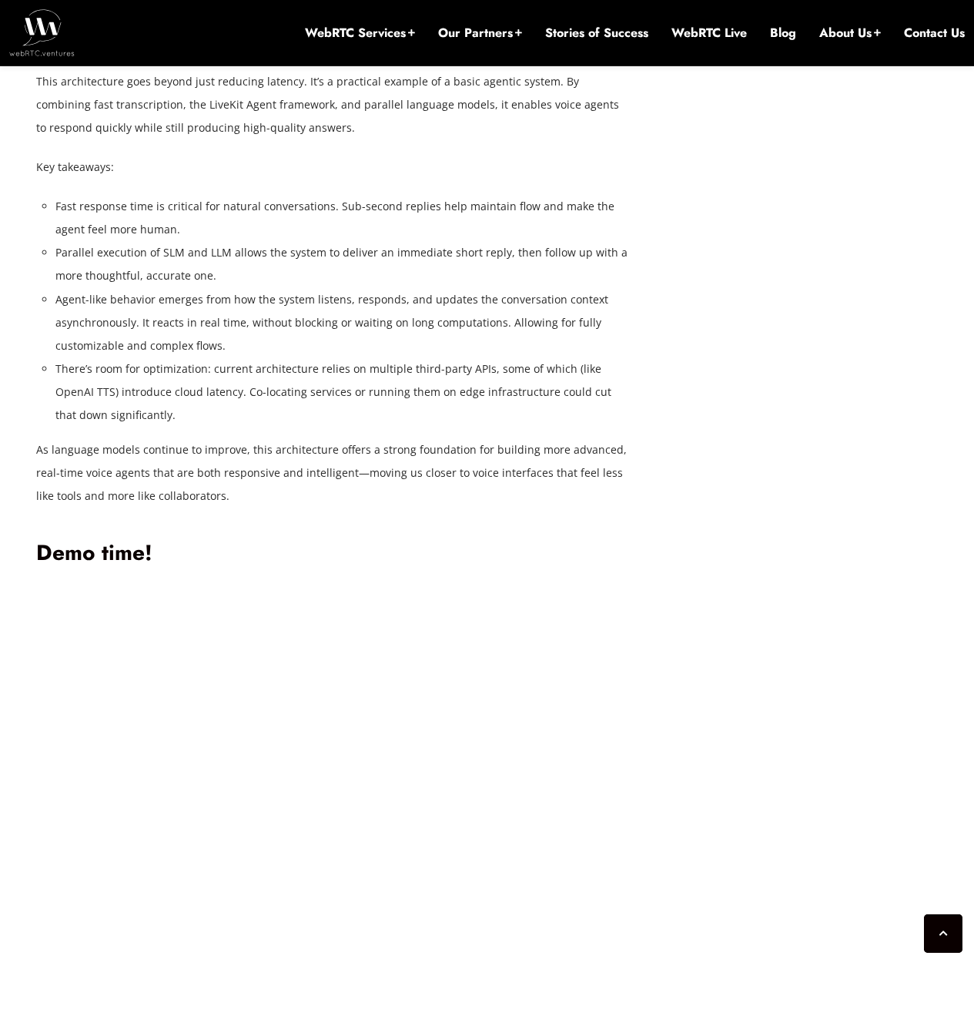
click at [213, 139] on p "This architecture goes beyond just reducing latency. It’s a practical example o…" at bounding box center [332, 104] width 593 height 69
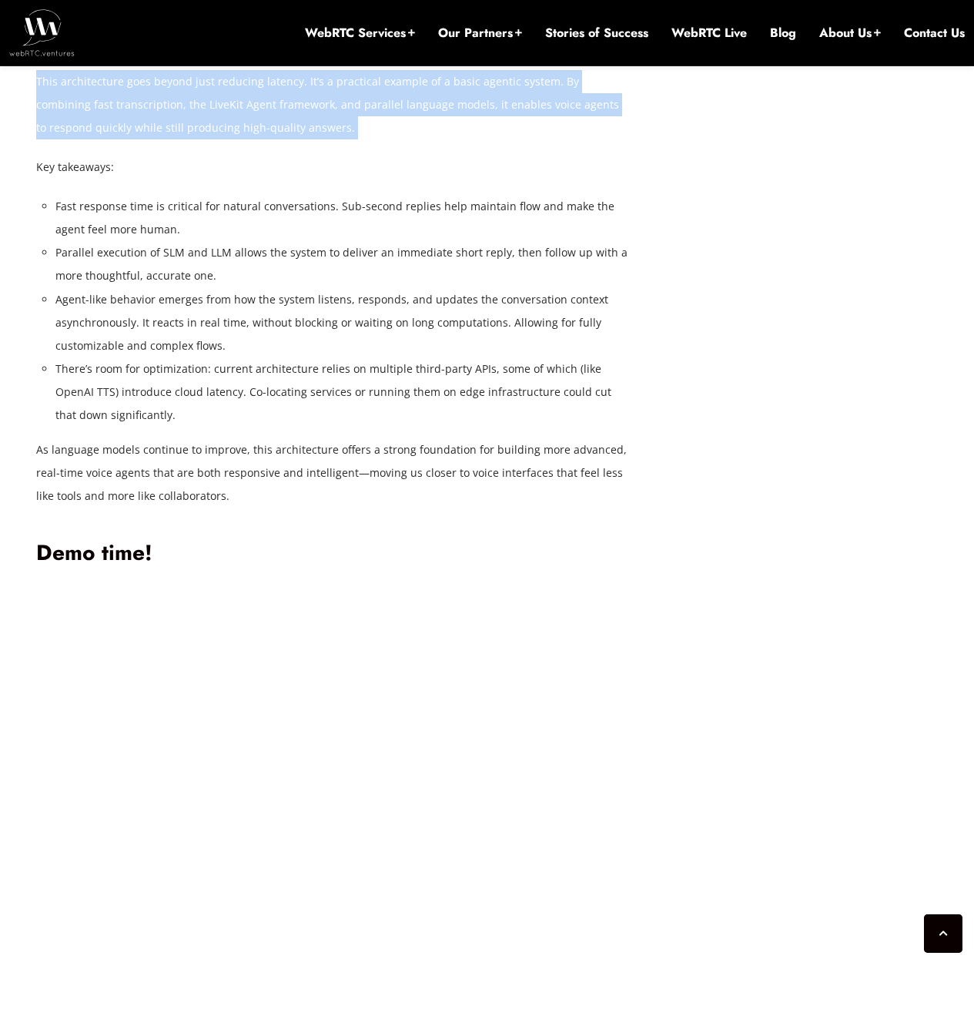
click at [213, 139] on p "This architecture goes beyond just reducing latency. It’s a practical example o…" at bounding box center [332, 104] width 593 height 69
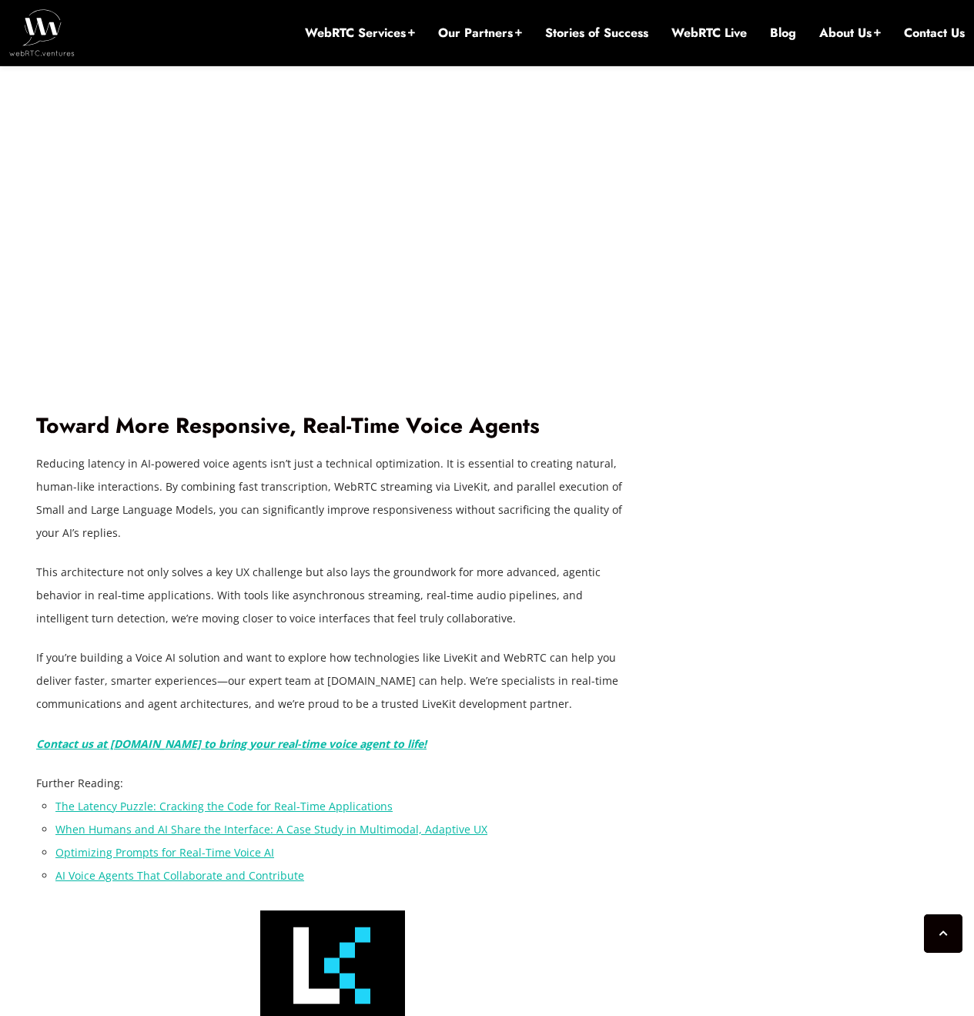
scroll to position [5359, 0]
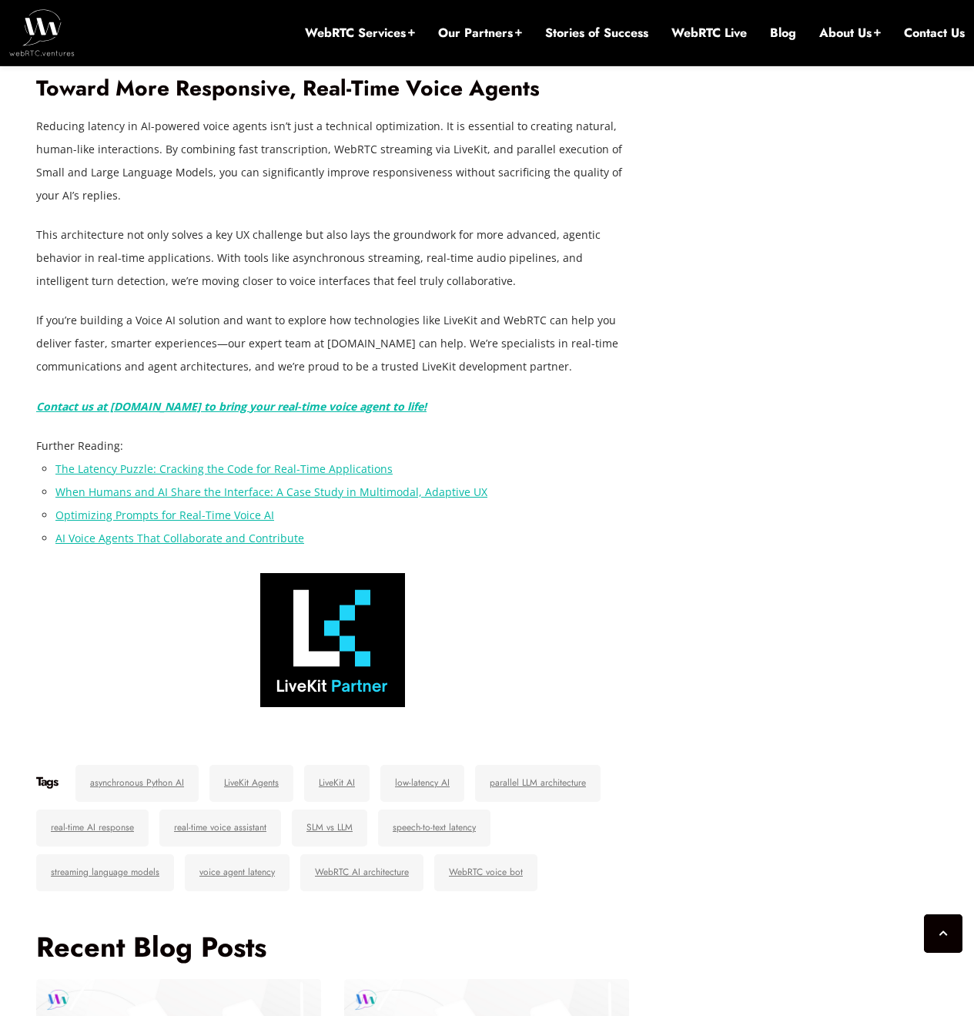
click at [280, 207] on p "Reducing latency in AI-powered voice agents isn’t just a technical optimization…" at bounding box center [332, 161] width 593 height 92
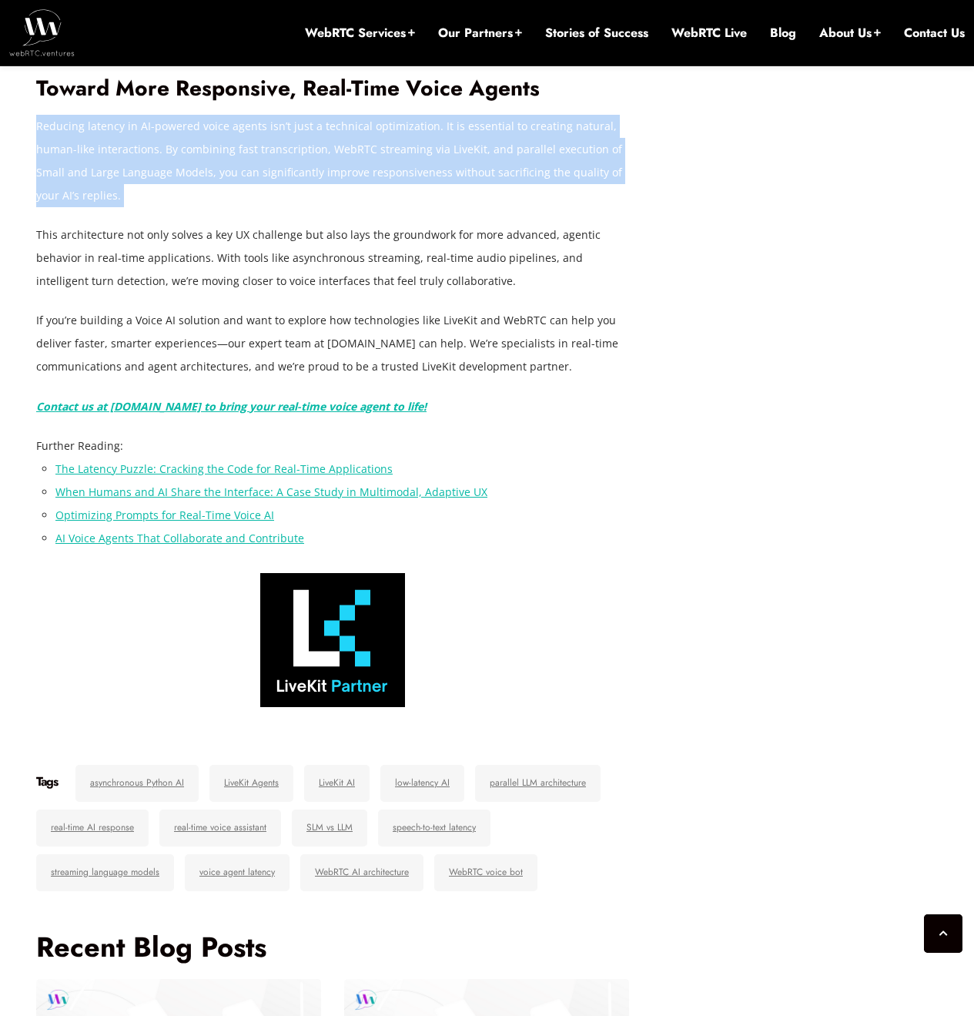
click at [280, 207] on p "Reducing latency in AI-powered voice agents isn’t just a technical optimization…" at bounding box center [332, 161] width 593 height 92
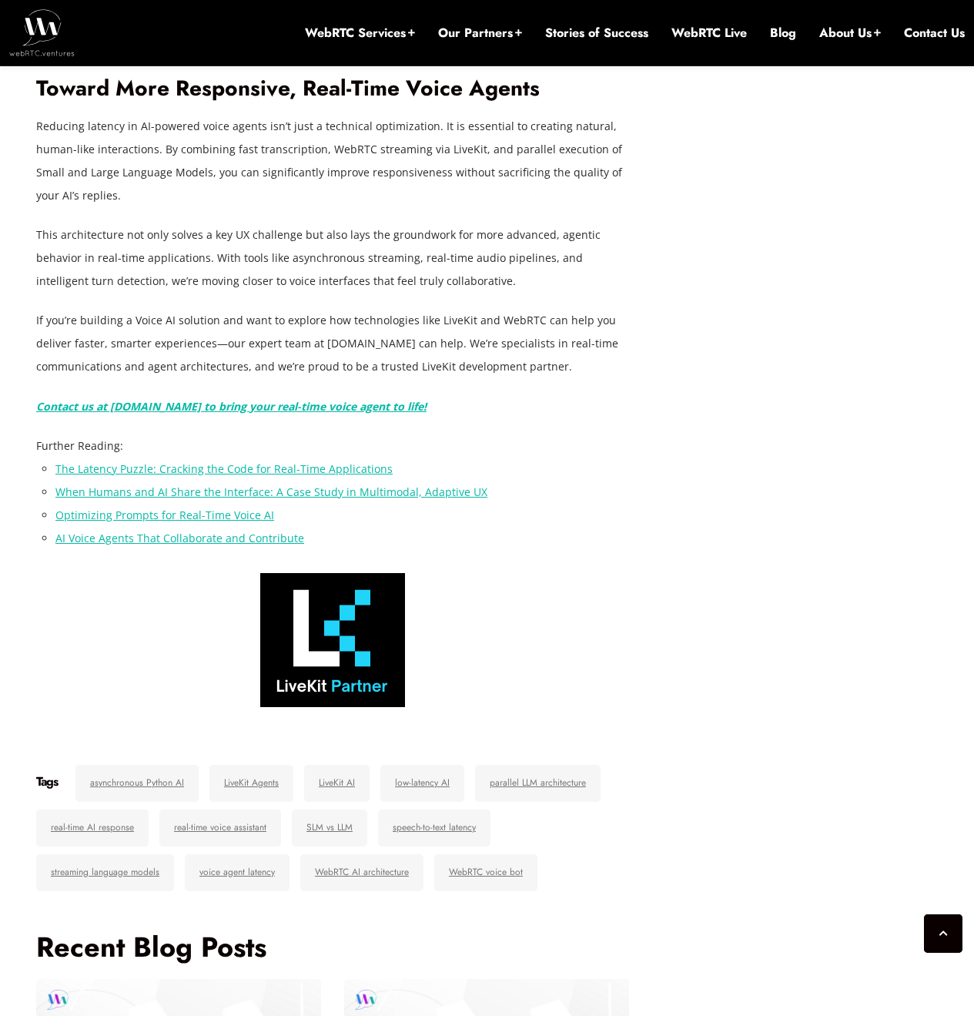
click at [313, 207] on p "Reducing latency in AI-powered voice agents isn’t just a technical optimization…" at bounding box center [332, 161] width 593 height 92
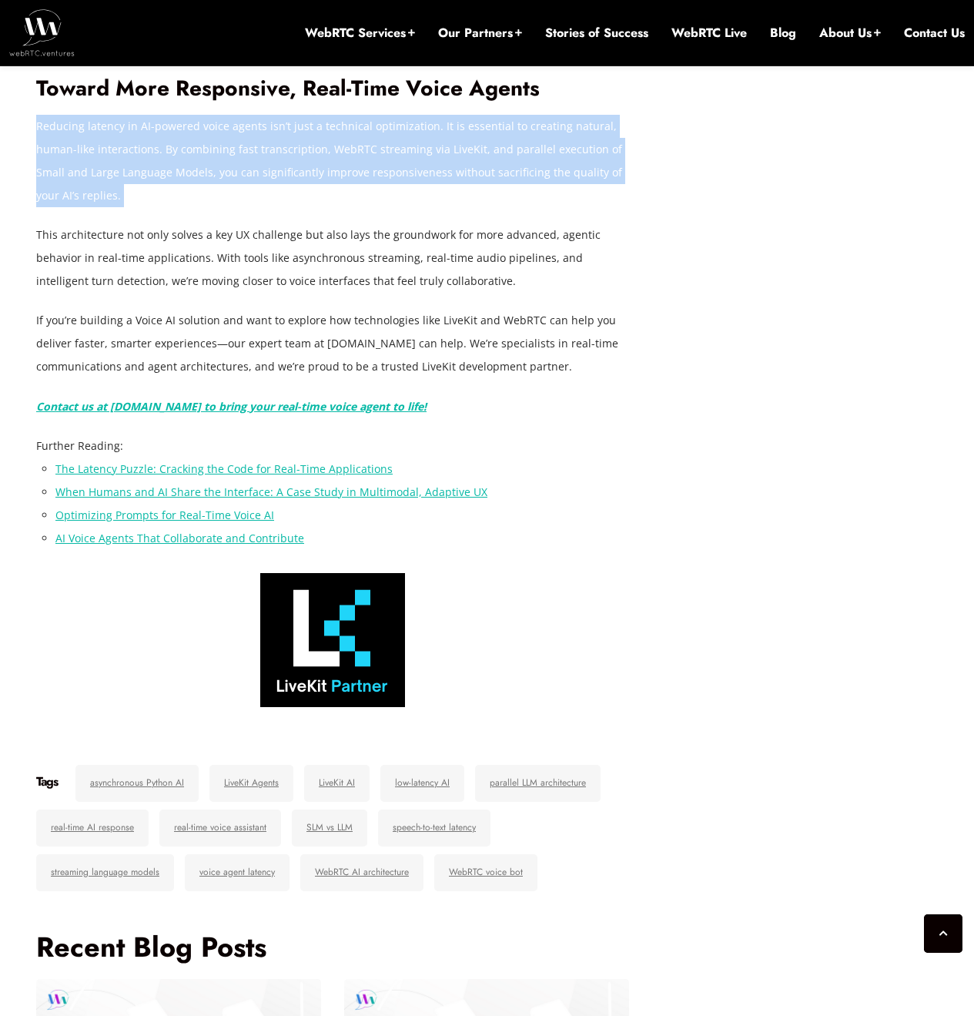
click at [313, 207] on p "Reducing latency in AI-powered voice agents isn’t just a technical optimization…" at bounding box center [332, 161] width 593 height 92
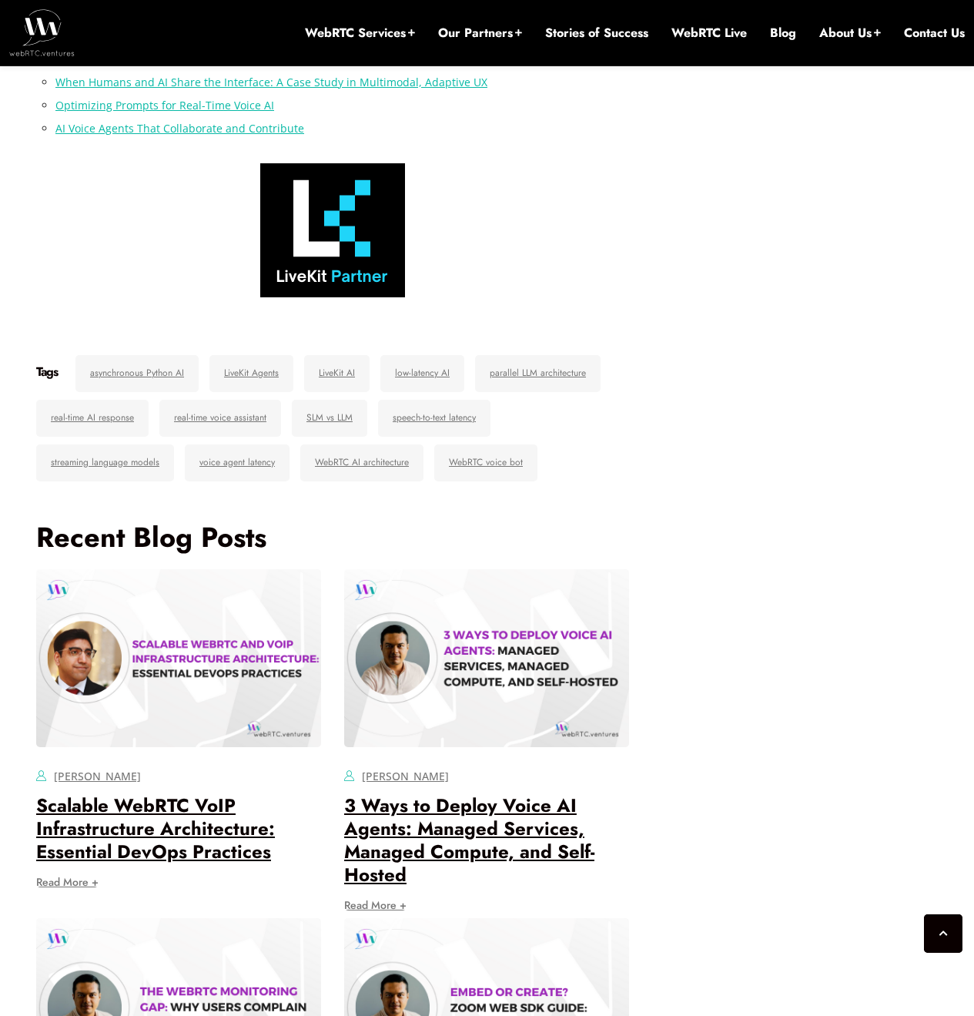
scroll to position [5498, 0]
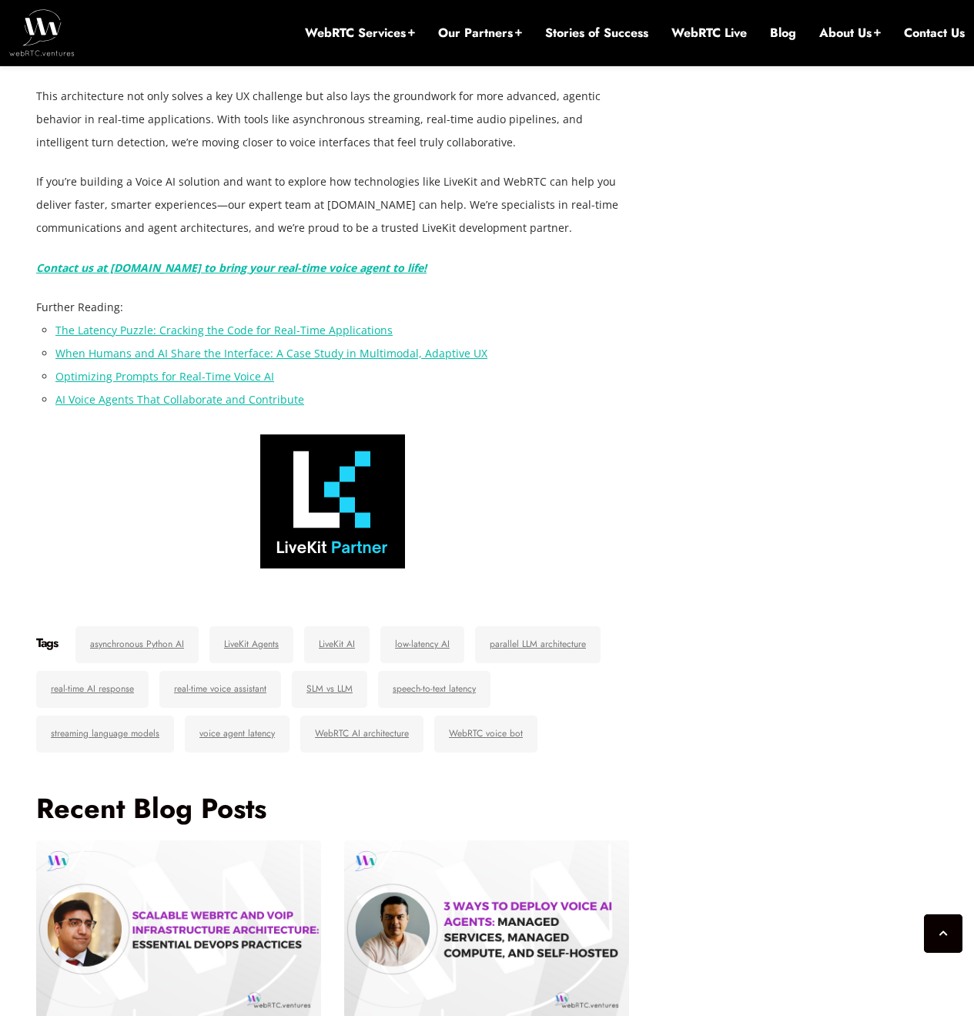
click at [298, 239] on p "If you’re building a Voice AI solution and want to explore how technologies lik…" at bounding box center [332, 204] width 593 height 69
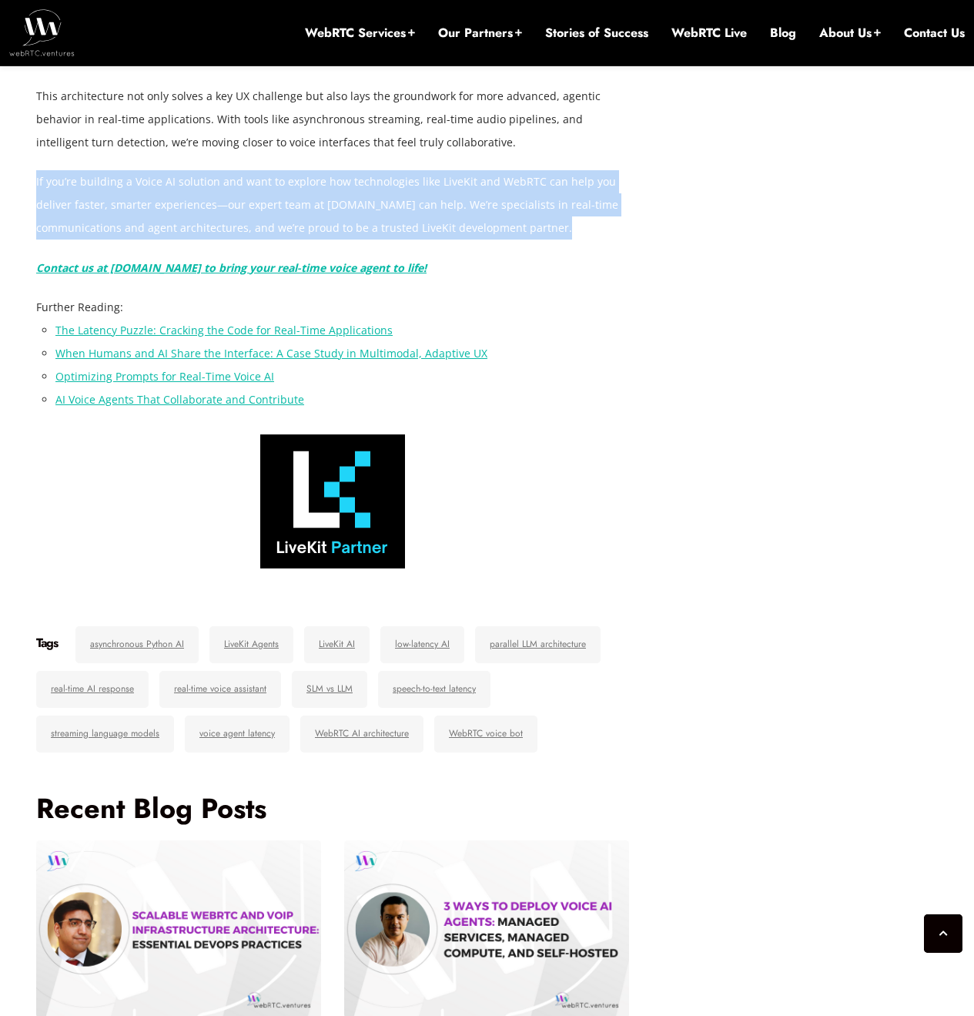
click at [298, 239] on p "If you’re building a Voice AI solution and want to explore how technologies lik…" at bounding box center [332, 204] width 593 height 69
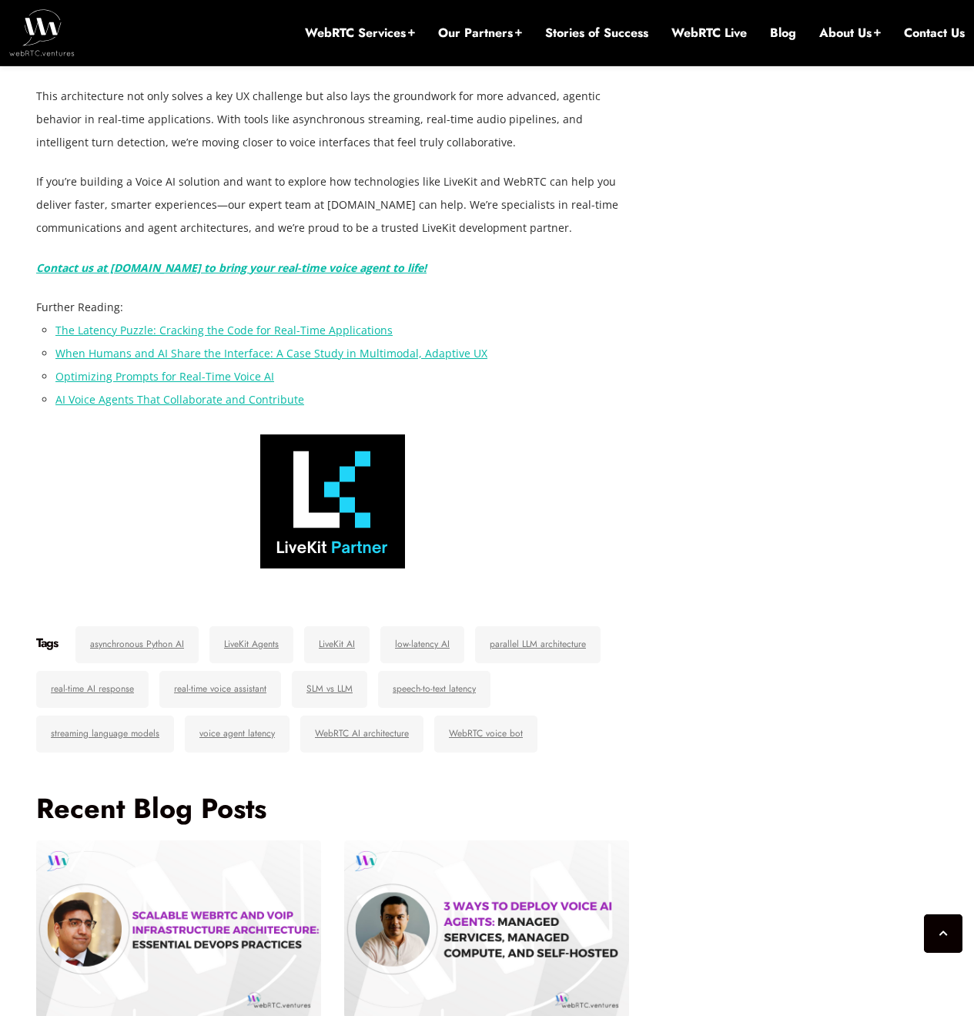
click at [367, 154] on p "This architecture not only solves a key UX challenge but also lays the groundwo…" at bounding box center [332, 119] width 593 height 69
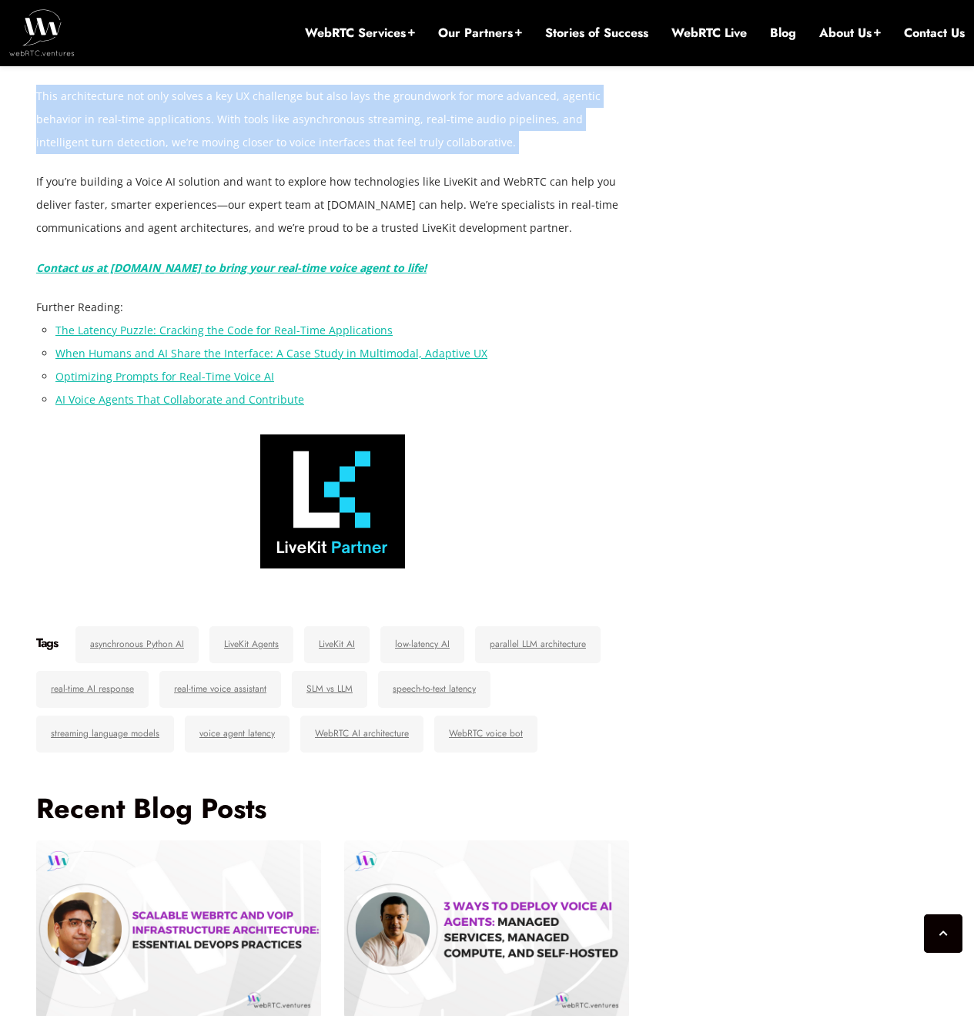
click at [367, 154] on p "This architecture not only solves a key UX challenge but also lays the groundwo…" at bounding box center [332, 119] width 593 height 69
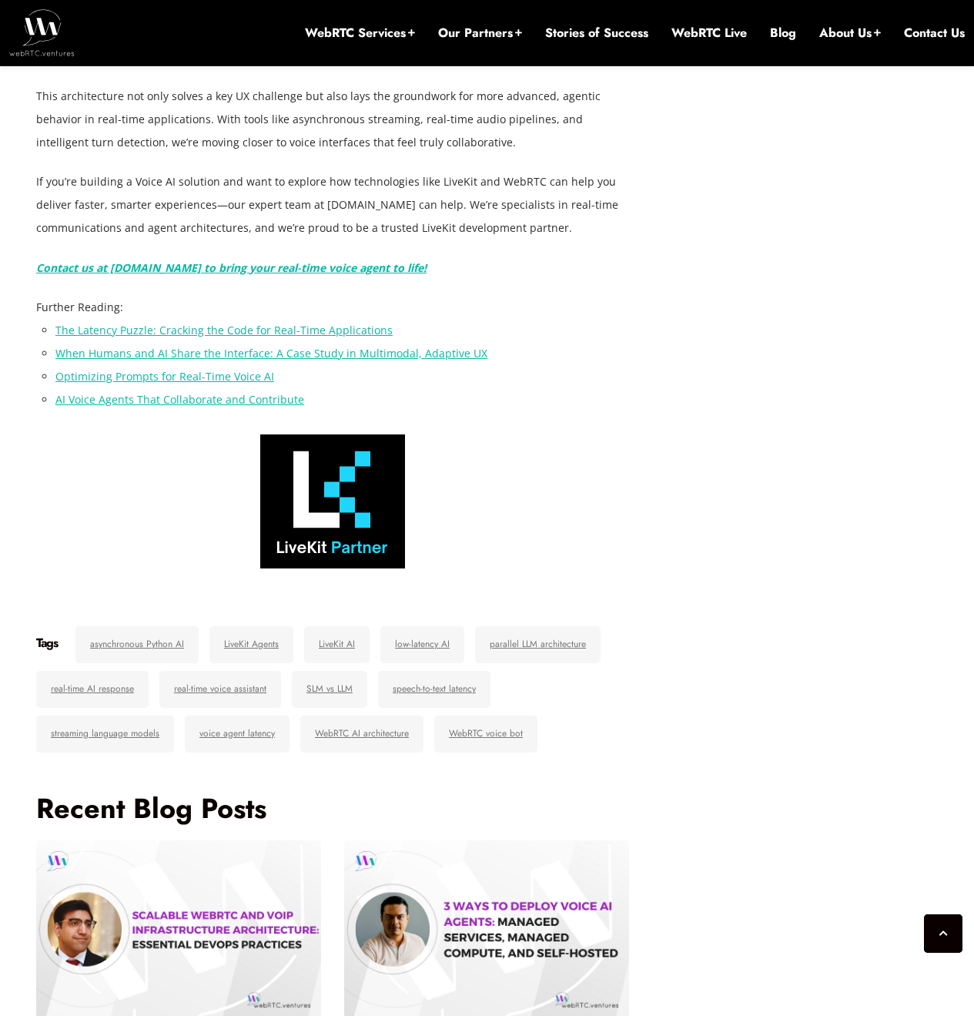
click at [216, 69] on p "Reducing latency in AI-powered voice agents isn’t just a technical optimization…" at bounding box center [332, 22] width 593 height 92
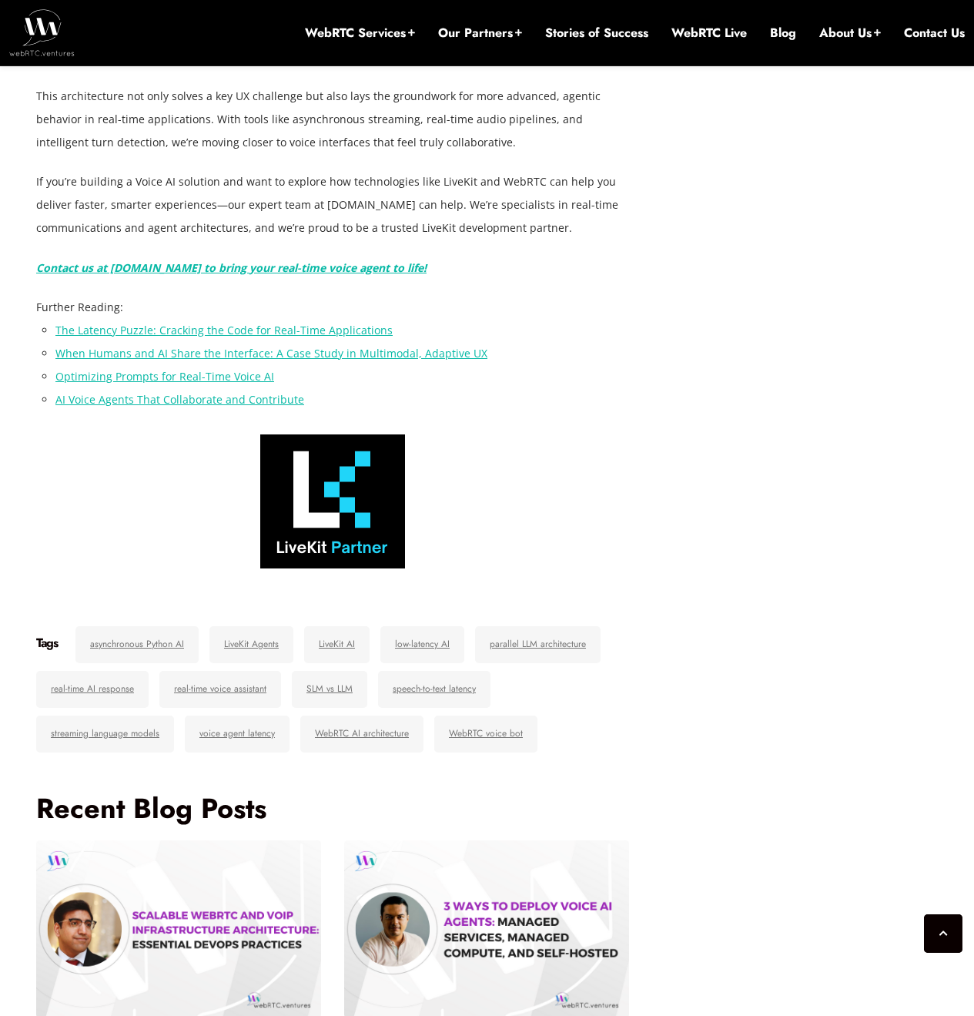
click at [396, 154] on p "This architecture not only solves a key UX challenge but also lays the groundwo…" at bounding box center [332, 119] width 593 height 69
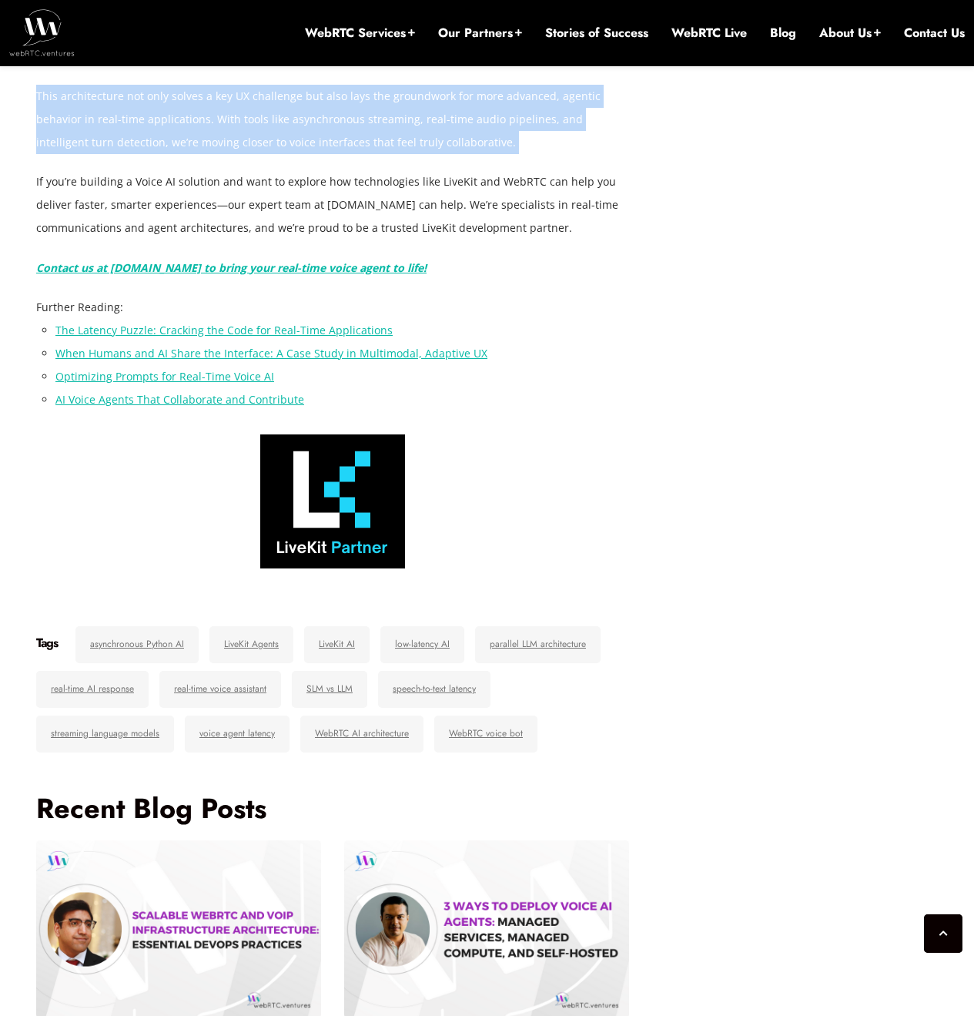
click at [396, 154] on p "This architecture not only solves a key UX challenge but also lays the groundwo…" at bounding box center [332, 119] width 593 height 69
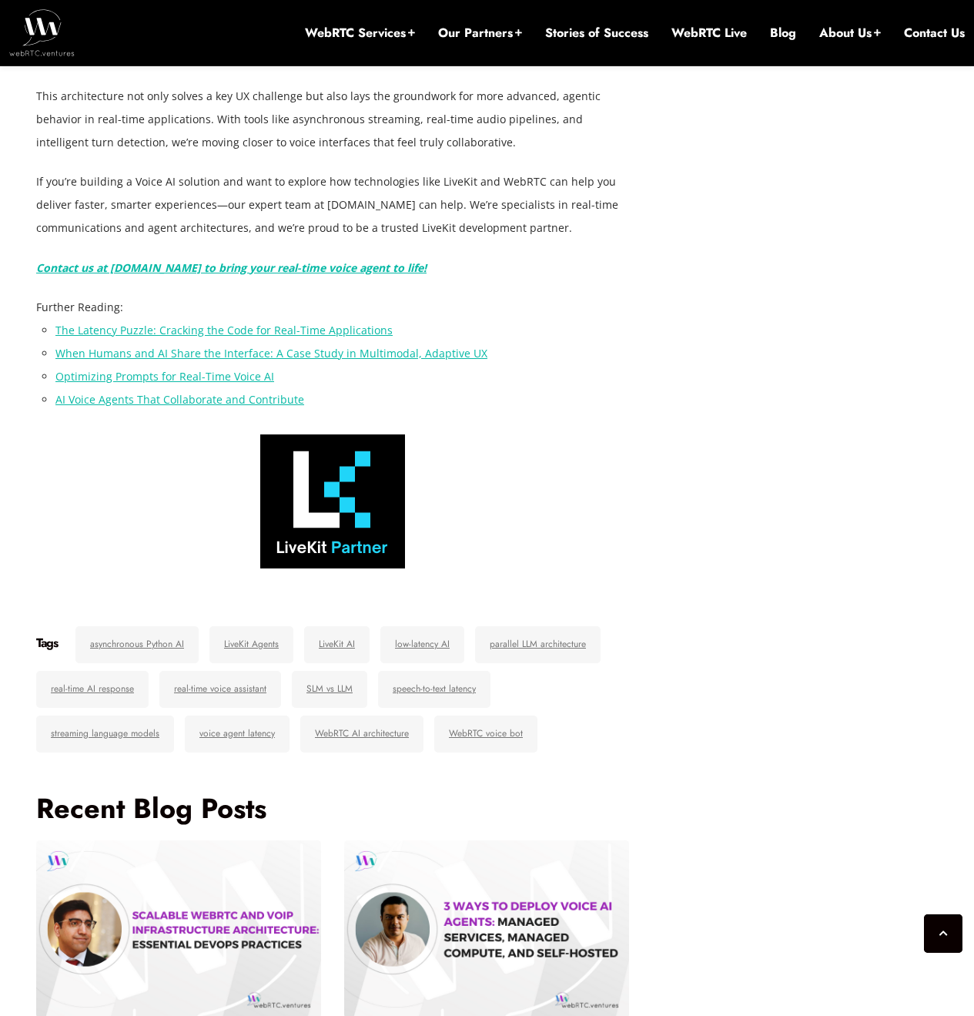
click at [425, 69] on p "Reducing latency in AI-powered voice agents isn’t just a technical optimization…" at bounding box center [332, 22] width 593 height 92
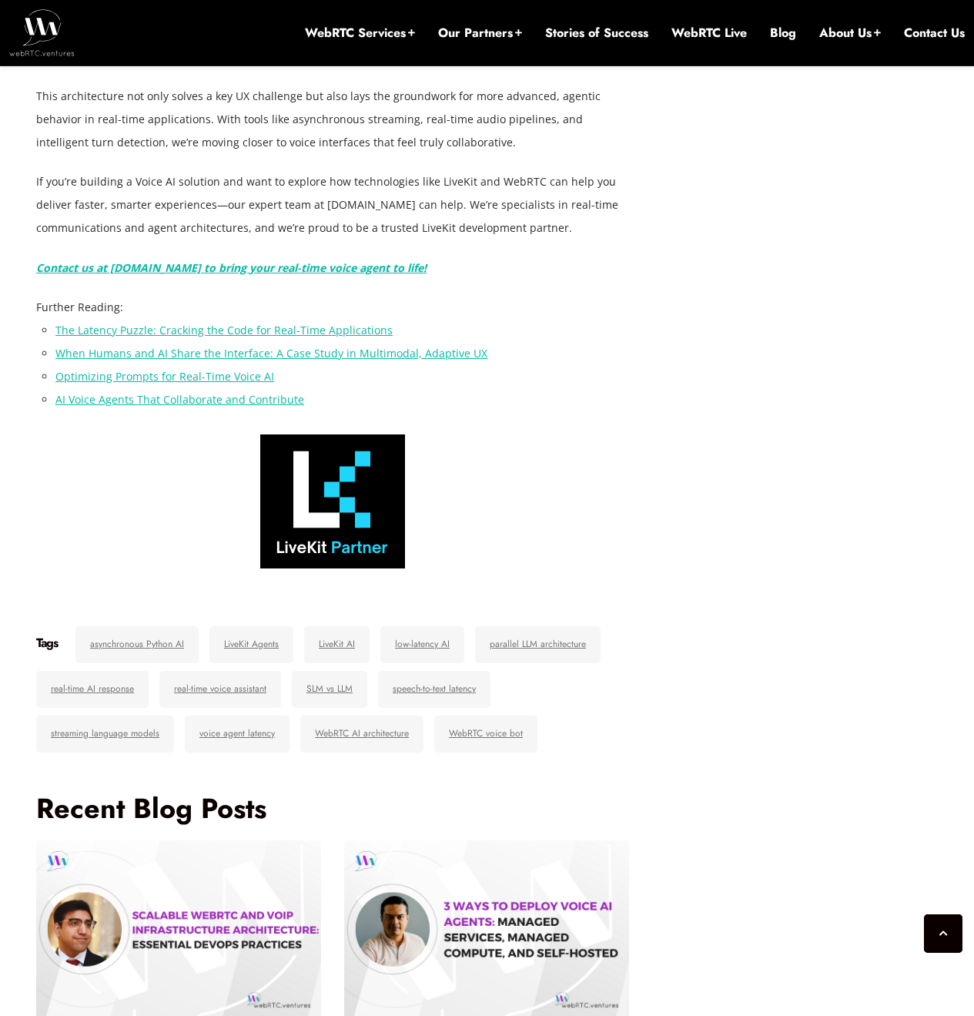
click at [304, 239] on p "If you’re building a Voice AI solution and want to explore how technologies lik…" at bounding box center [332, 204] width 593 height 69
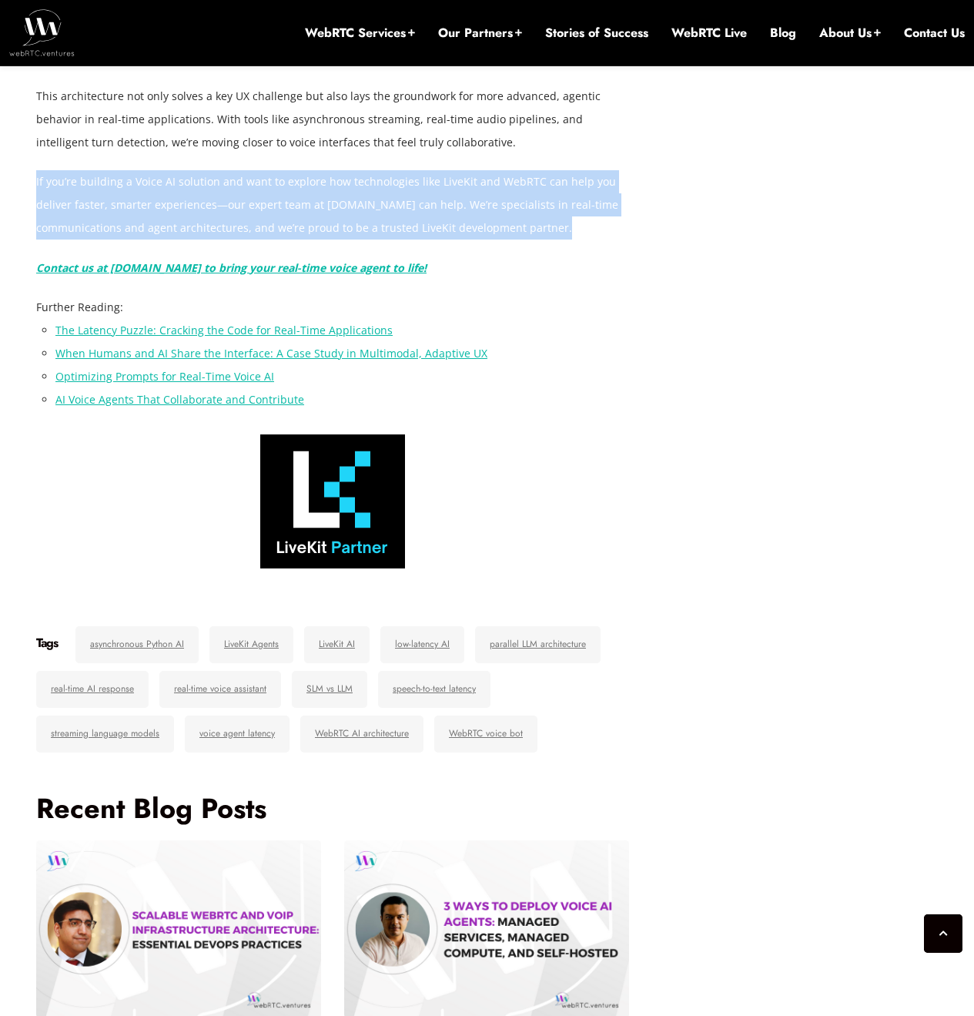
click at [304, 239] on p "If you’re building a Voice AI solution and want to explore how technologies lik…" at bounding box center [332, 204] width 593 height 69
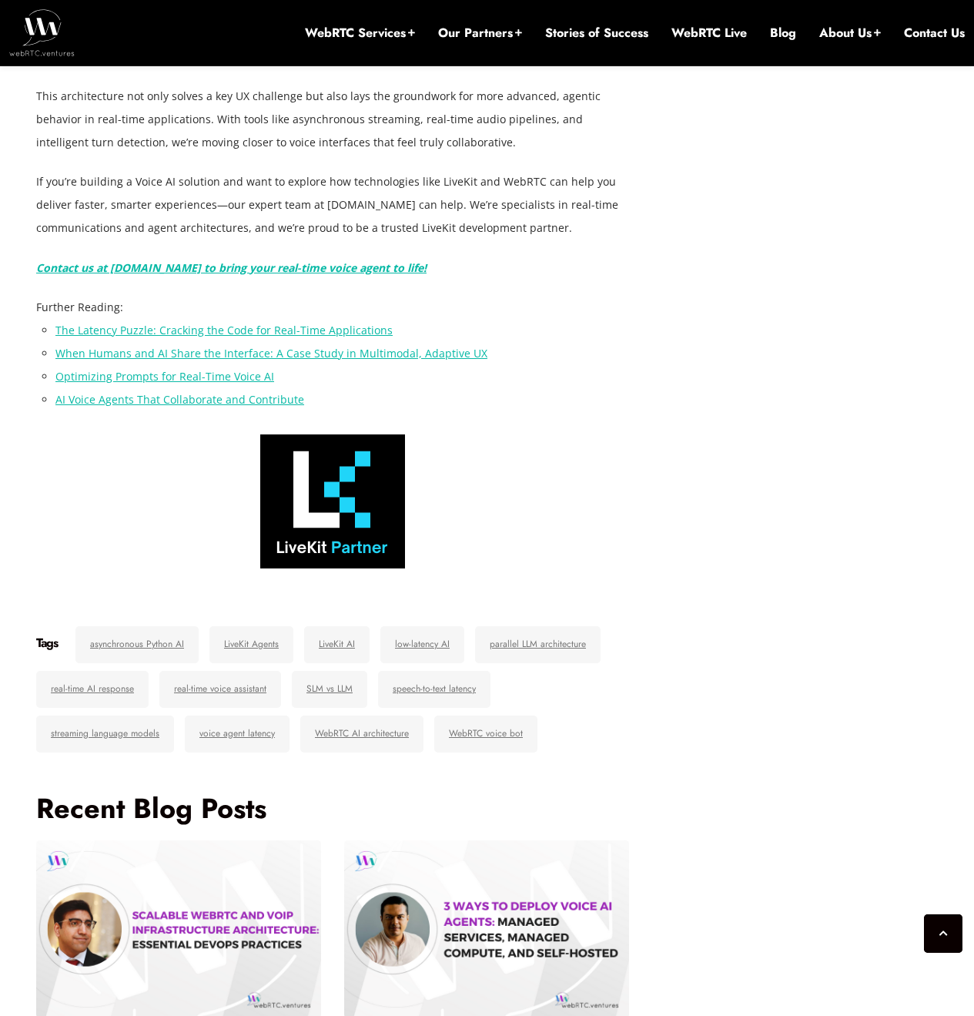
click at [391, 154] on p "This architecture not only solves a key UX challenge but also lays the groundwo…" at bounding box center [332, 119] width 593 height 69
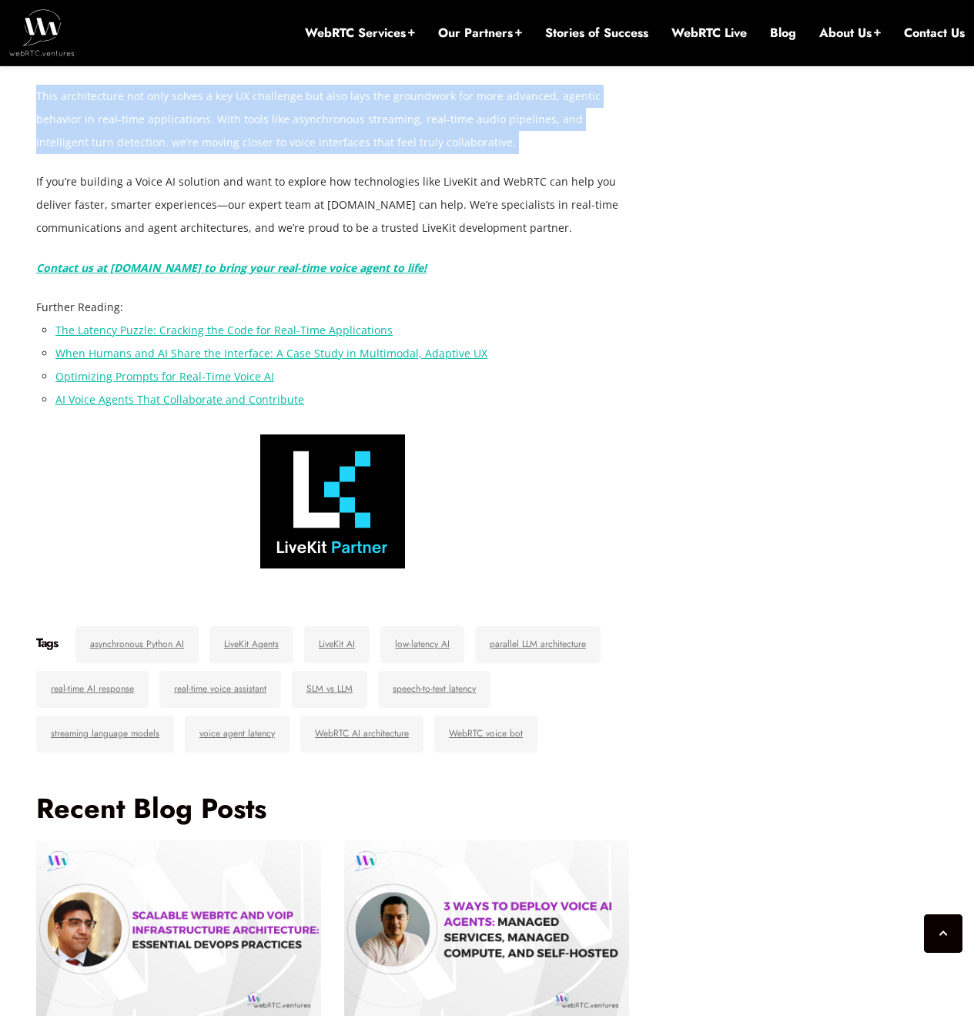
click at [391, 154] on p "This architecture not only solves a key UX challenge but also lays the groundwo…" at bounding box center [332, 119] width 593 height 69
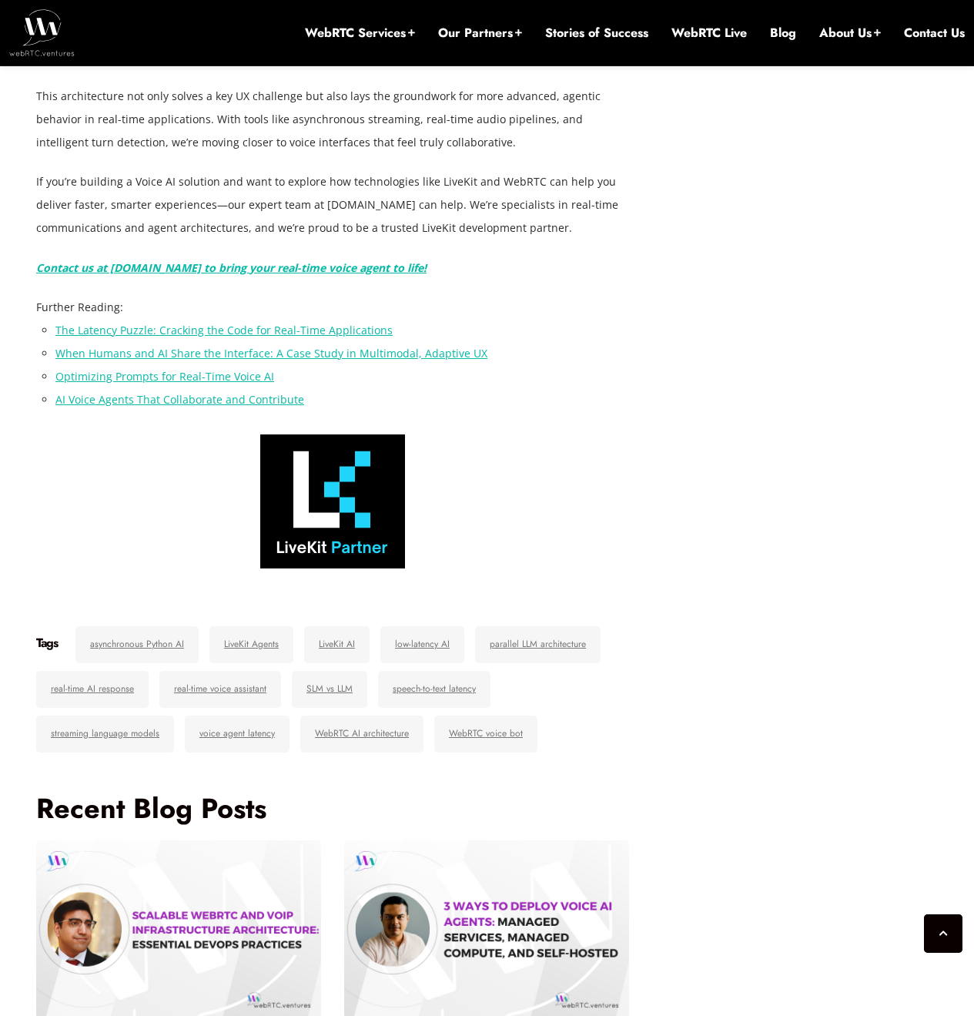
click at [361, 69] on p "Reducing latency in AI-powered voice agents isn’t just a technical optimization…" at bounding box center [332, 22] width 593 height 92
click at [407, 69] on p "Reducing latency in AI-powered voice agents isn’t just a technical optimization…" at bounding box center [332, 22] width 593 height 92
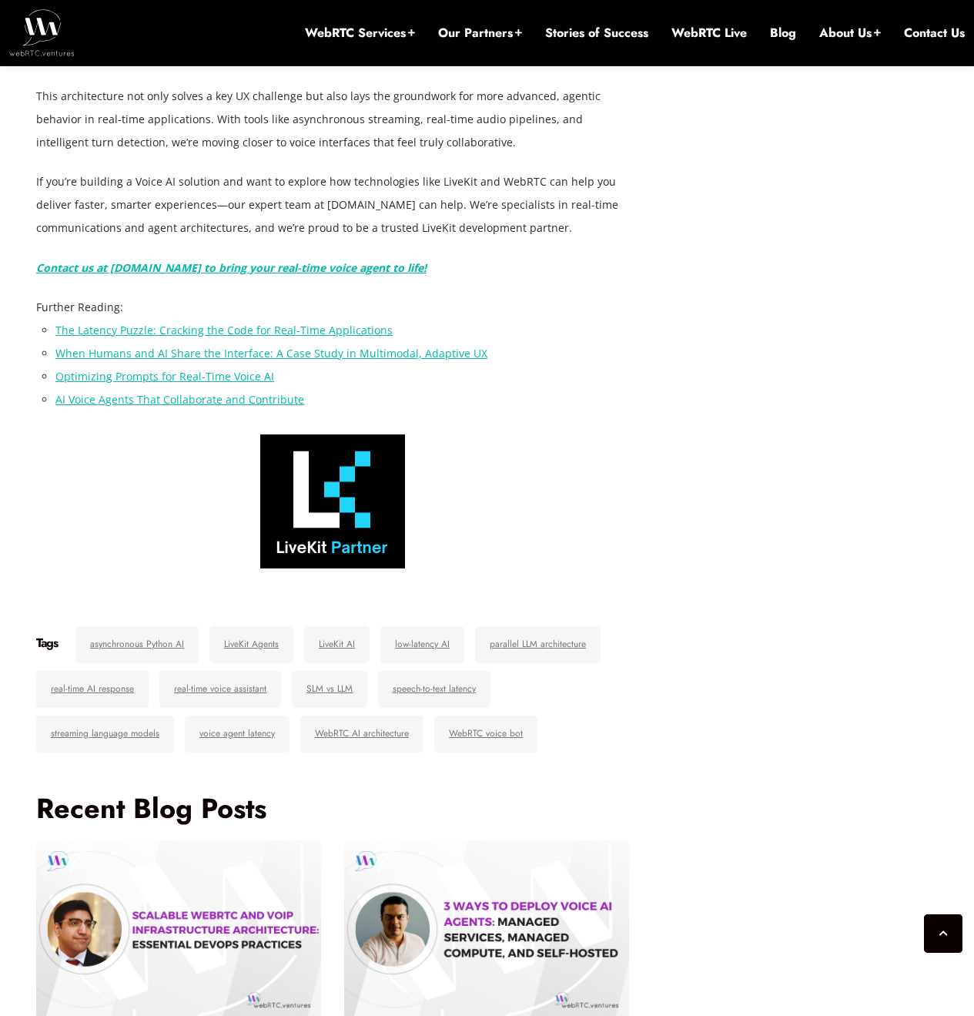
click at [407, 69] on p "Reducing latency in AI-powered voice agents isn’t just a technical optimization…" at bounding box center [332, 22] width 593 height 92
click at [317, 154] on p "This architecture not only solves a key UX challenge but also lays the groundwo…" at bounding box center [332, 119] width 593 height 69
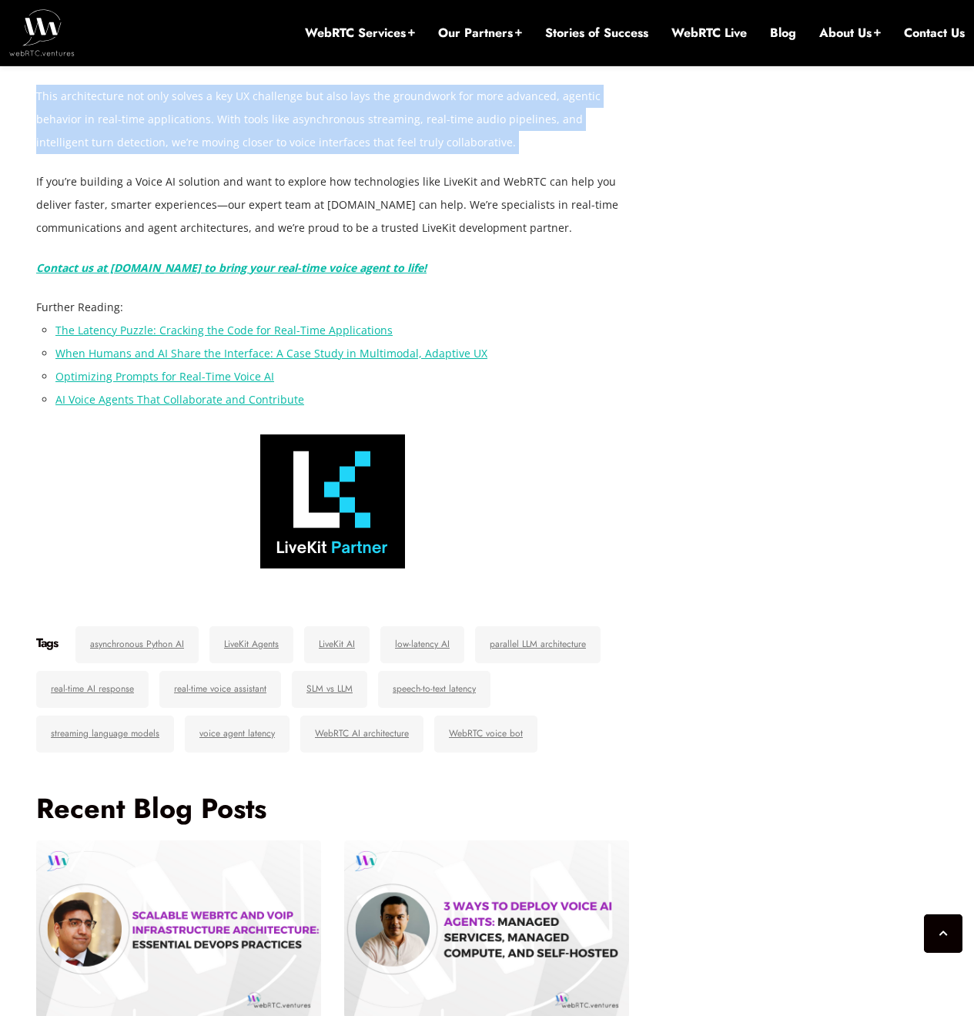
click at [317, 154] on p "This architecture not only solves a key UX challenge but also lays the groundwo…" at bounding box center [332, 119] width 593 height 69
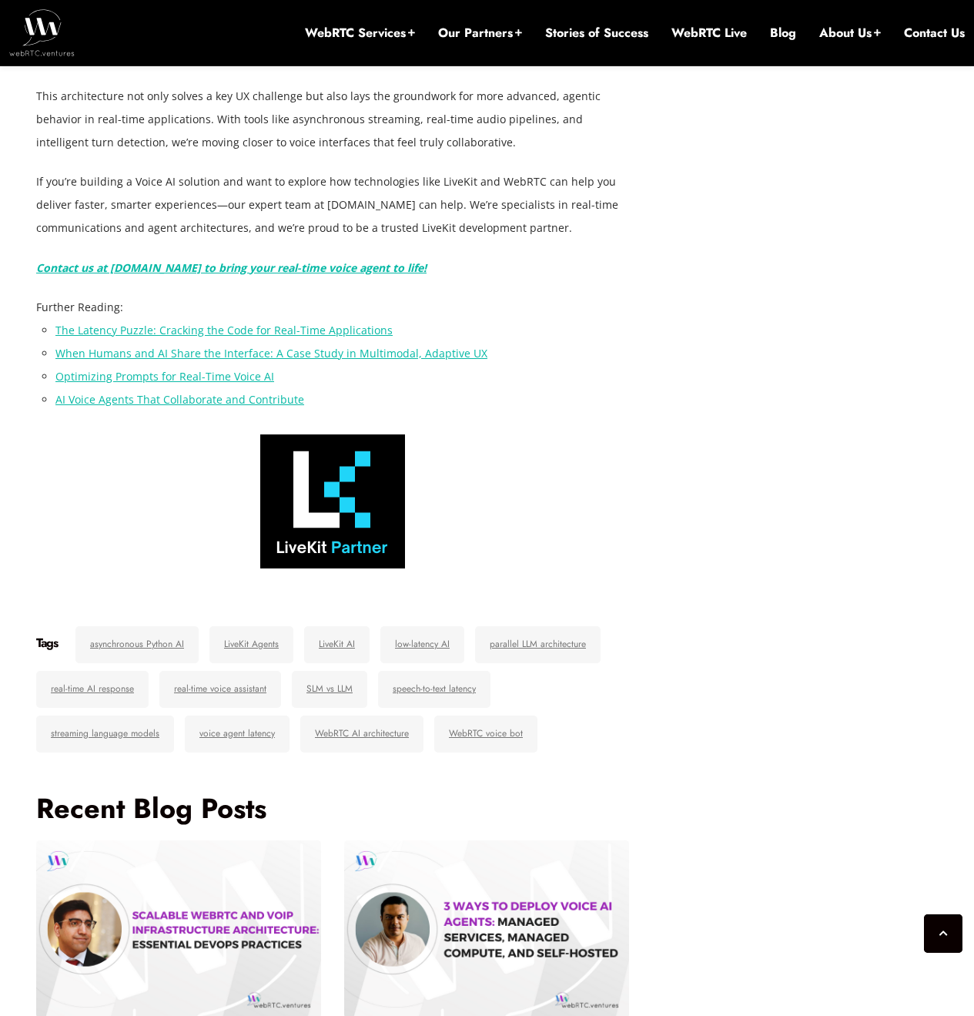
click at [357, 239] on p "If you’re building a Voice AI solution and want to explore how technologies lik…" at bounding box center [332, 204] width 593 height 69
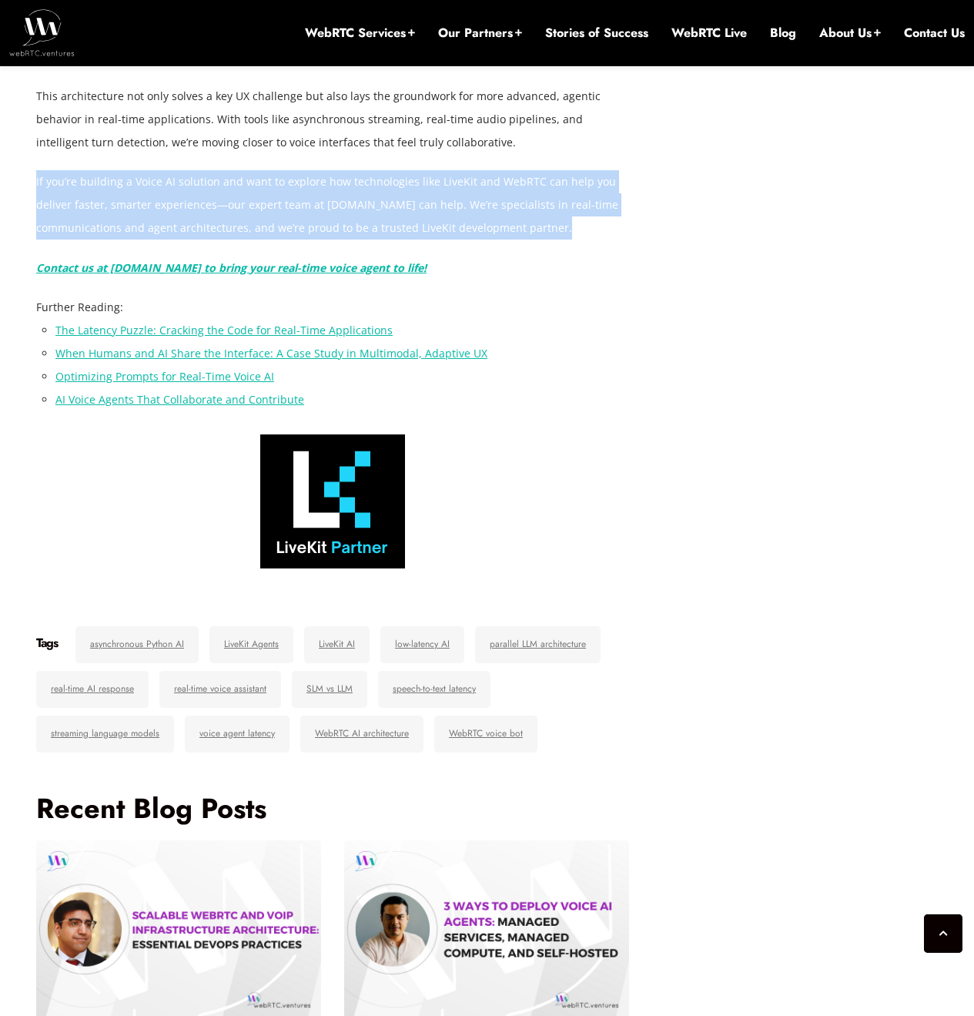
click at [357, 239] on p "If you’re building a Voice AI solution and want to explore how technologies lik…" at bounding box center [332, 204] width 593 height 69
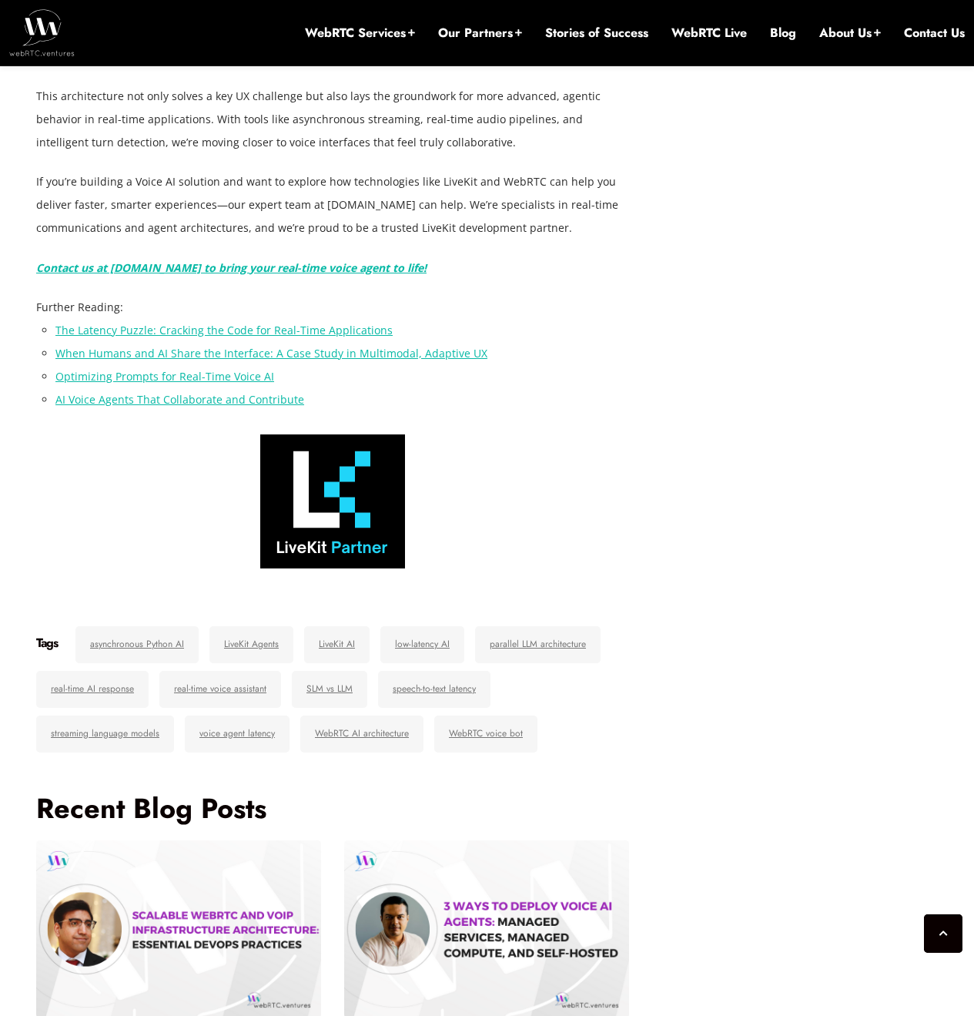
click at [361, 69] on p "Reducing latency in AI-powered voice agents isn’t just a technical optimization…" at bounding box center [332, 22] width 593 height 92
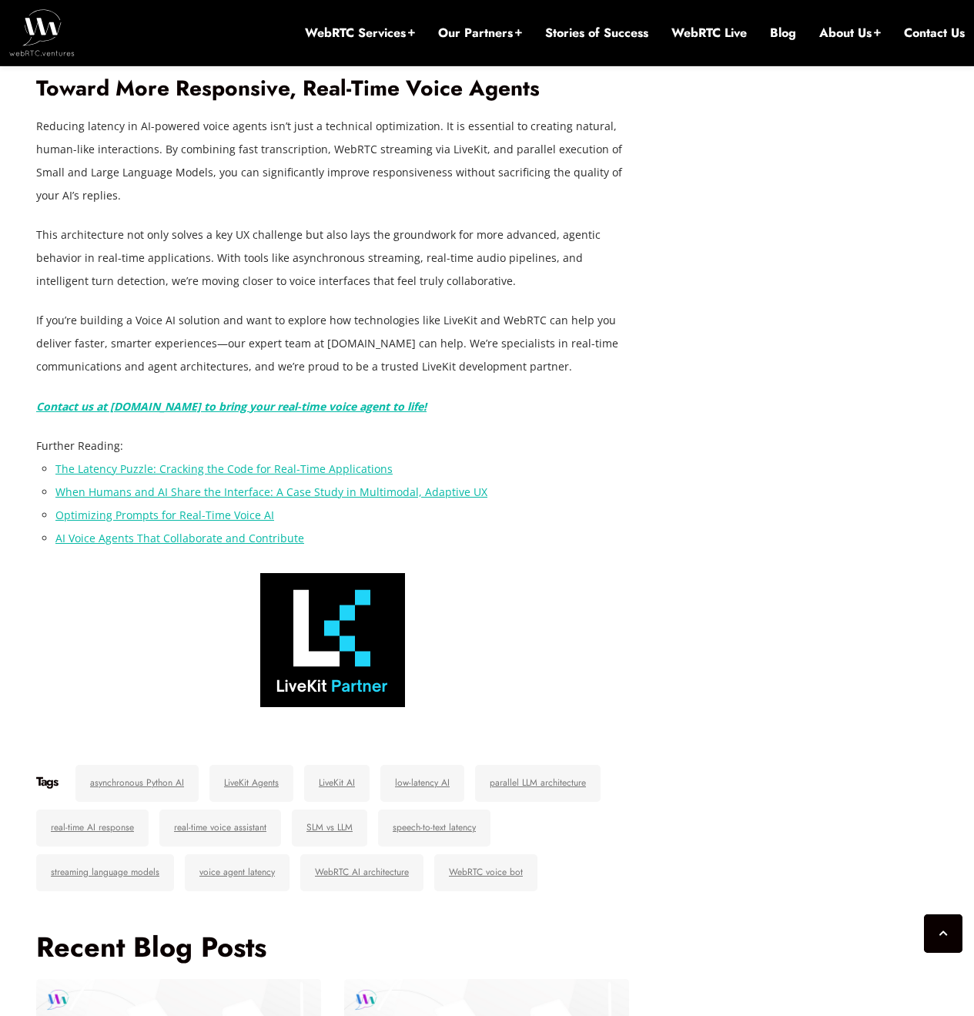
scroll to position [4943, 0]
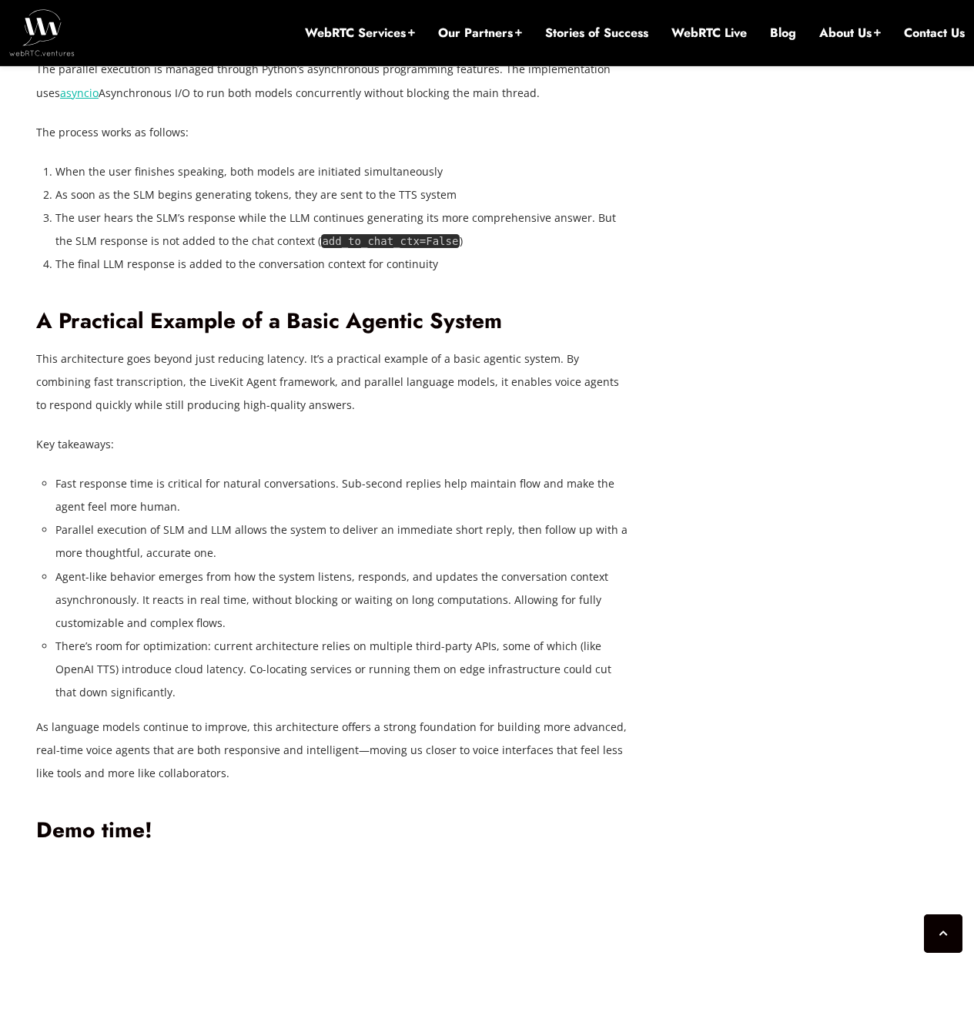
click at [753, 664] on div "[DATE] [PERSON_NAME] Comments Off on Reducing Voice Agent Latency with Parallel…" at bounding box center [487, 16] width 920 height 6323
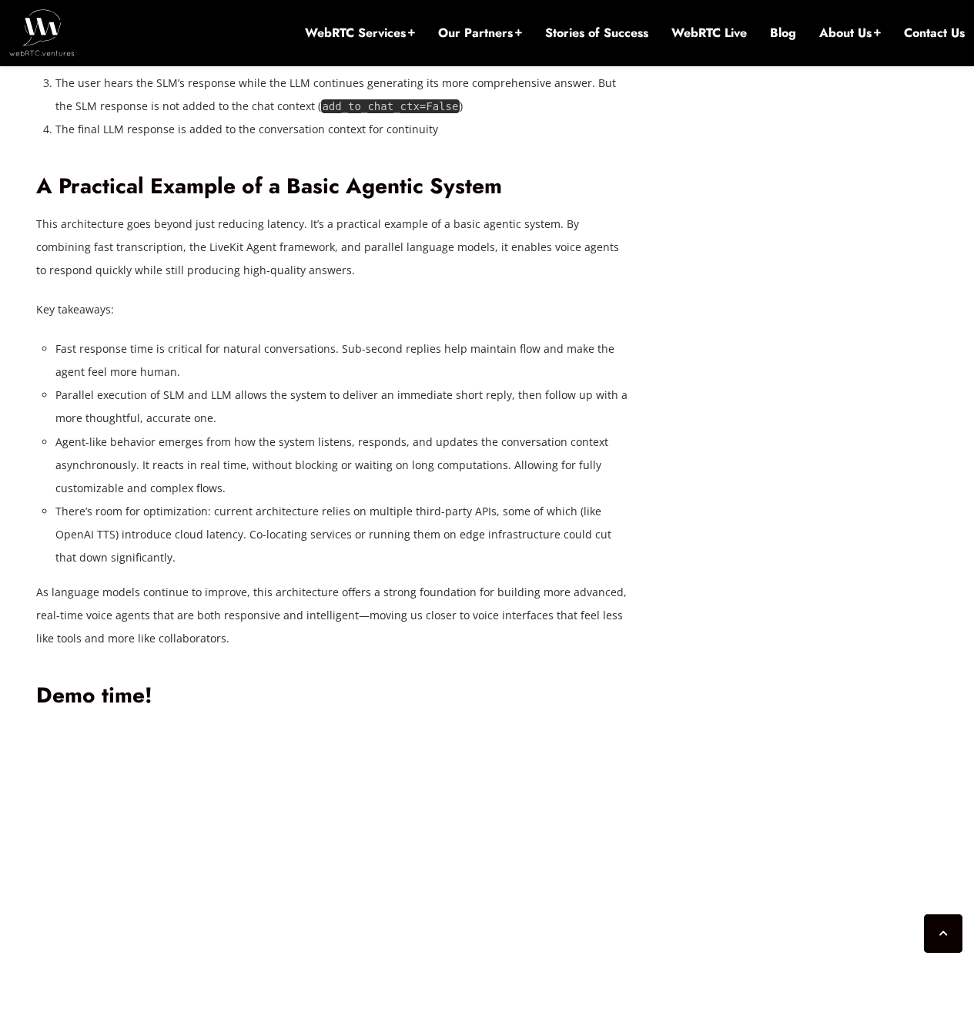
scroll to position [3973, 0]
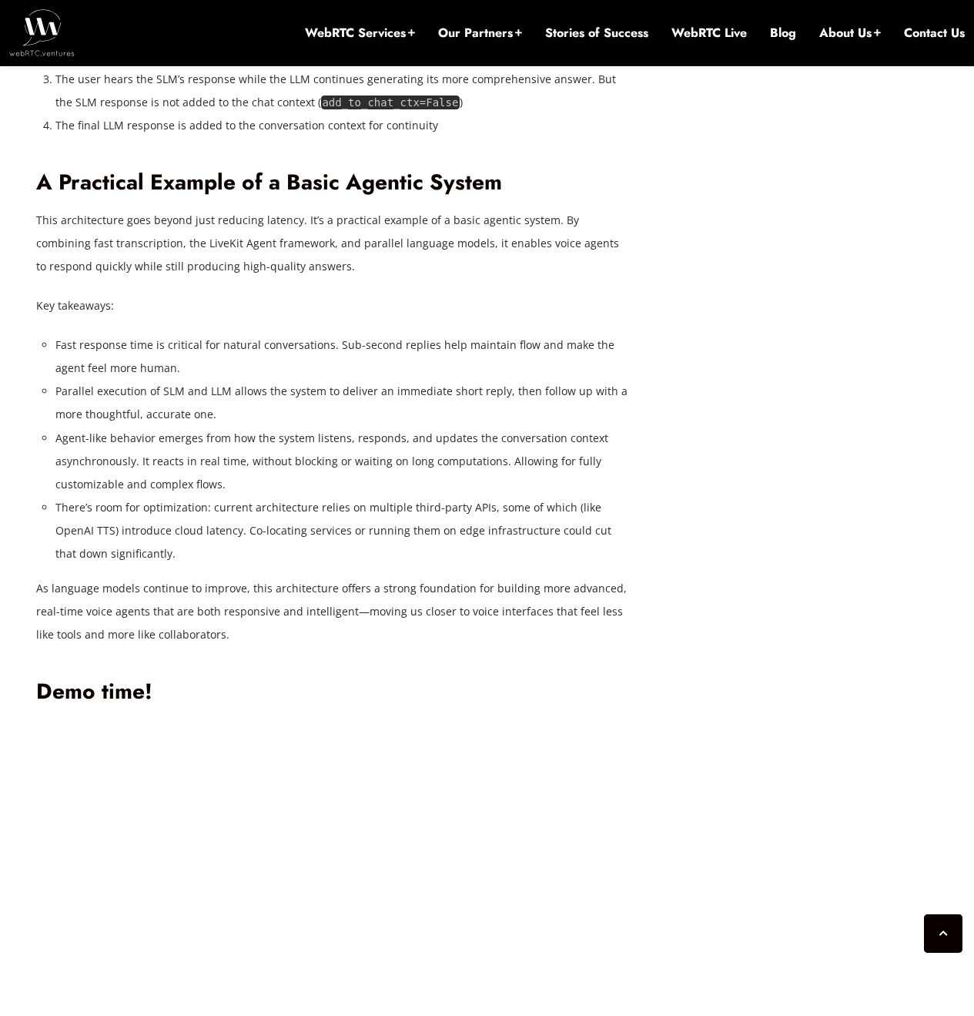
click at [177, 496] on li "Agent-like behavior emerges from how the system listens, responds, and updates …" at bounding box center [342, 461] width 574 height 69
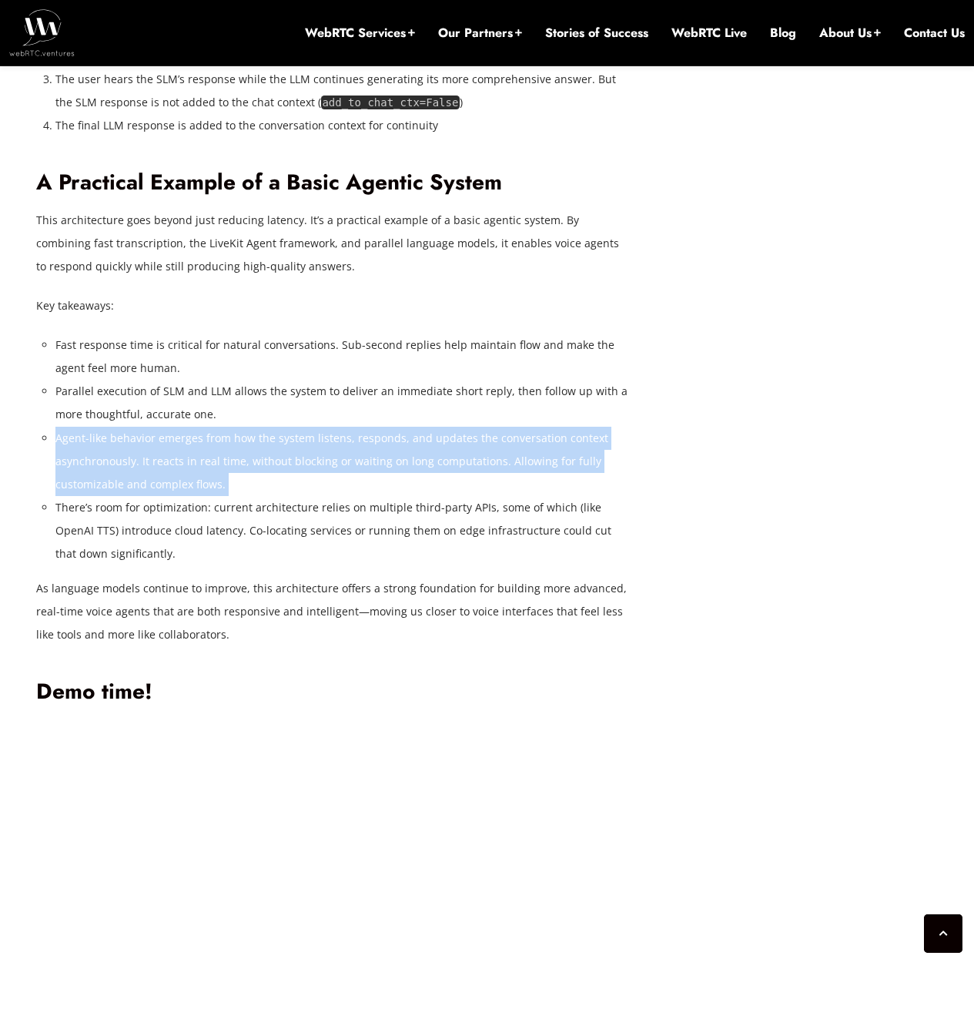
click at [177, 496] on li "Agent-like behavior emerges from how the system listens, responds, and updates …" at bounding box center [342, 461] width 574 height 69
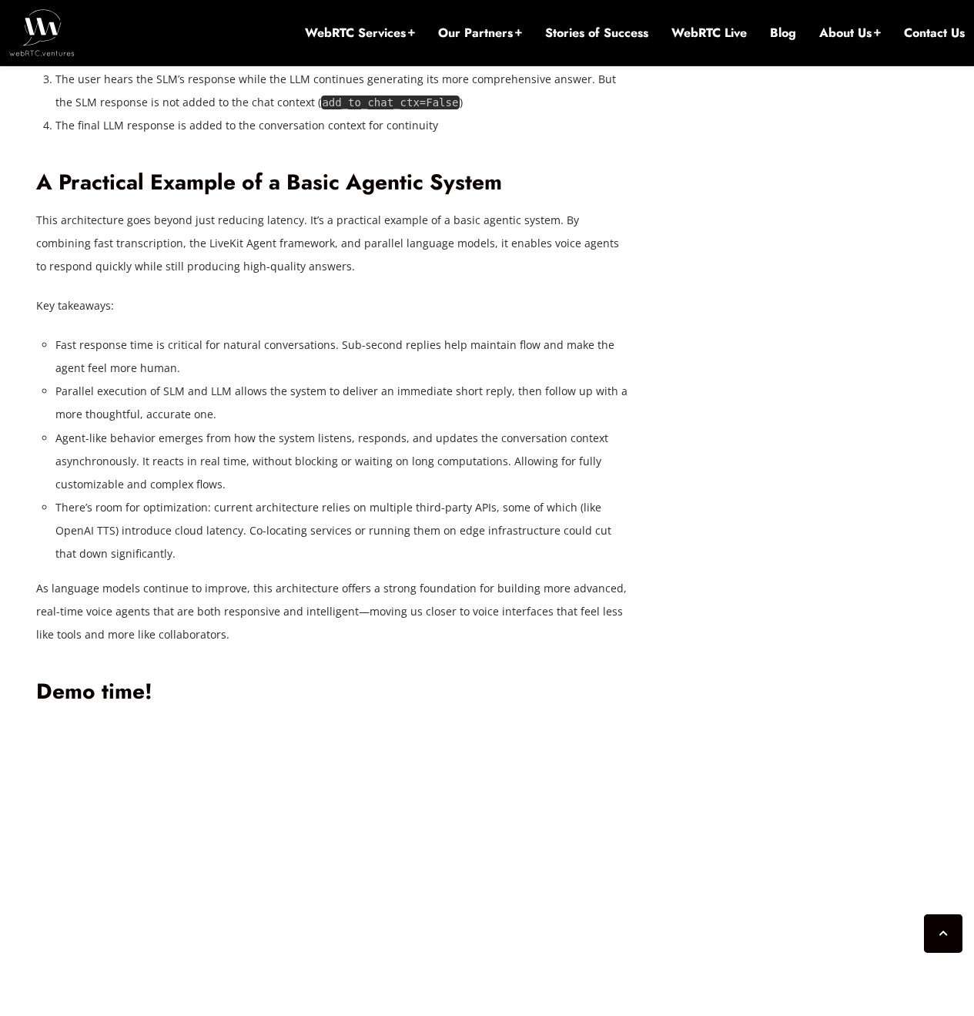
click at [208, 380] on li "Fast response time is critical for natural conversations. Sub-second replies he…" at bounding box center [342, 356] width 574 height 46
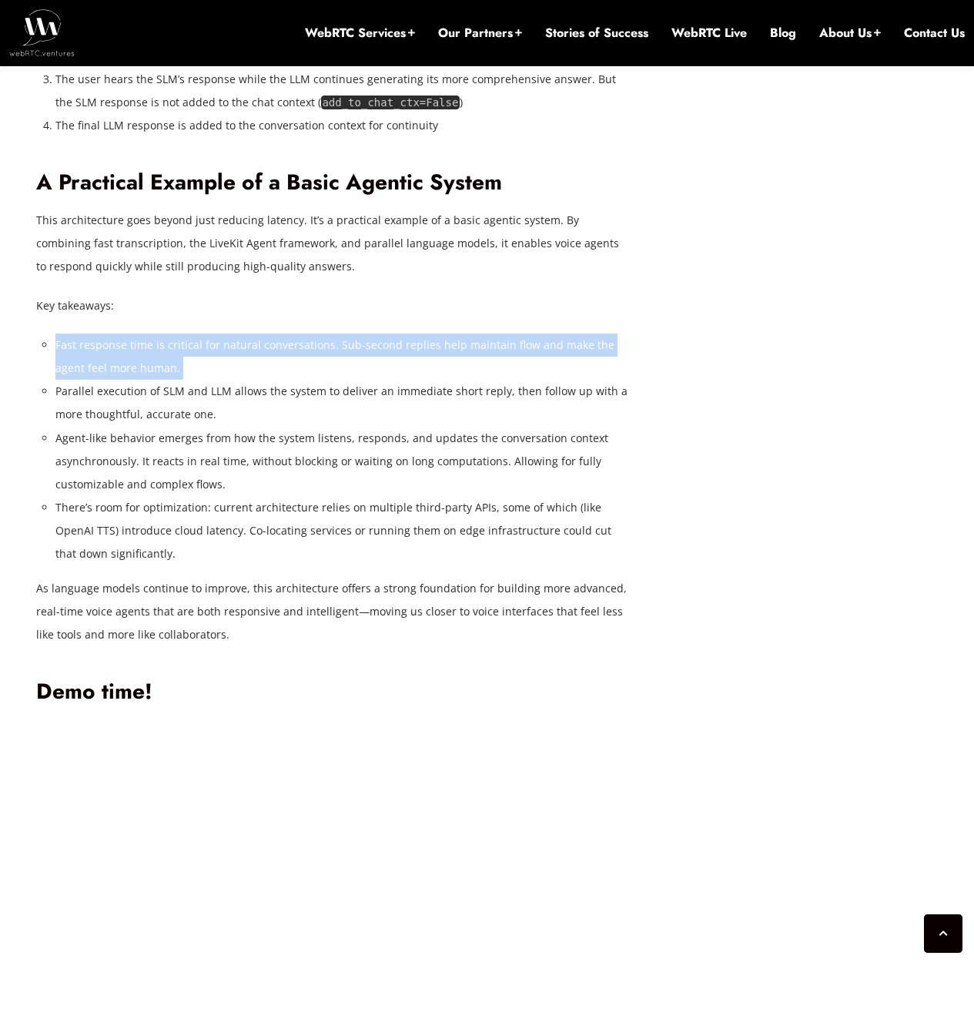
click at [208, 380] on li "Fast response time is critical for natural conversations. Sub-second replies he…" at bounding box center [342, 356] width 574 height 46
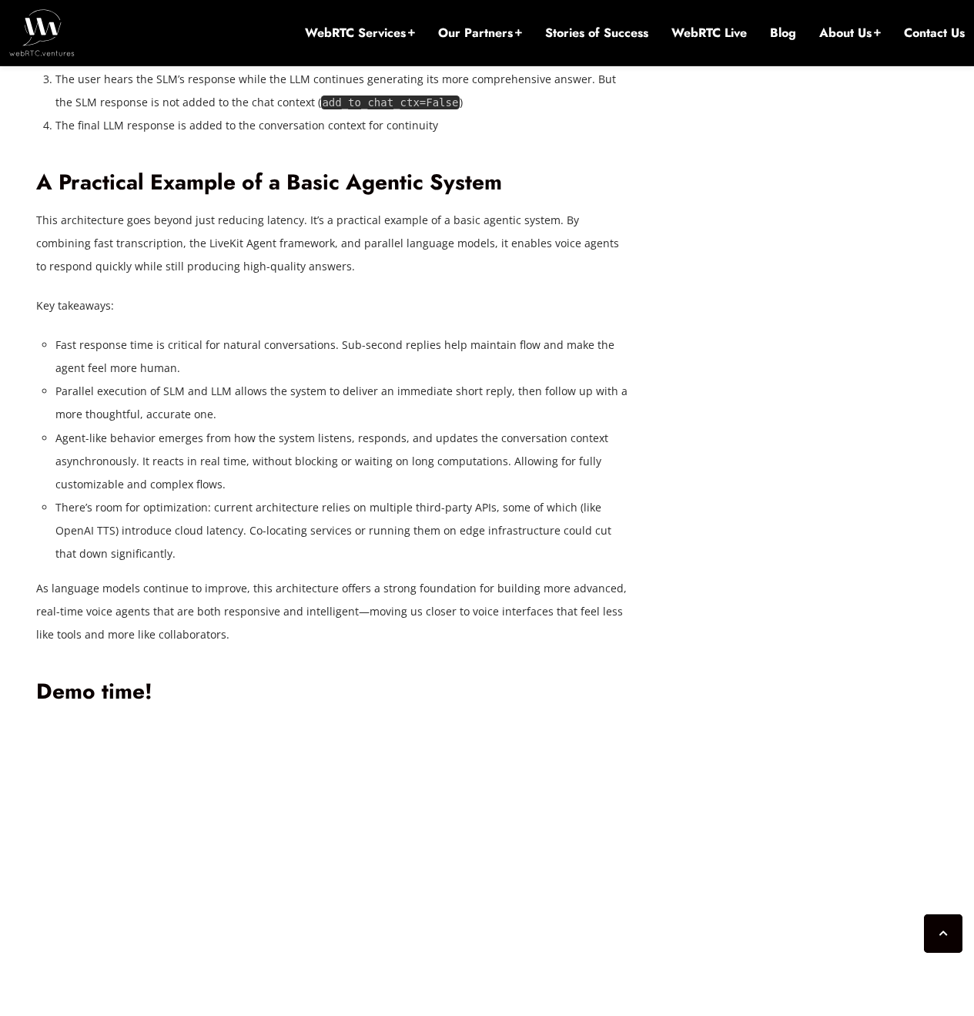
click at [616, 278] on p "This architecture goes beyond just reducing latency. It’s a practical example o…" at bounding box center [332, 243] width 593 height 69
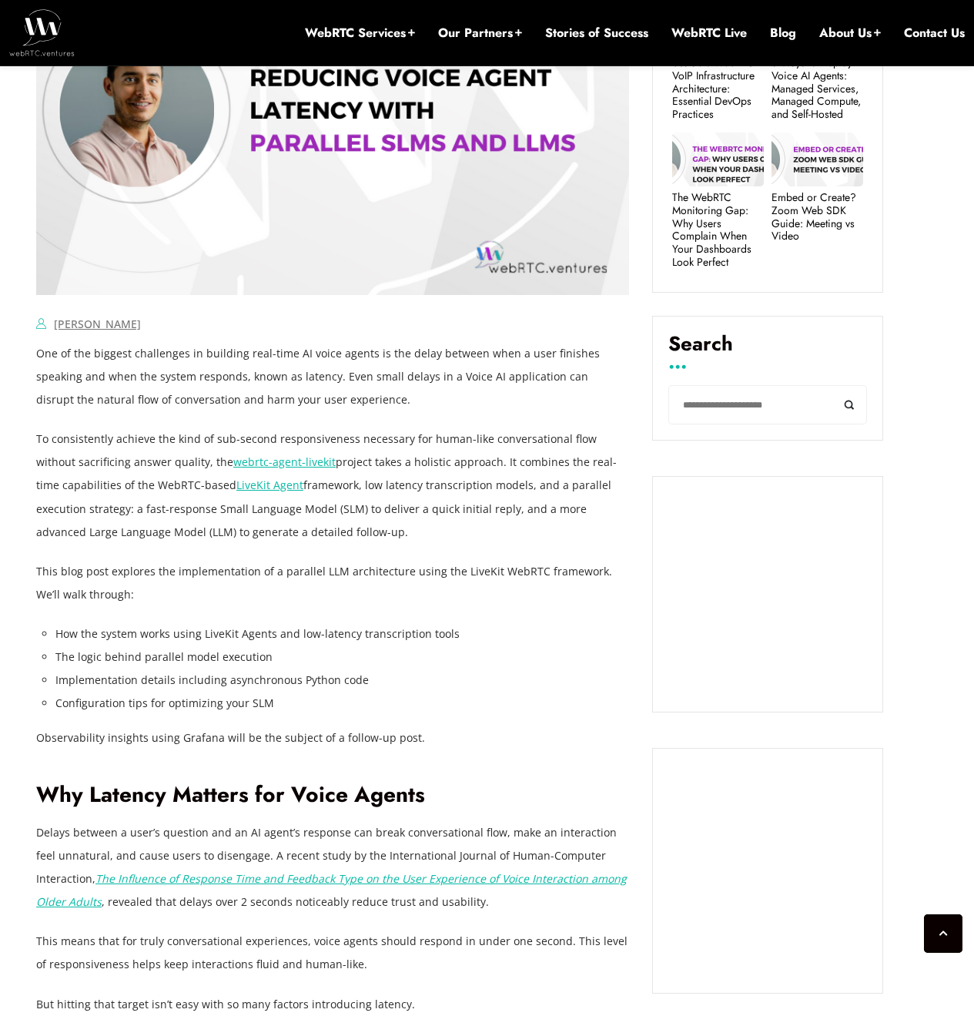
scroll to position [1063, 0]
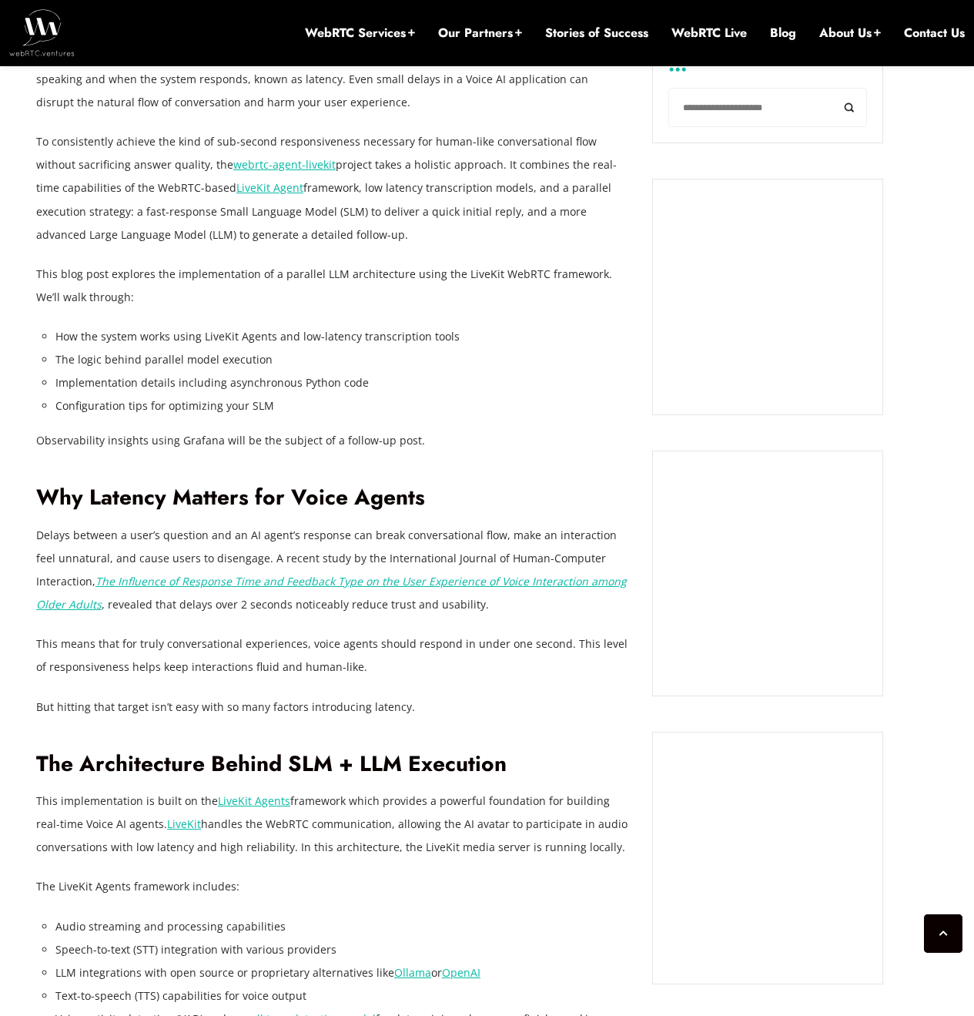
click at [410, 339] on li "How the system works using LiveKit Agents and low-latency transcription tools" at bounding box center [342, 336] width 574 height 23
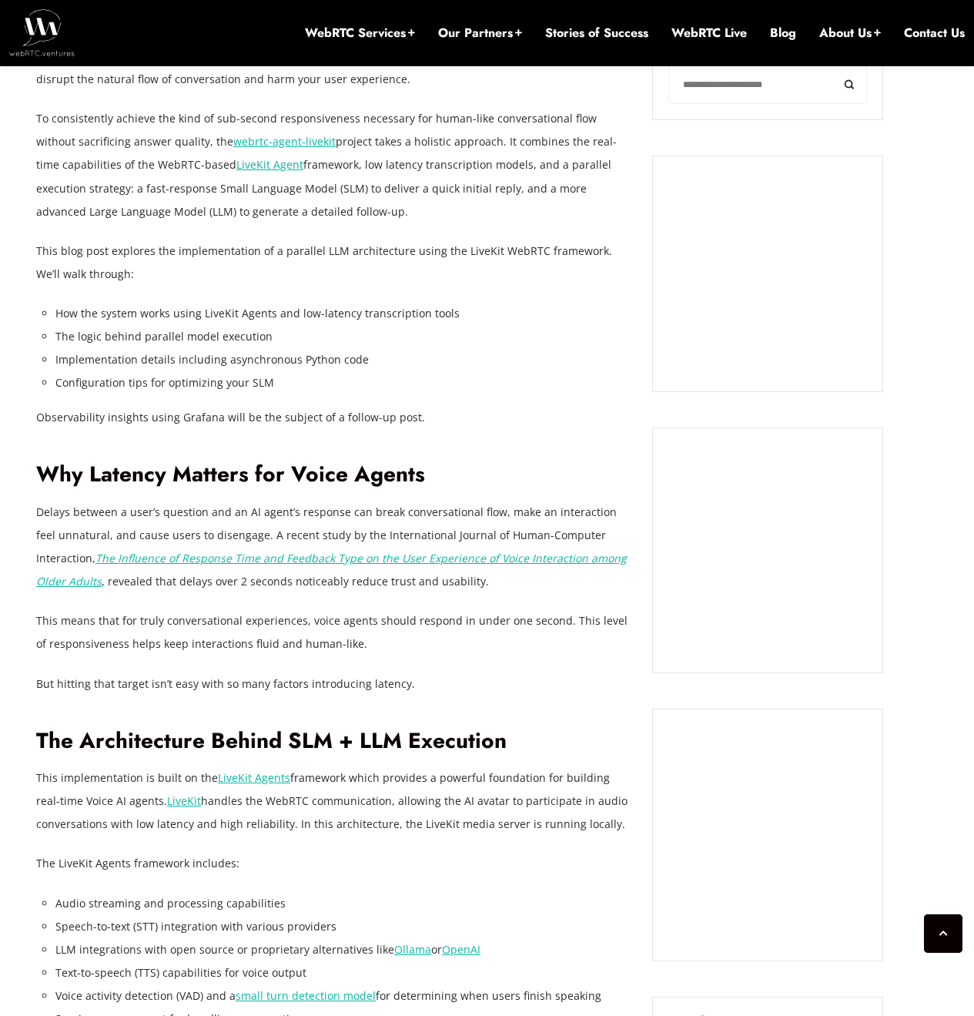
scroll to position [1478, 0]
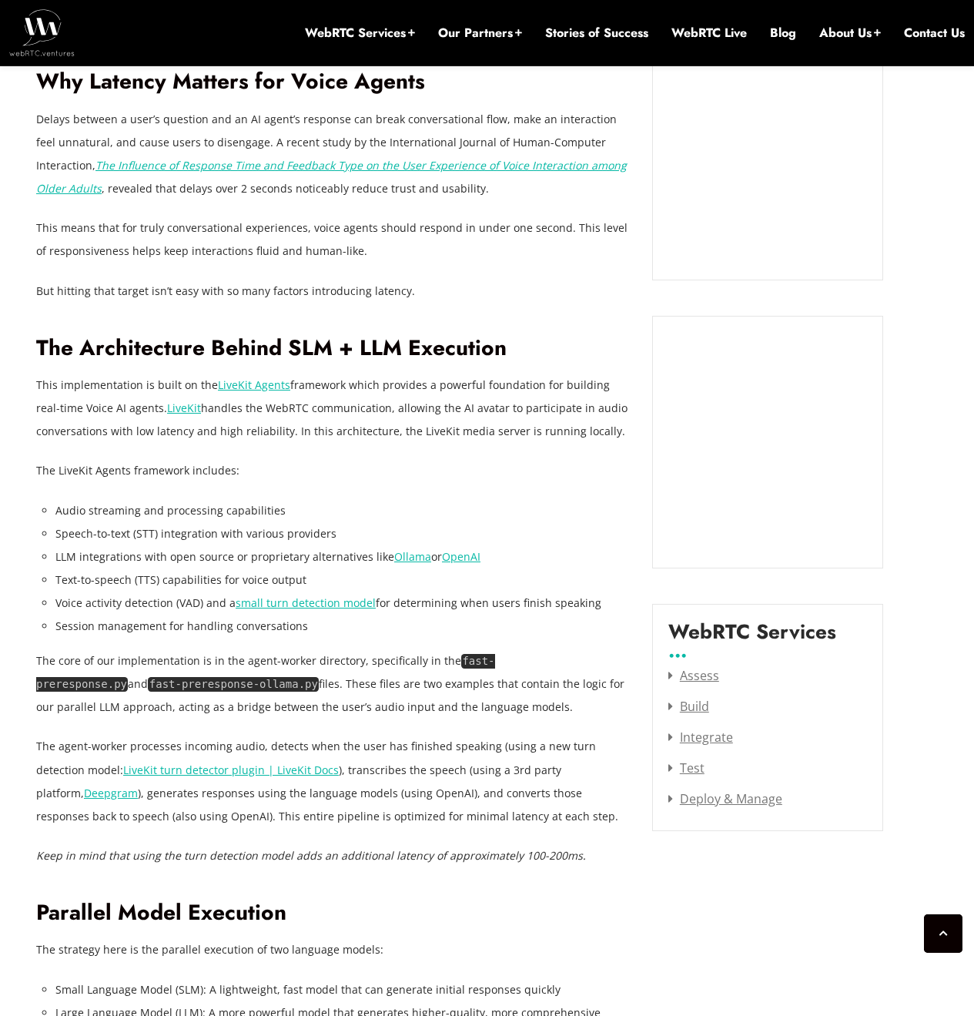
click at [40, 114] on p "Delays between a user’s question and an AI agent’s response can break conversat…" at bounding box center [332, 154] width 593 height 92
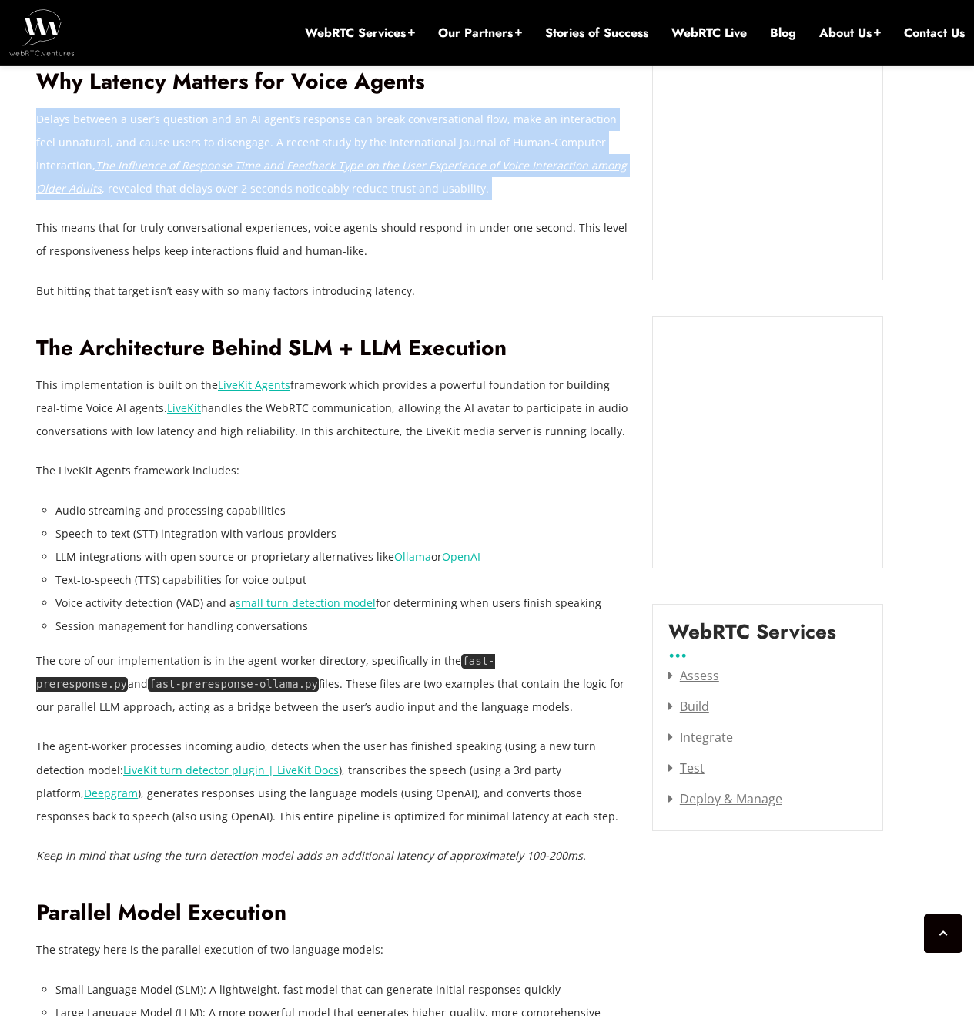
click at [40, 114] on p "Delays between a user’s question and an AI agent’s response can break conversat…" at bounding box center [332, 154] width 593 height 92
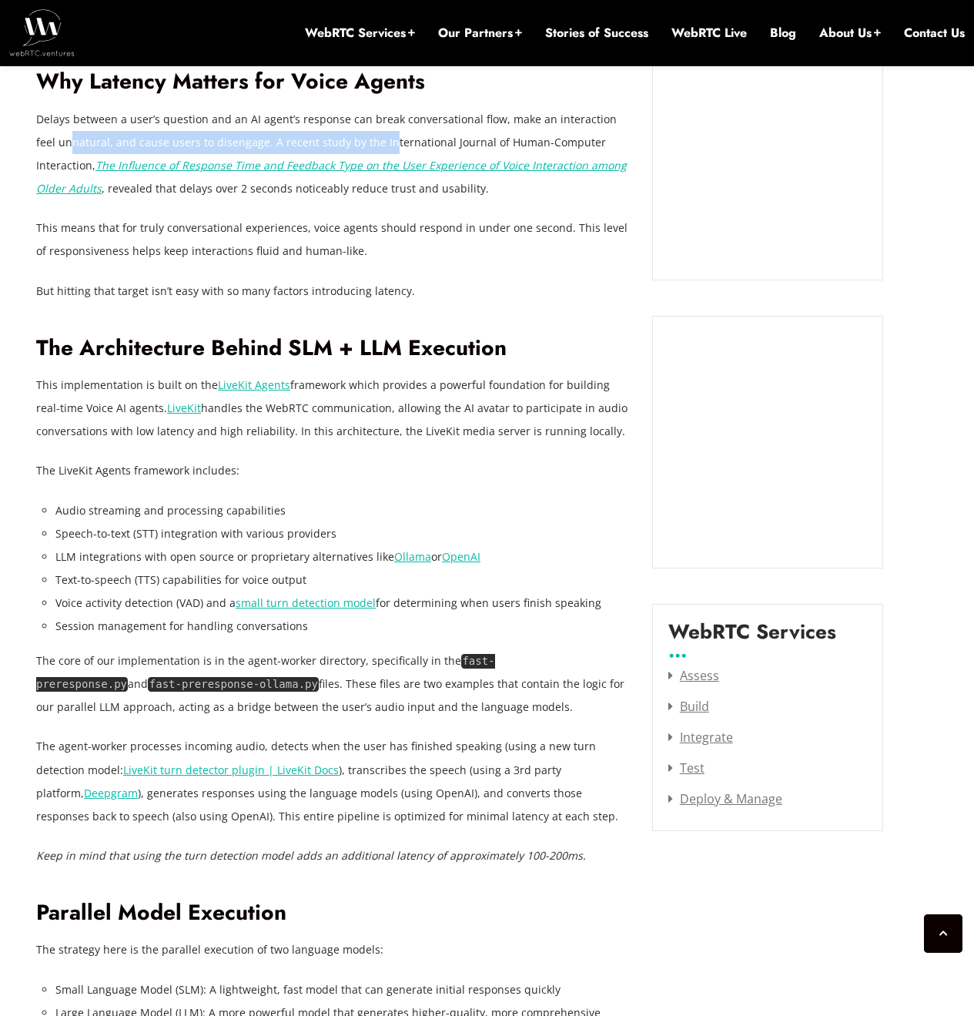
drag, startPoint x: 51, startPoint y: 143, endPoint x: 363, endPoint y: 147, distance: 312.6
click at [363, 147] on p "Delays between a user’s question and an AI agent’s response can break conversat…" at bounding box center [332, 154] width 593 height 92
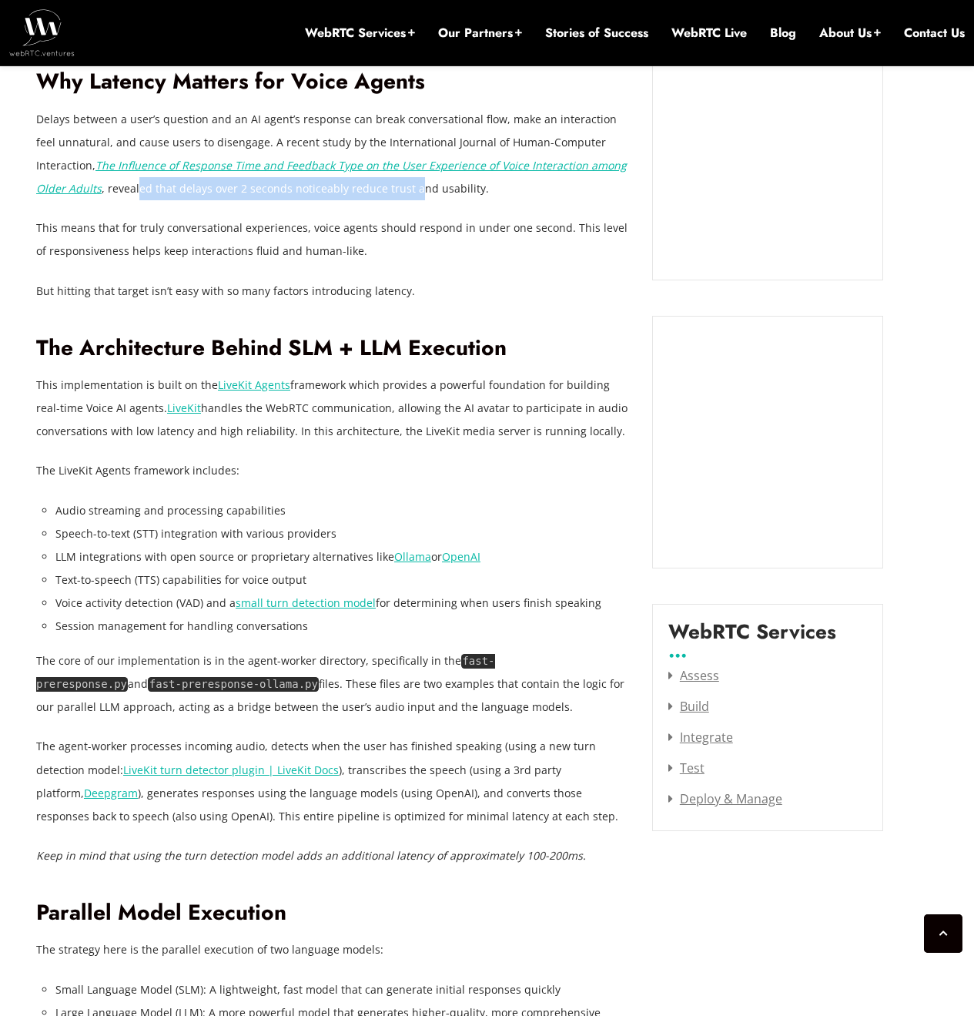
drag, startPoint x: 67, startPoint y: 191, endPoint x: 342, endPoint y: 193, distance: 274.9
click at [342, 193] on p "Delays between a user’s question and an AI agent’s response can break conversat…" at bounding box center [332, 154] width 593 height 92
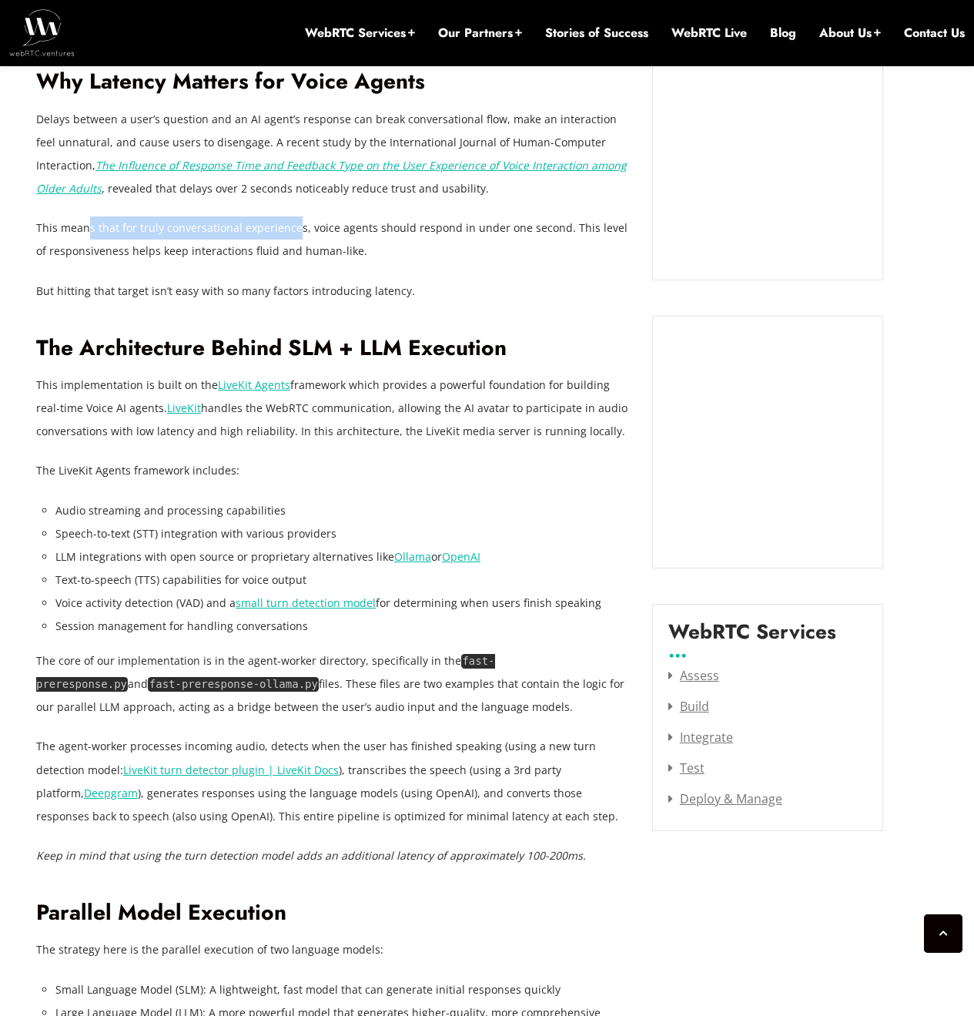
drag, startPoint x: 88, startPoint y: 223, endPoint x: 291, endPoint y: 235, distance: 203.6
click at [291, 235] on p "This means that for truly conversational experiences, voice agents should respo…" at bounding box center [332, 239] width 593 height 46
drag, startPoint x: 56, startPoint y: 259, endPoint x: 201, endPoint y: 260, distance: 144.8
click at [201, 260] on p "This means that for truly conversational experiences, voice agents should respo…" at bounding box center [332, 239] width 593 height 46
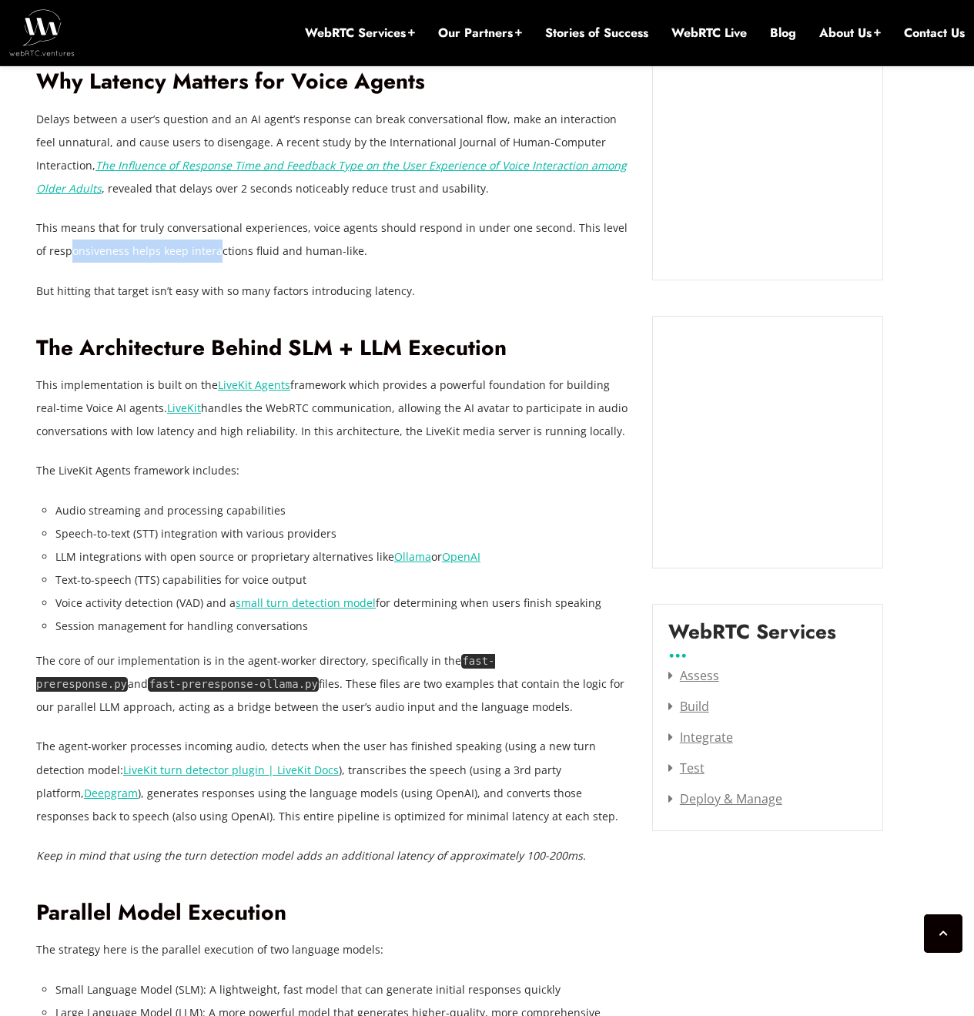
click at [201, 260] on p "This means that for truly conversational experiences, voice agents should respo…" at bounding box center [332, 239] width 593 height 46
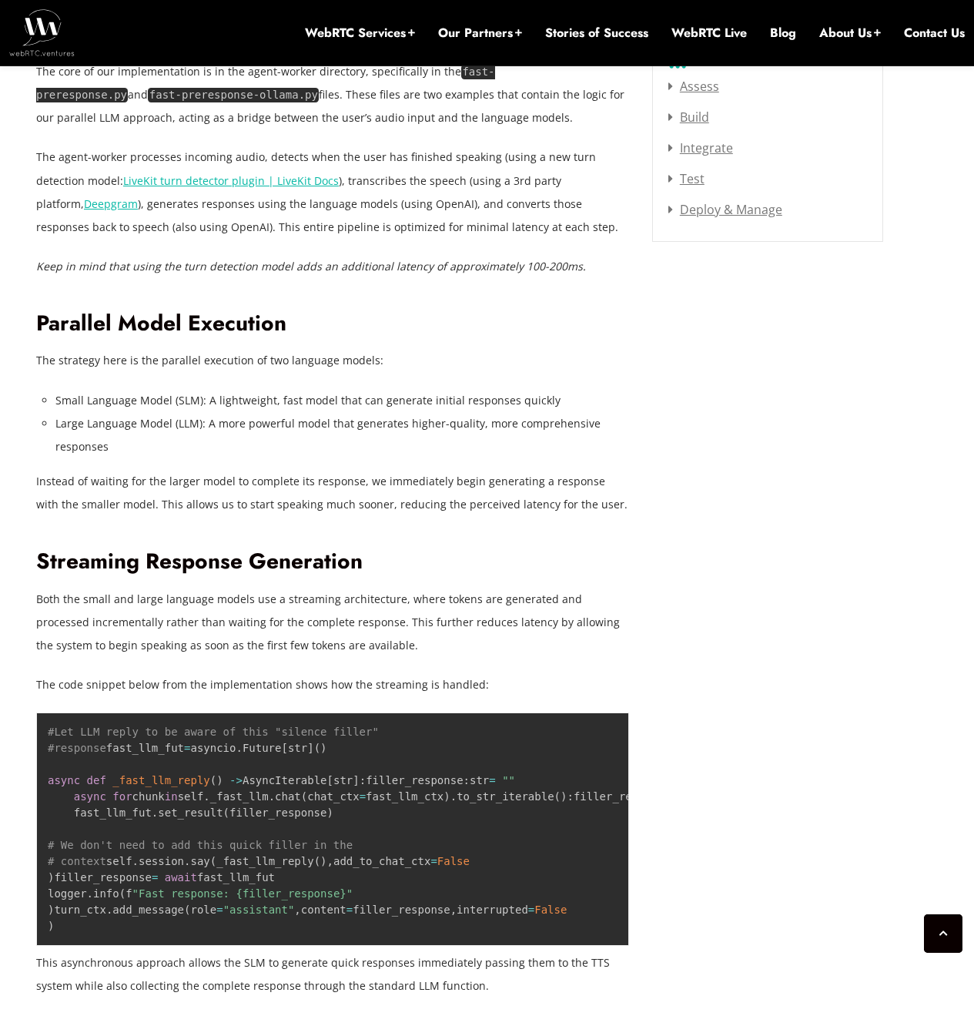
scroll to position [2171, 0]
